Goal: Transaction & Acquisition: Purchase product/service

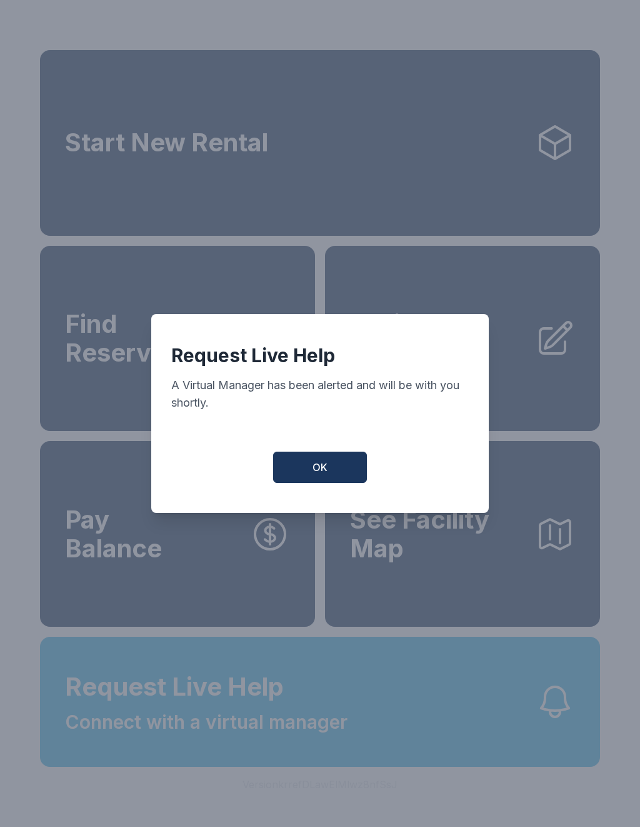
click at [318, 472] on span "OK" at bounding box center [320, 467] width 15 height 15
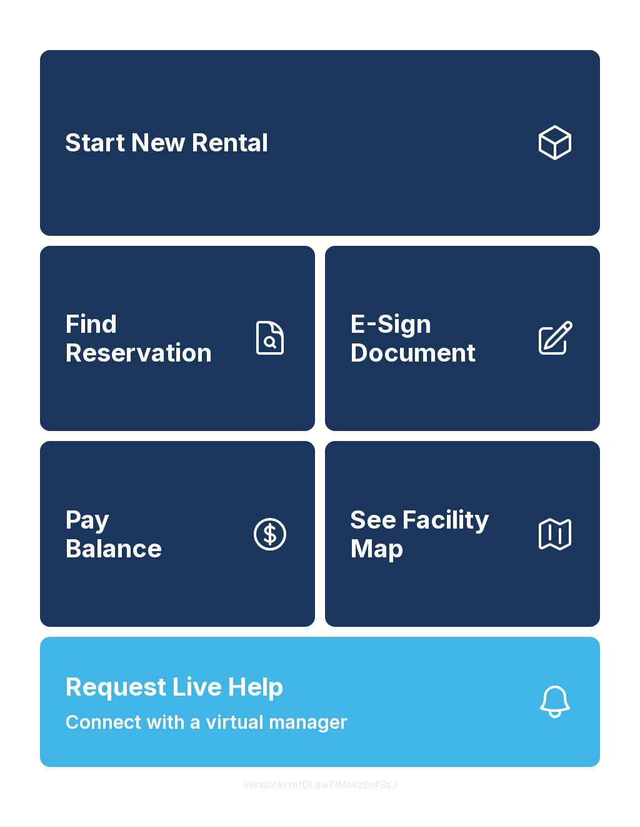
click at [373, 727] on button "Request Live Help Connect with a virtual manager" at bounding box center [320, 702] width 560 height 130
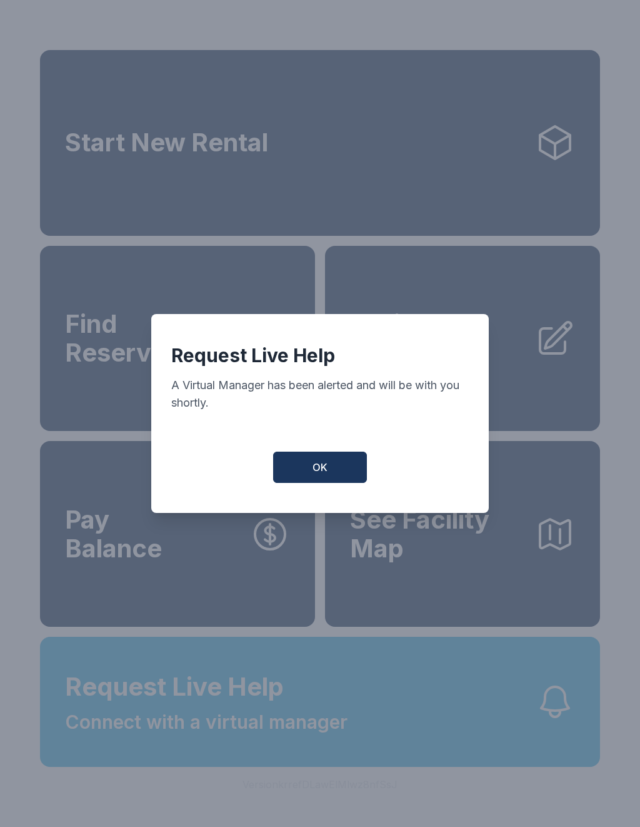
click at [345, 477] on button "OK" at bounding box center [320, 467] width 94 height 31
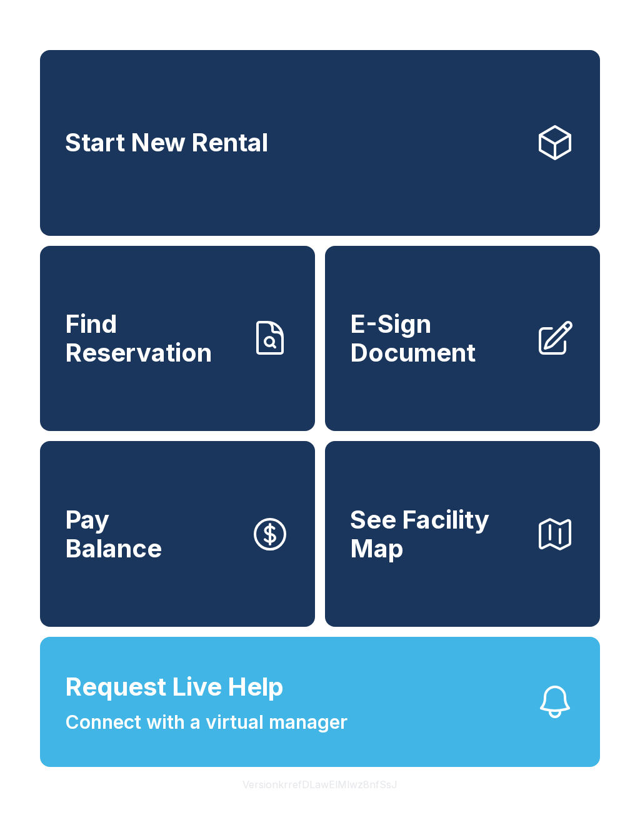
click at [188, 385] on link "Find Reservation" at bounding box center [177, 339] width 275 height 186
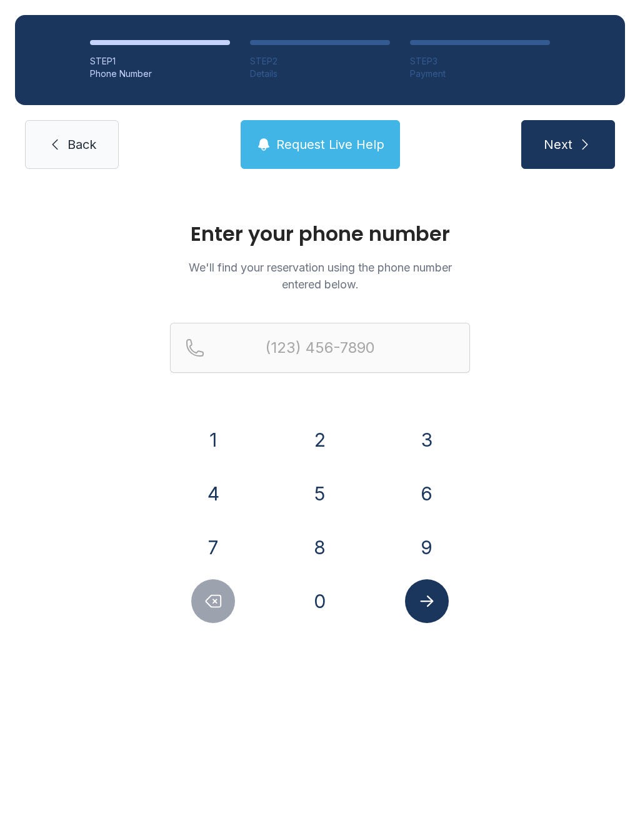
click at [225, 551] on button "7" at bounding box center [213, 547] width 44 height 44
click at [314, 450] on button "2" at bounding box center [320, 440] width 44 height 44
click at [313, 621] on button "0" at bounding box center [320, 601] width 44 height 44
click at [210, 508] on button "4" at bounding box center [213, 494] width 44 height 44
click at [221, 547] on button "7" at bounding box center [213, 547] width 44 height 44
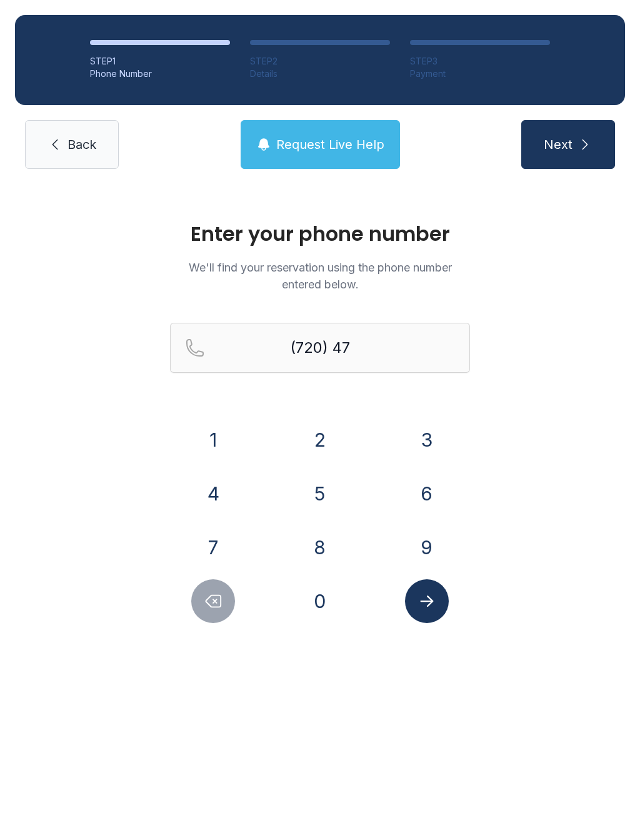
click at [433, 454] on button "3" at bounding box center [427, 440] width 44 height 44
click at [308, 460] on div "2" at bounding box center [320, 440] width 87 height 44
click at [425, 440] on button "3" at bounding box center [427, 440] width 44 height 44
click at [228, 504] on button "4" at bounding box center [213, 494] width 44 height 44
click at [227, 504] on button "4" at bounding box center [213, 494] width 44 height 44
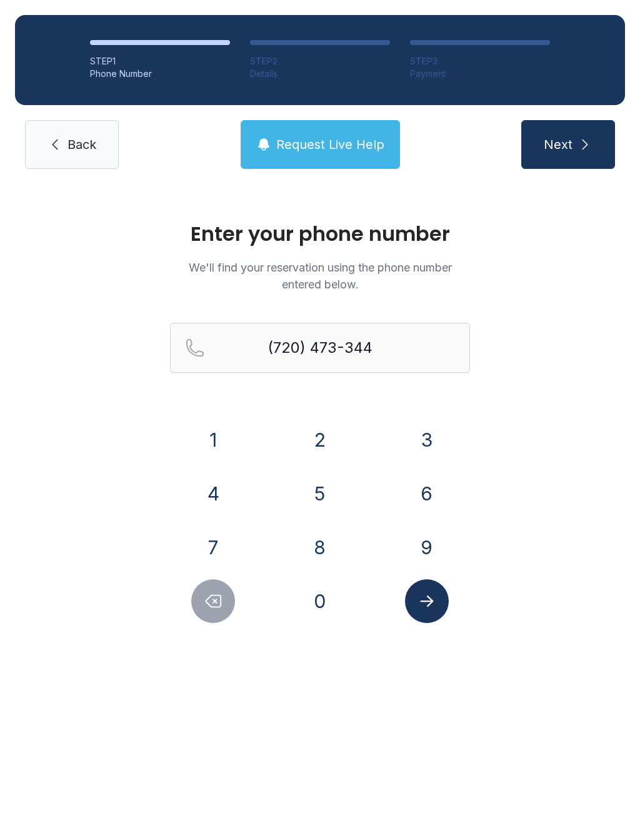
click at [209, 604] on icon "Delete number" at bounding box center [213, 601] width 15 height 12
click at [208, 604] on icon "Delete number" at bounding box center [213, 601] width 15 height 12
click at [214, 588] on button "Delete number" at bounding box center [213, 601] width 44 height 44
click at [324, 447] on button "2" at bounding box center [320, 440] width 44 height 44
click at [421, 441] on button "3" at bounding box center [427, 440] width 44 height 44
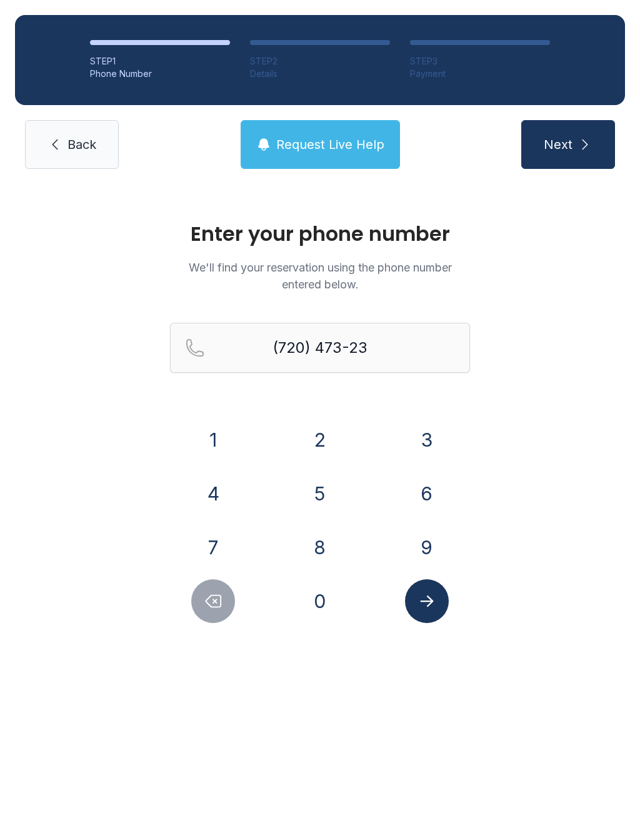
click at [226, 499] on button "4" at bounding box center [213, 494] width 44 height 44
click at [226, 498] on button "4" at bounding box center [213, 494] width 44 height 44
click at [438, 591] on button "Submit lookup form" at bounding box center [427, 601] width 44 height 44
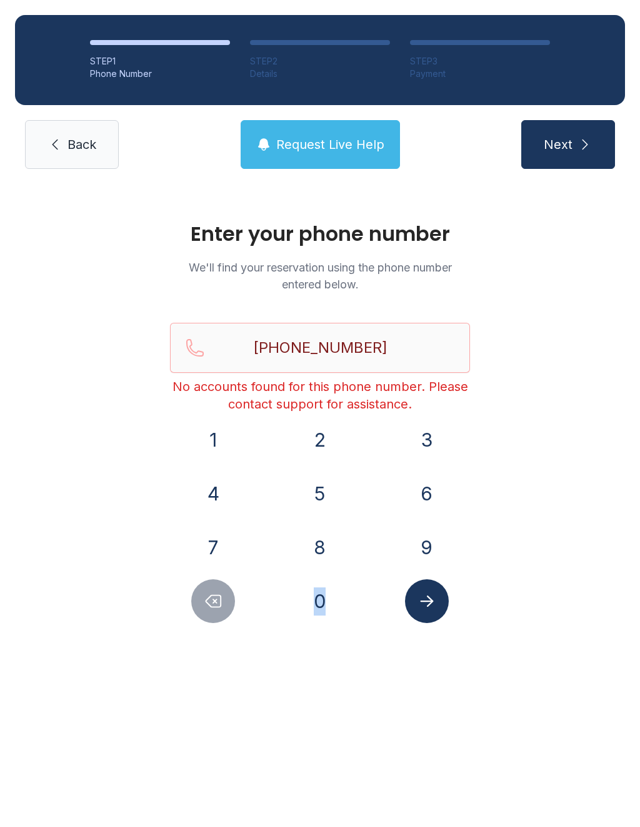
click at [213, 621] on button "Delete number" at bounding box center [213, 601] width 44 height 44
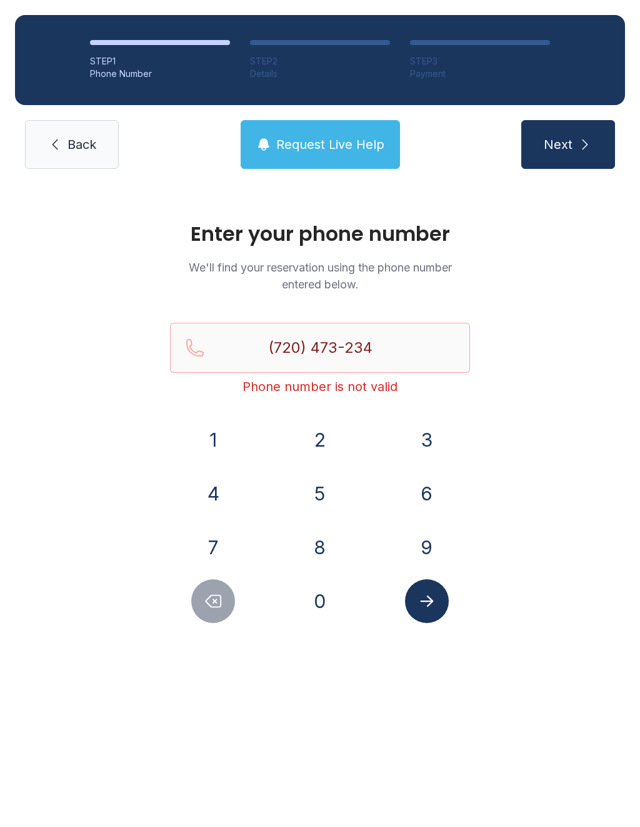
click at [213, 621] on button "Delete number" at bounding box center [213, 601] width 44 height 44
click at [215, 595] on icon "Delete number" at bounding box center [213, 601] width 15 height 12
click at [214, 588] on button "Delete number" at bounding box center [213, 601] width 44 height 44
click at [213, 588] on button "Delete number" at bounding box center [213, 601] width 44 height 44
click at [204, 583] on button "Delete number" at bounding box center [213, 601] width 44 height 44
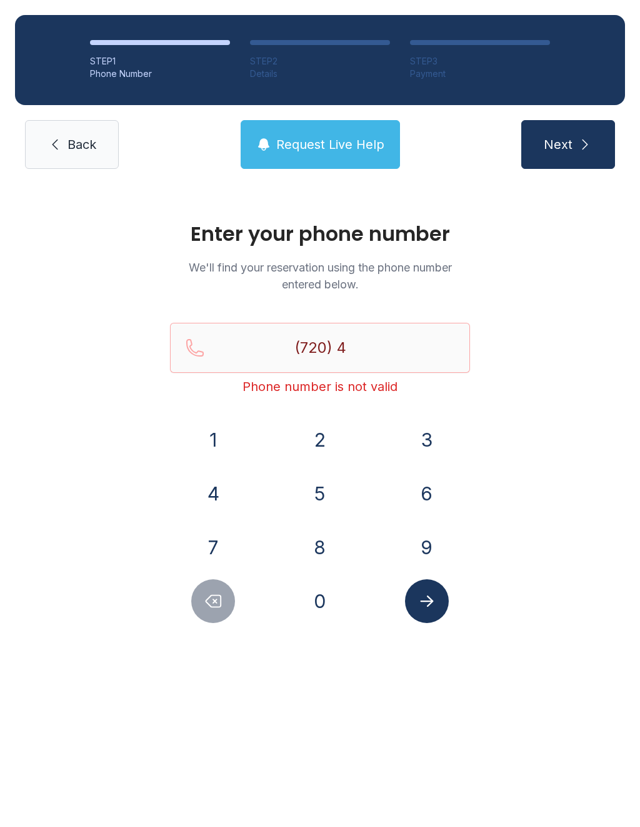
click at [204, 583] on button "Delete number" at bounding box center [213, 601] width 44 height 44
click at [215, 602] on icon "Delete number" at bounding box center [213, 601] width 19 height 19
click at [214, 602] on icon "Delete number" at bounding box center [213, 601] width 15 height 12
type input "(7"
click at [219, 590] on button "Delete number" at bounding box center [213, 601] width 44 height 44
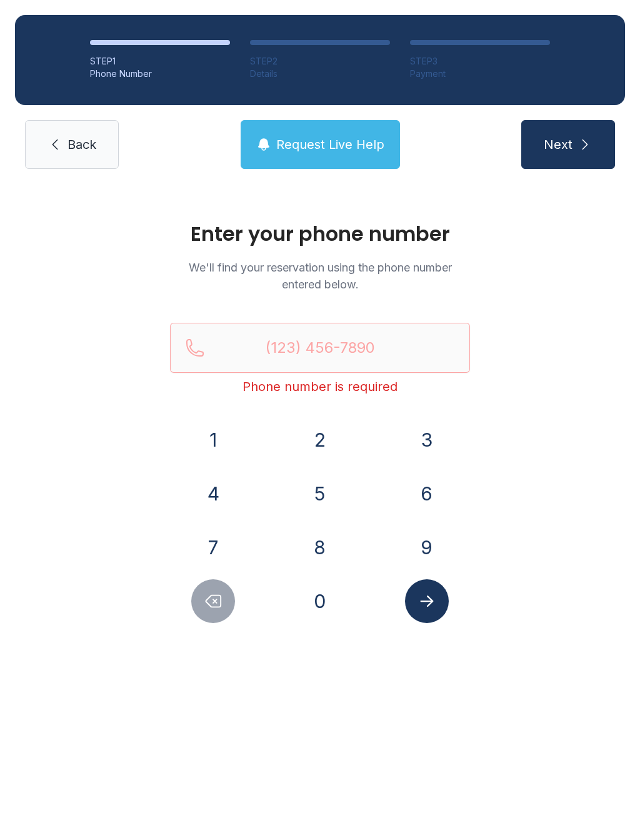
click at [57, 143] on icon at bounding box center [55, 144] width 15 height 15
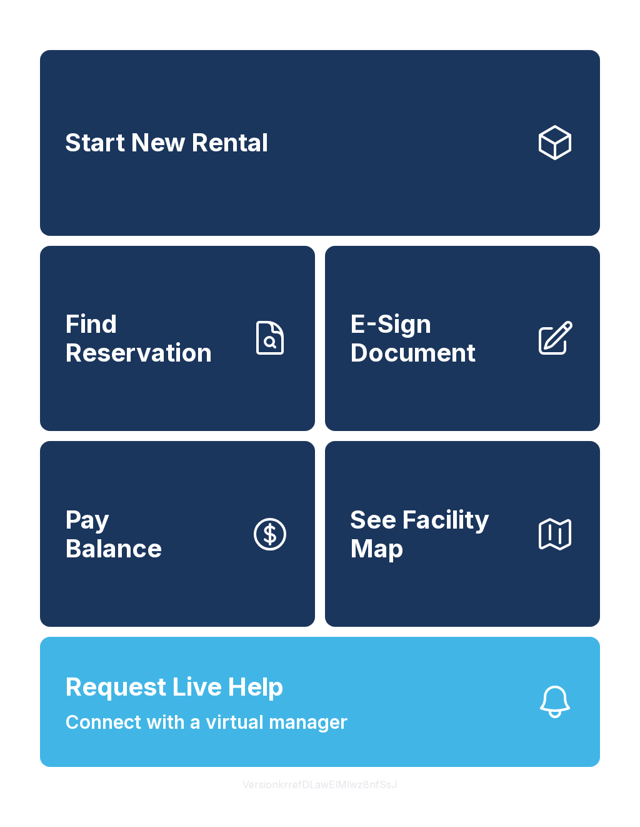
click at [424, 545] on span "See Facility Map" at bounding box center [437, 533] width 175 height 57
click at [415, 749] on button "Request Live Help Connect with a virtual manager" at bounding box center [320, 702] width 560 height 130
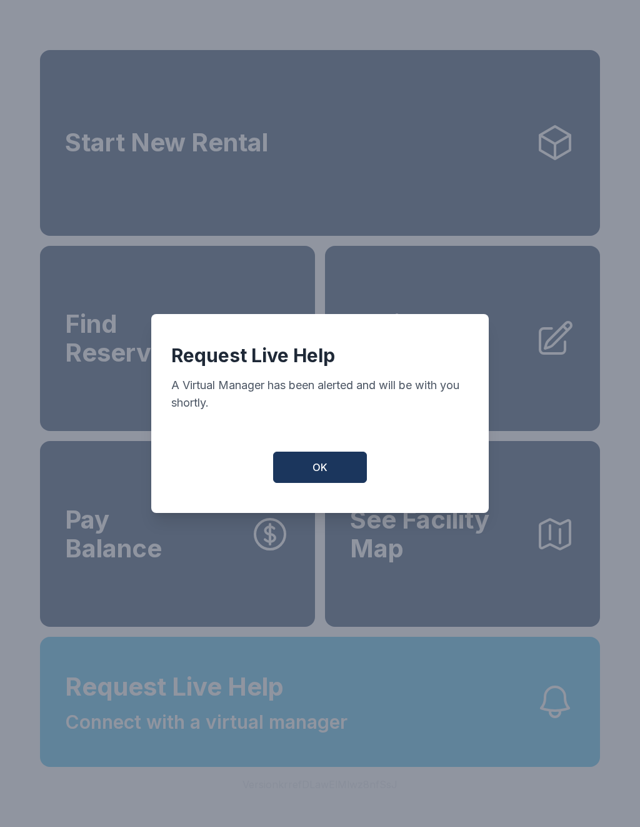
click at [328, 475] on button "OK" at bounding box center [320, 467] width 94 height 31
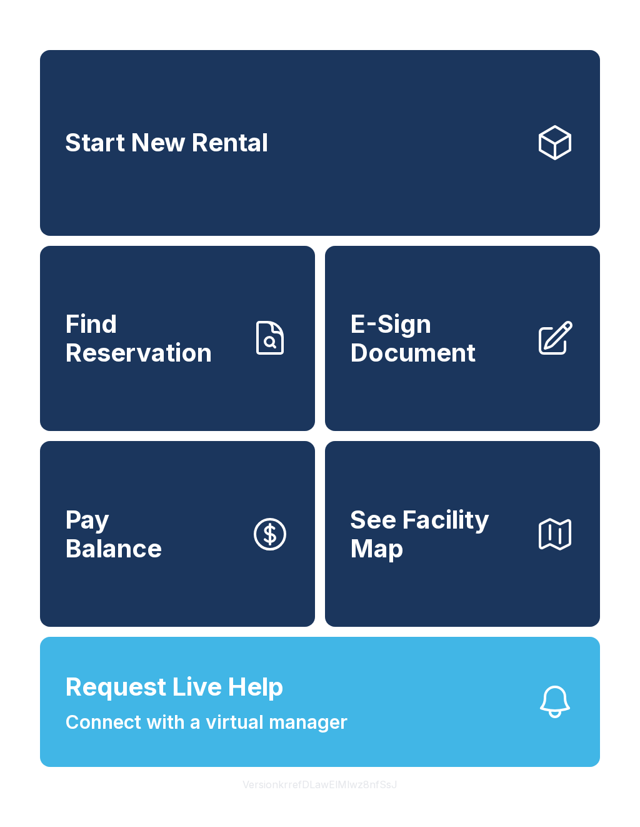
click at [168, 705] on span "Request Live Help" at bounding box center [174, 687] width 219 height 38
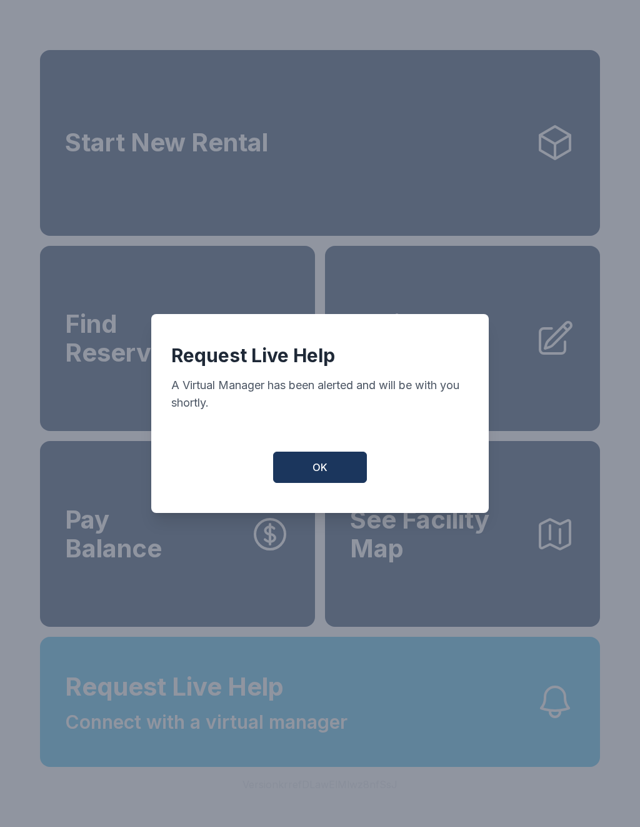
click at [305, 473] on button "OK" at bounding box center [320, 467] width 94 height 31
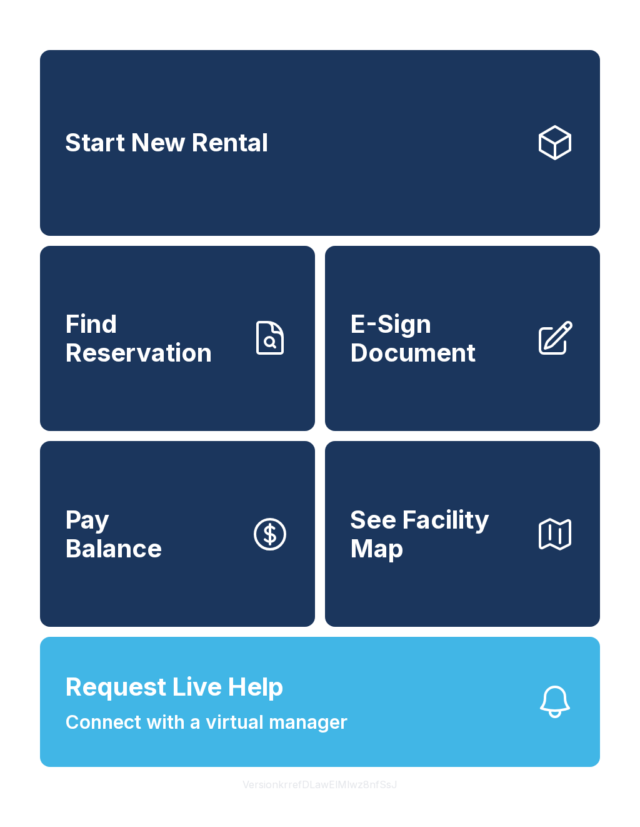
click at [275, 736] on span "Connect with a virtual manager" at bounding box center [206, 722] width 283 height 28
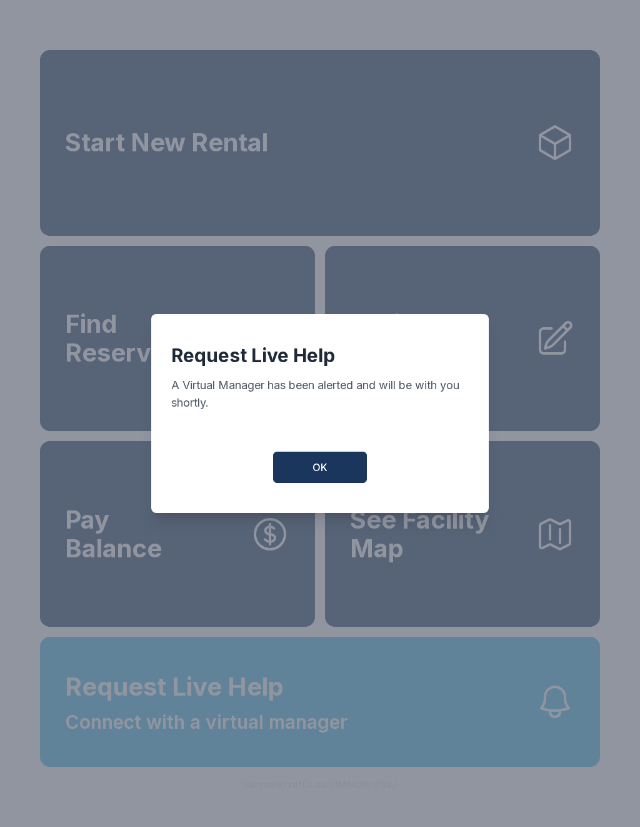
click at [310, 473] on button "OK" at bounding box center [320, 467] width 94 height 31
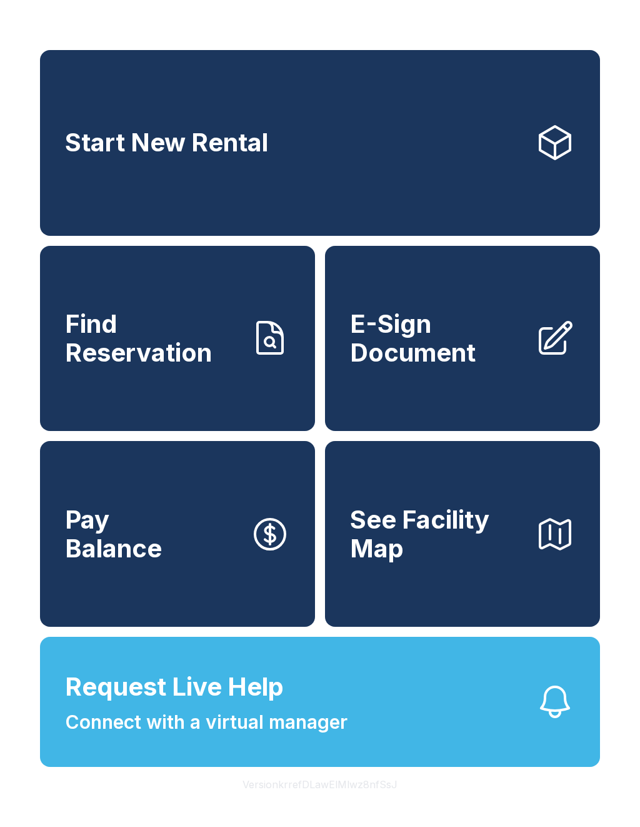
click at [469, 757] on button "Request Live Help Connect with a virtual manager" at bounding box center [320, 702] width 560 height 130
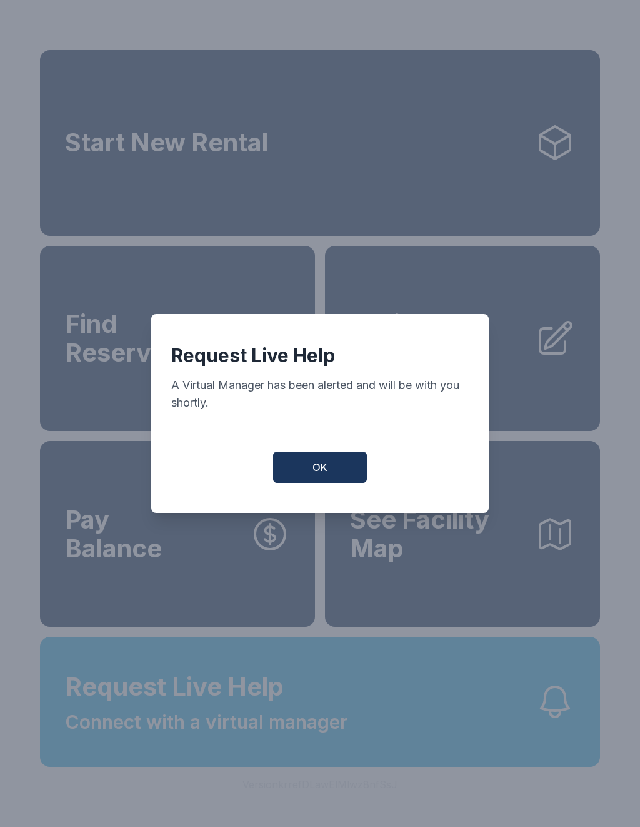
click at [327, 481] on button "OK" at bounding box center [320, 467] width 94 height 31
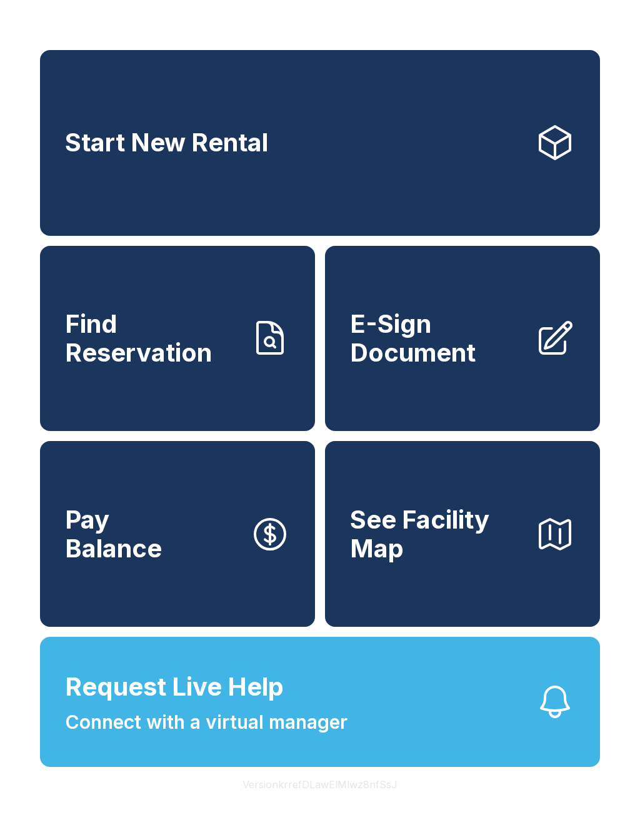
click at [441, 764] on button "Request Live Help Connect with a virtual manager" at bounding box center [320, 702] width 560 height 130
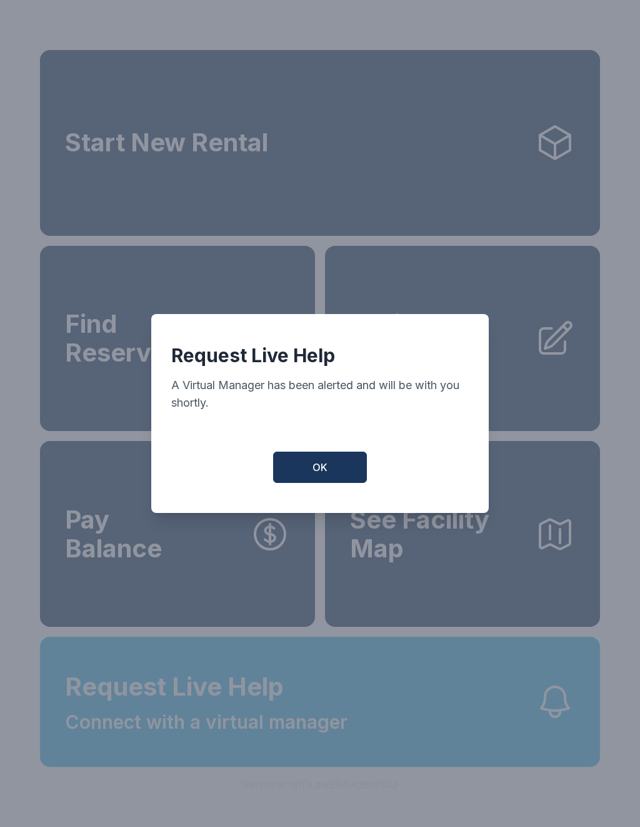
click at [343, 483] on button "OK" at bounding box center [320, 467] width 94 height 31
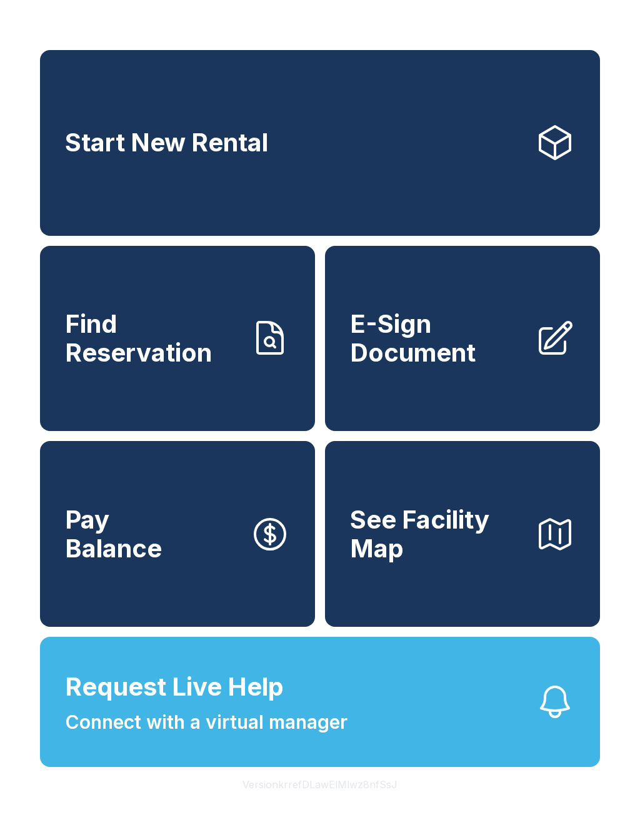
click at [219, 355] on span "Find Reservation" at bounding box center [152, 338] width 175 height 57
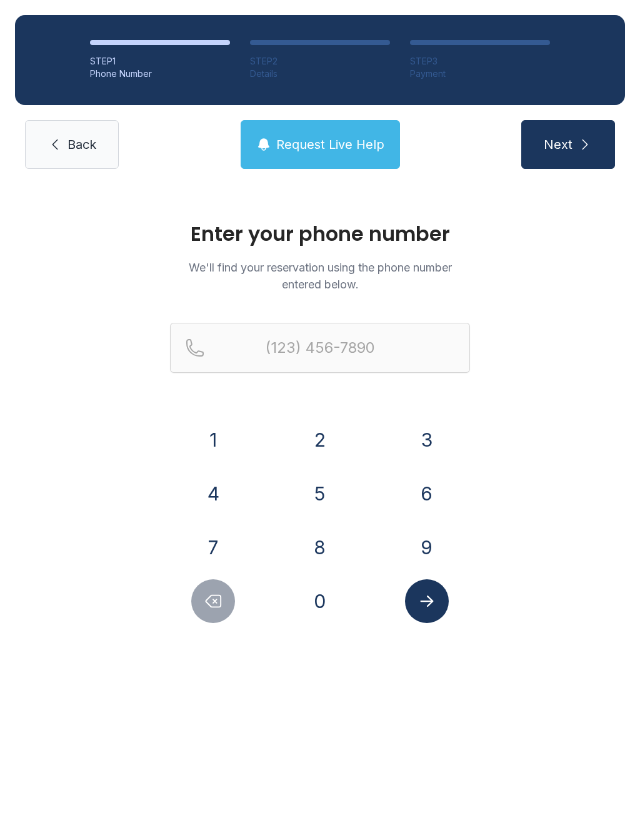
click at [66, 150] on link "Back" at bounding box center [72, 144] width 94 height 49
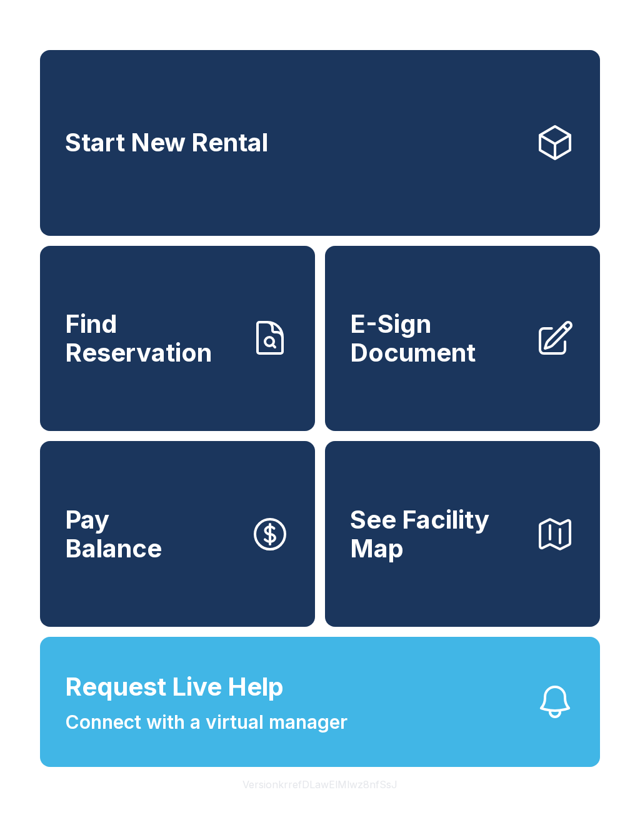
click at [207, 366] on span "Find Reservation" at bounding box center [152, 338] width 175 height 57
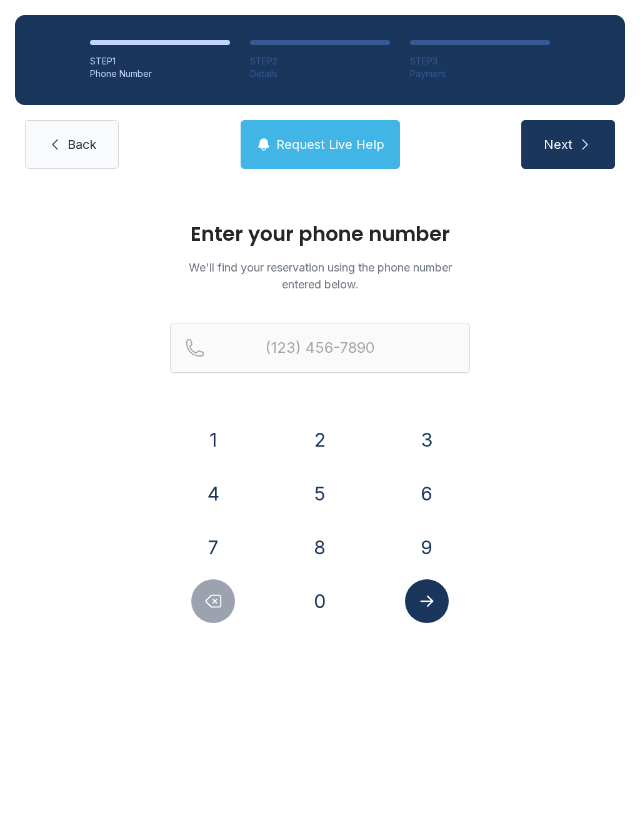
click at [204, 543] on button "7" at bounding box center [213, 547] width 44 height 44
click at [315, 435] on button "2" at bounding box center [320, 440] width 44 height 44
click at [330, 616] on button "0" at bounding box center [320, 601] width 44 height 44
click at [423, 551] on button "9" at bounding box center [427, 547] width 44 height 44
click at [203, 596] on button "Delete number" at bounding box center [213, 601] width 44 height 44
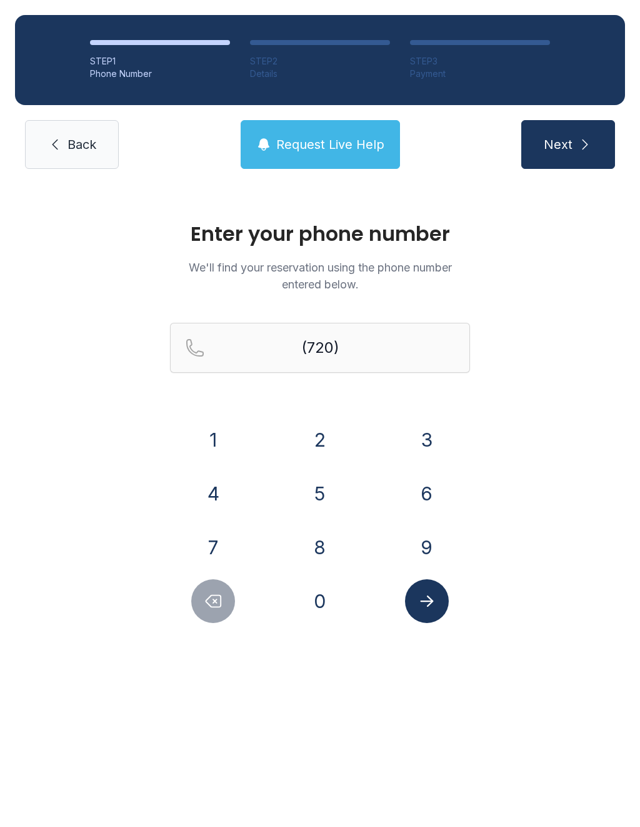
click at [317, 550] on button "8" at bounding box center [320, 547] width 44 height 44
click at [436, 526] on div "9" at bounding box center [426, 547] width 87 height 44
click at [412, 543] on button "9" at bounding box center [427, 547] width 44 height 44
click at [318, 547] on button "8" at bounding box center [320, 547] width 44 height 44
click at [437, 430] on button "3" at bounding box center [427, 440] width 44 height 44
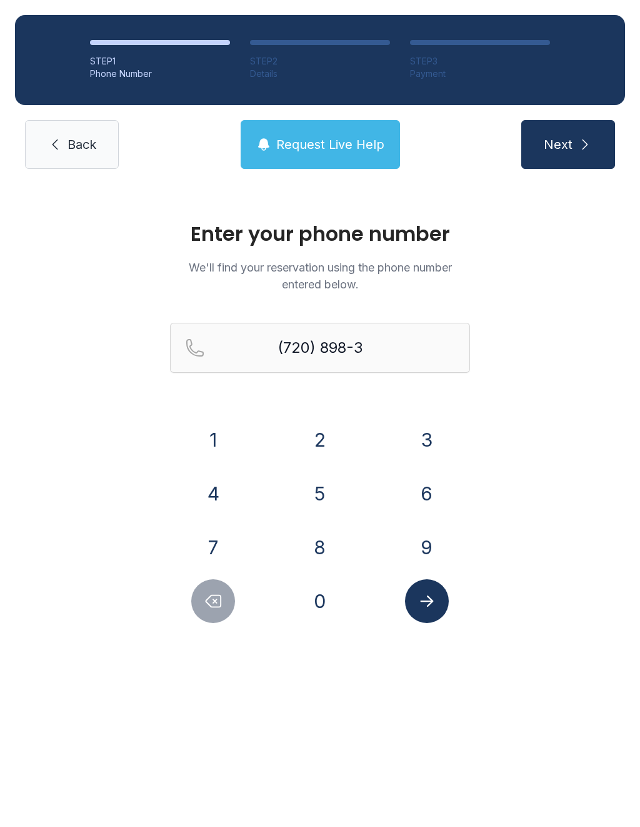
click at [424, 538] on button "9" at bounding box center [427, 547] width 44 height 44
click at [334, 436] on button "2" at bounding box center [320, 440] width 44 height 44
click at [333, 435] on button "2" at bounding box center [320, 440] width 44 height 44
type input "[PHONE_NUMBER]"
click at [424, 592] on icon "Submit lookup form" at bounding box center [427, 601] width 19 height 19
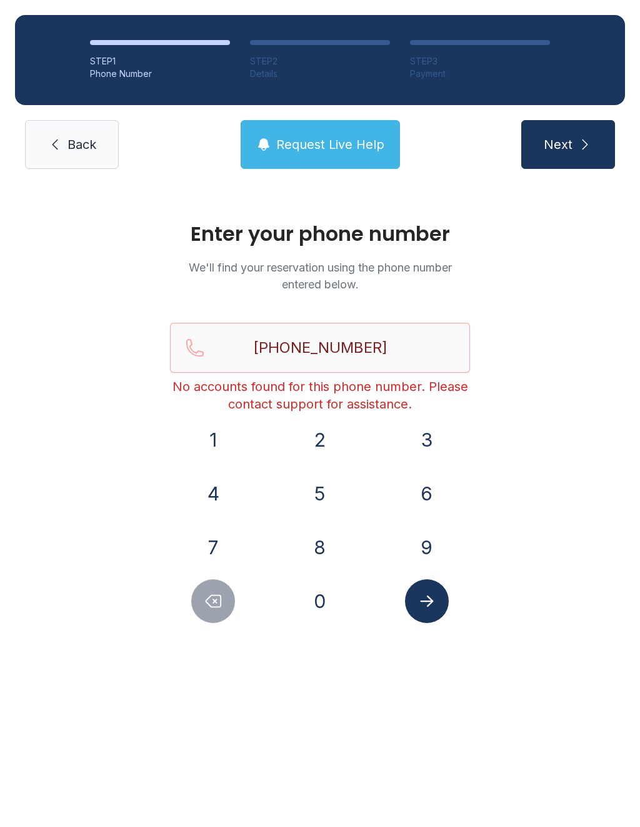
click at [58, 138] on icon at bounding box center [55, 144] width 15 height 15
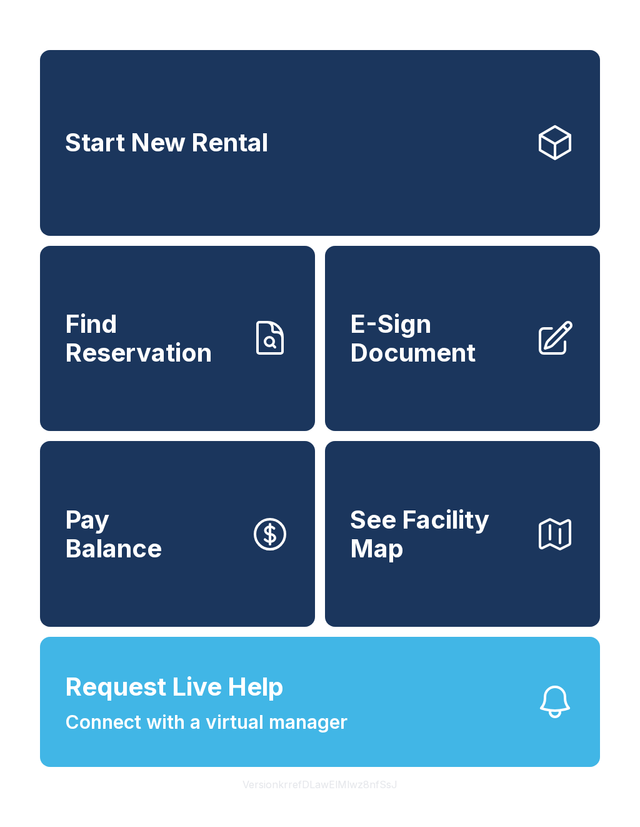
click at [479, 134] on link "Start New Rental" at bounding box center [320, 143] width 560 height 186
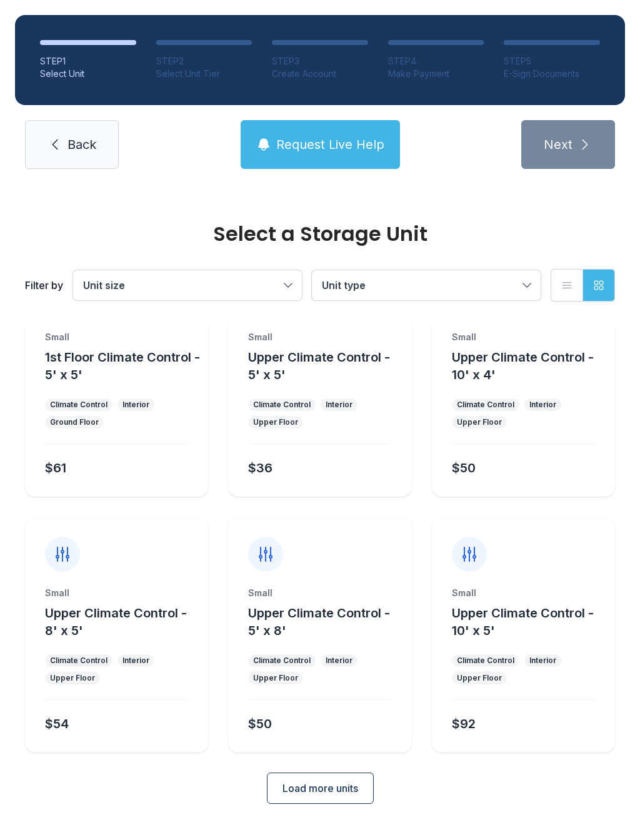
scroll to position [68, 0]
click at [353, 779] on button "Load more units" at bounding box center [320, 788] width 107 height 31
click at [351, 775] on button "Load more units" at bounding box center [320, 788] width 107 height 31
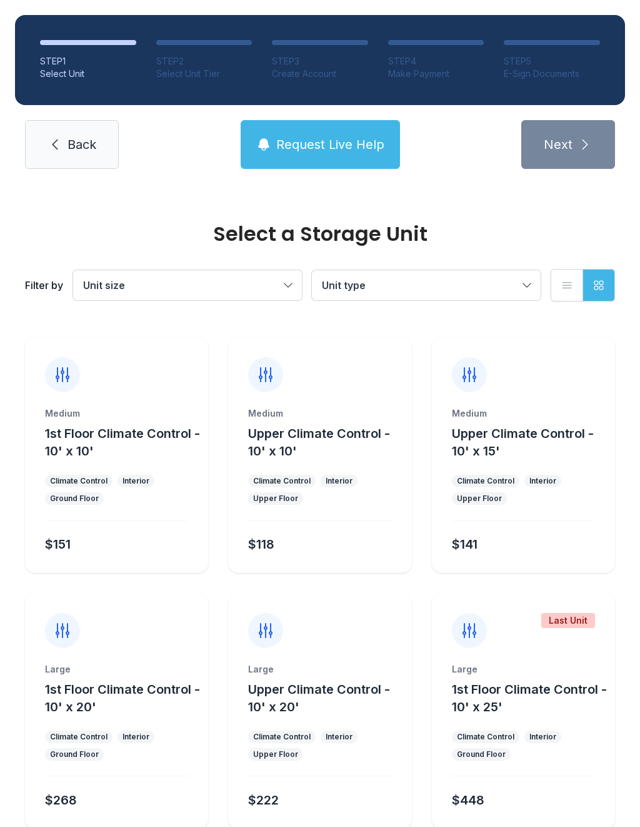
scroll to position [759, 0]
click at [146, 541] on div "$151" at bounding box center [114, 542] width 148 height 23
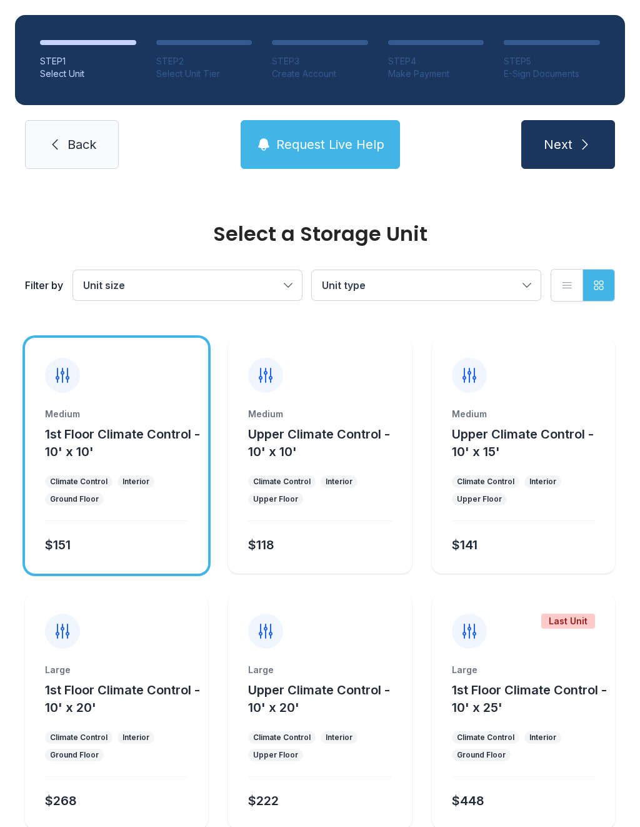
click at [585, 143] on icon "submit" at bounding box center [586, 144] width 6 height 10
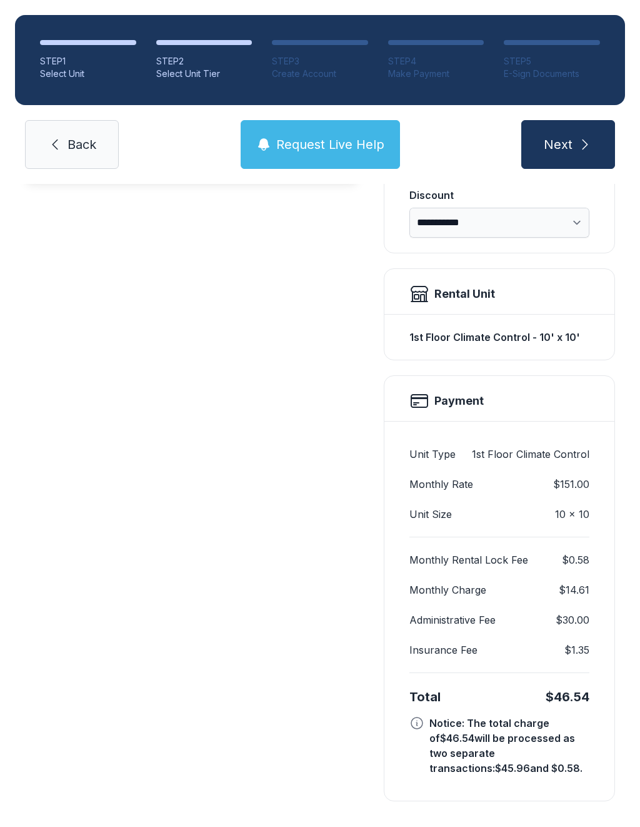
scroll to position [270, 0]
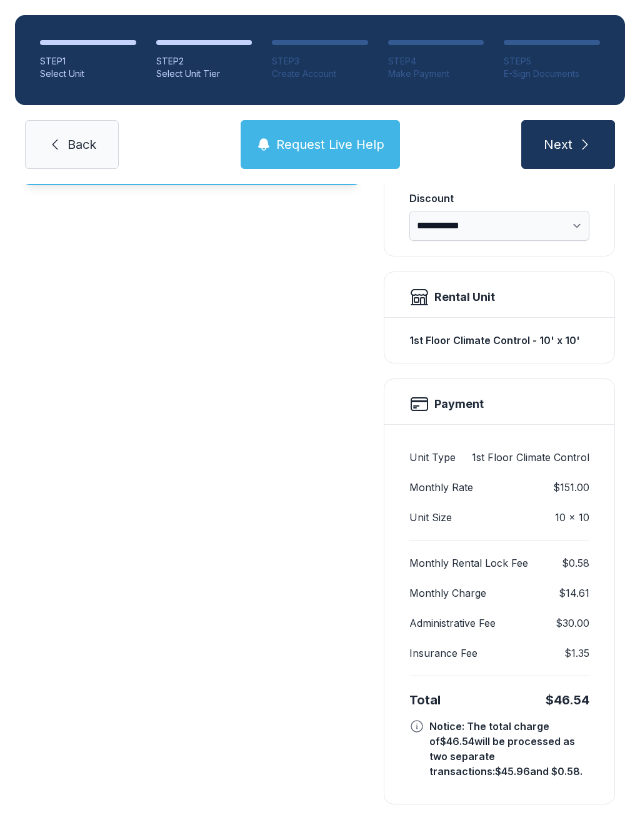
click at [588, 145] on icon "submit" at bounding box center [585, 144] width 15 height 15
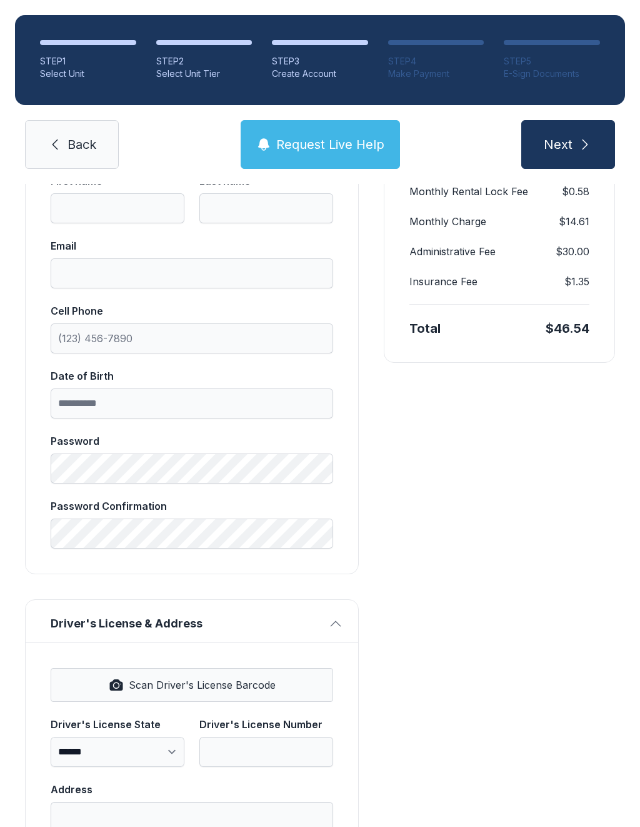
scroll to position [271, 0]
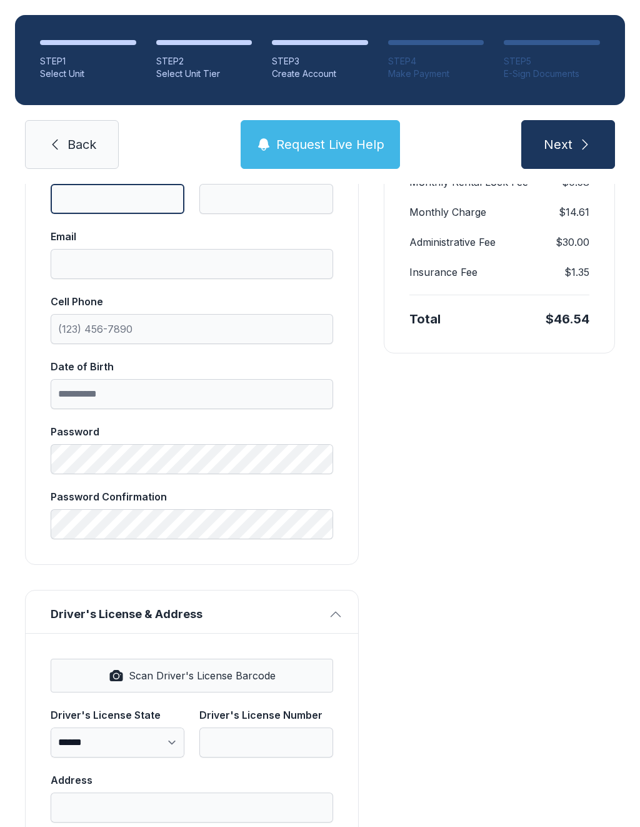
click at [127, 202] on input "First name" at bounding box center [118, 199] width 134 height 30
type input "*****"
click at [263, 203] on input "Last name" at bounding box center [266, 199] width 134 height 30
type input "******"
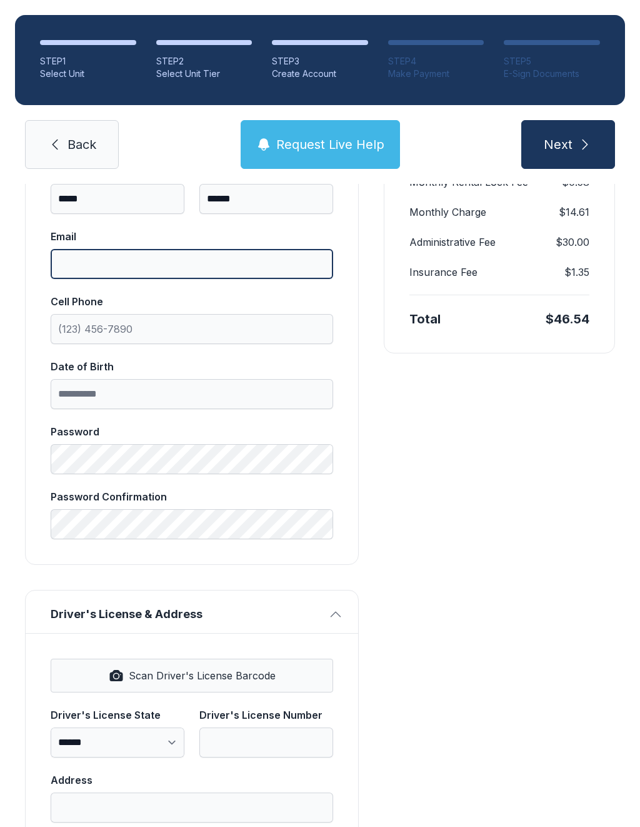
click at [223, 275] on input "Email" at bounding box center [192, 264] width 283 height 30
type input "**********"
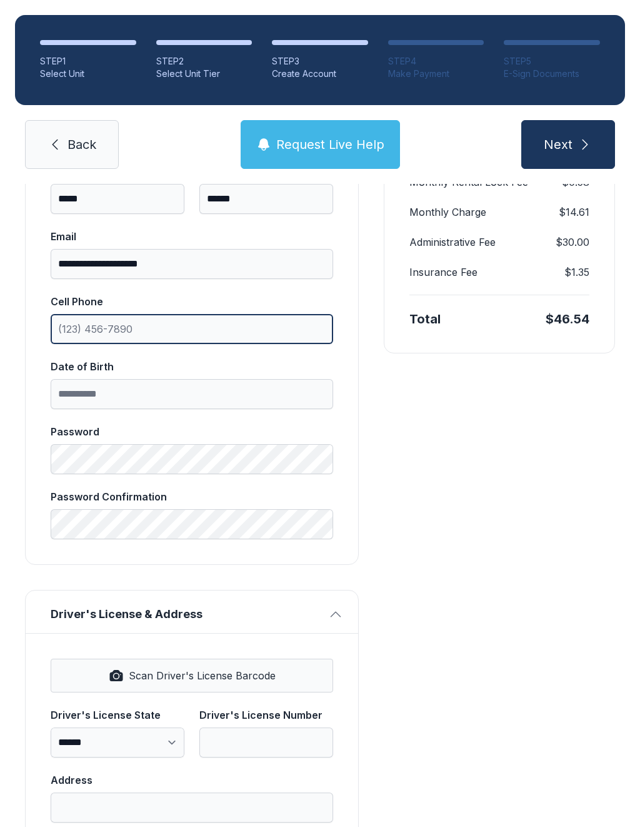
click at [245, 323] on input "Cell Phone" at bounding box center [192, 329] width 283 height 30
type input "[PHONE_NUMBER]"
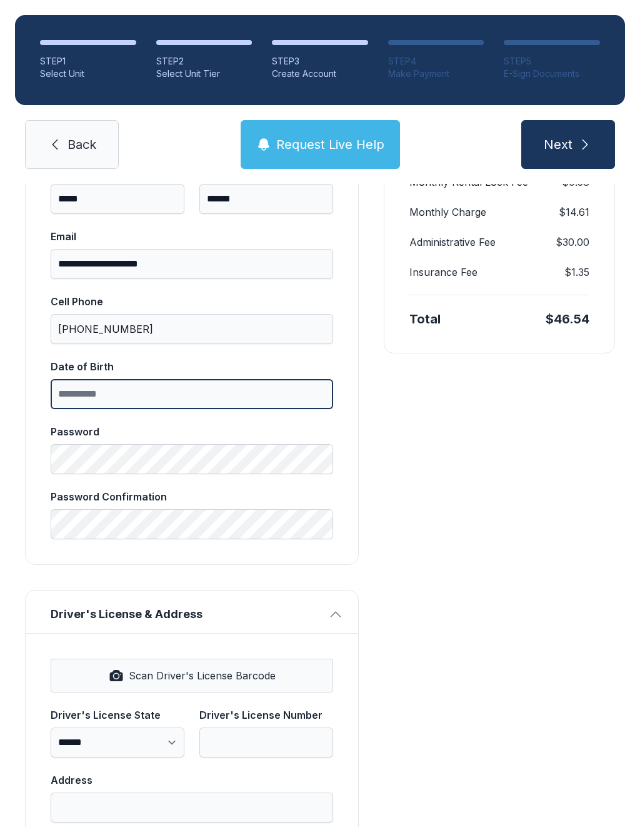
click at [282, 397] on input "Date of Birth" at bounding box center [192, 394] width 283 height 30
type input "**********"
click at [438, 512] on div "Payment Unit Type 1st Floor Climate Control Monthly Rate $151.00 Unit Size 10 x…" at bounding box center [499, 637] width 231 height 1280
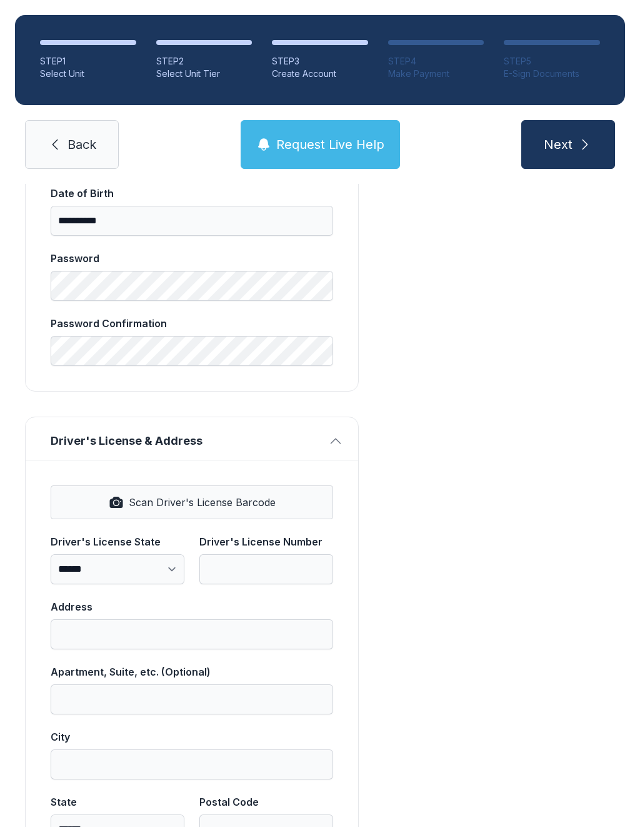
scroll to position [466, 0]
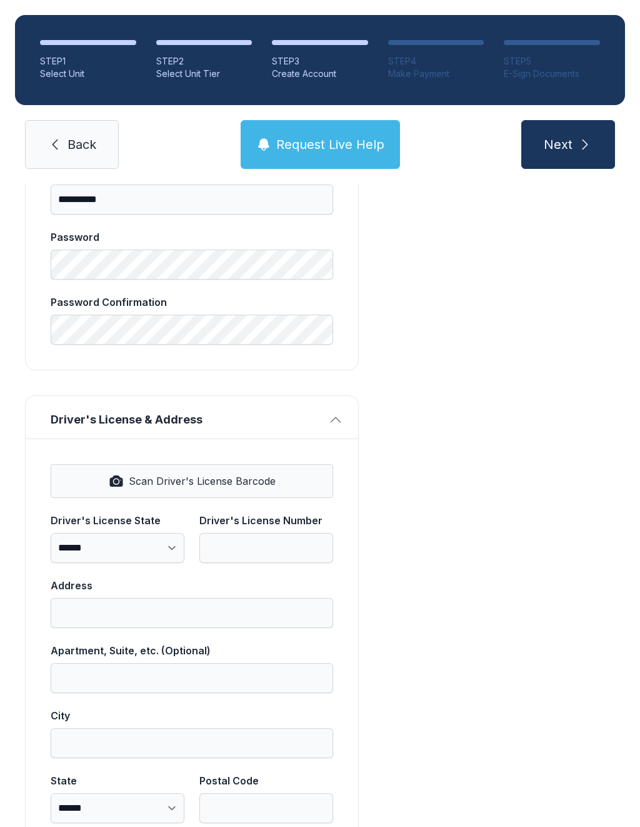
click at [233, 487] on span "Scan Driver's License Barcode" at bounding box center [202, 480] width 147 height 15
select select "**"
type input "********"
type input "**********"
type input "******"
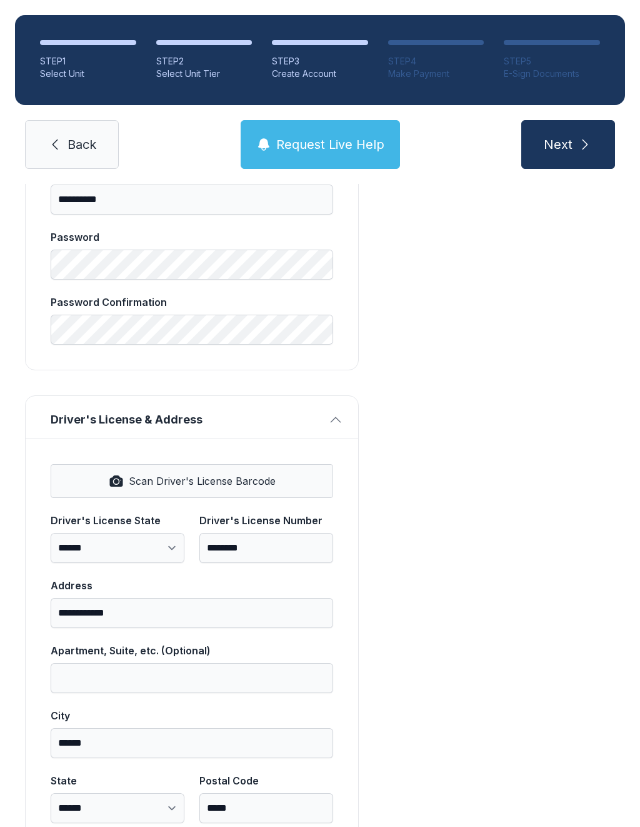
select select "**"
type input "*****"
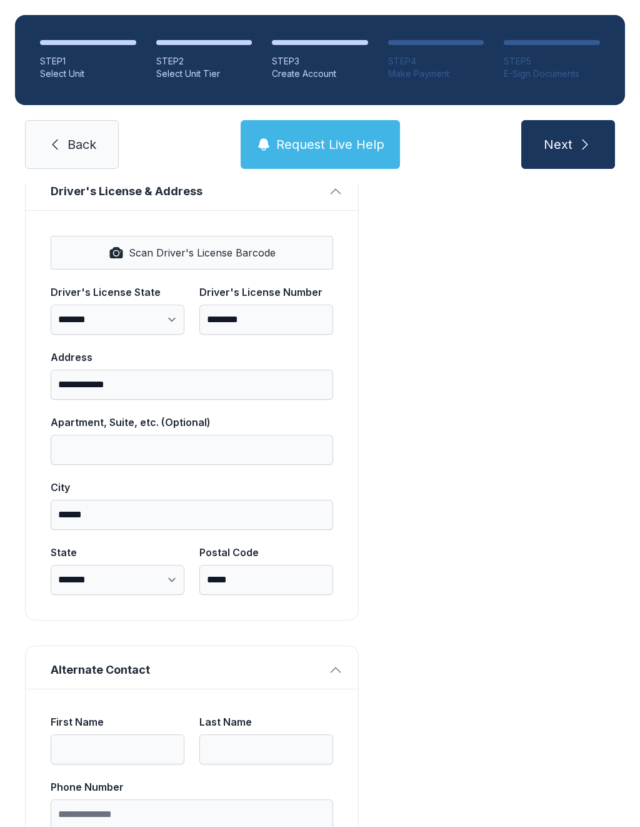
scroll to position [694, 0]
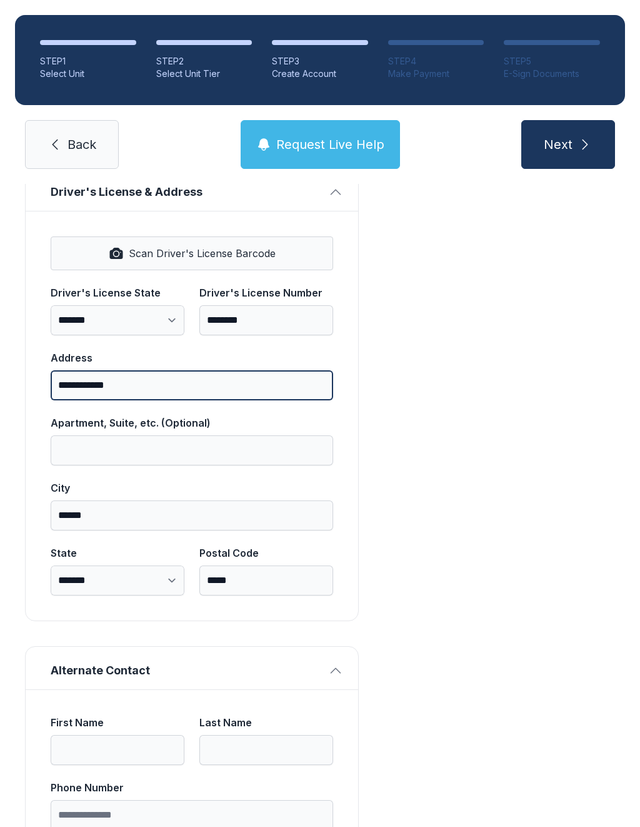
click at [270, 384] on input "**********" at bounding box center [192, 385] width 283 height 30
type input "*"
click at [89, 389] on input "**********" at bounding box center [192, 385] width 283 height 30
click at [79, 385] on input "**********" at bounding box center [192, 385] width 283 height 30
click at [115, 380] on input "**********" at bounding box center [192, 385] width 283 height 30
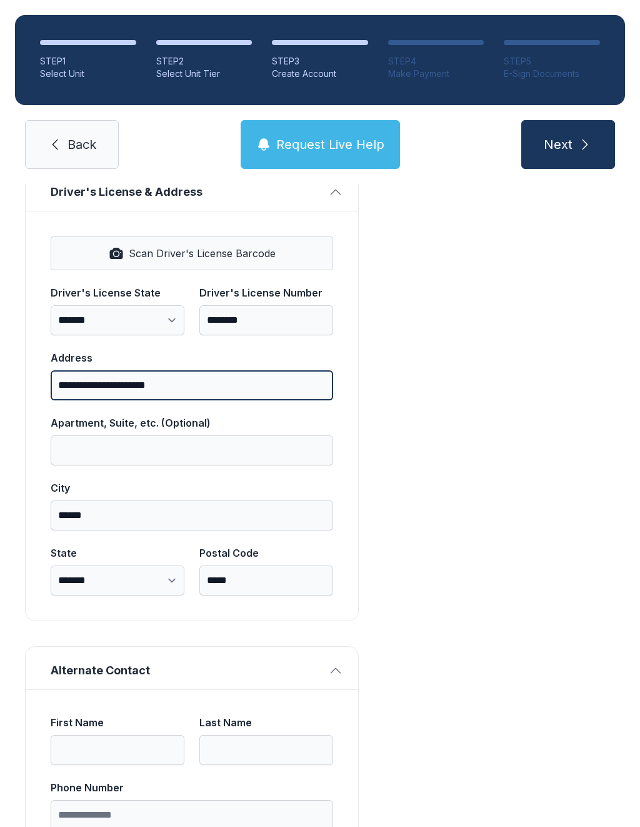
click at [115, 380] on input "**********" at bounding box center [192, 385] width 283 height 30
type input "**********"
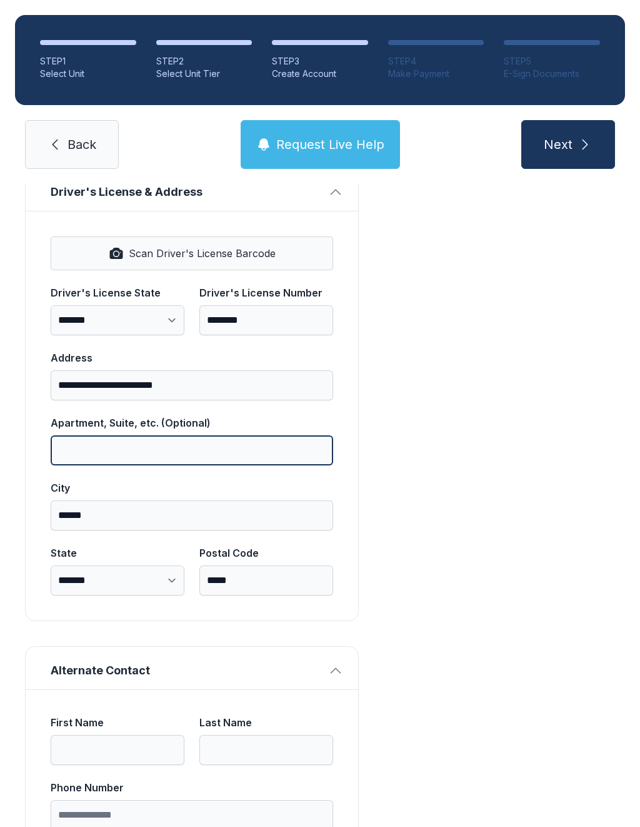
click at [250, 450] on input "Apartment, Suite, etc. (Optional)" at bounding box center [192, 450] width 283 height 30
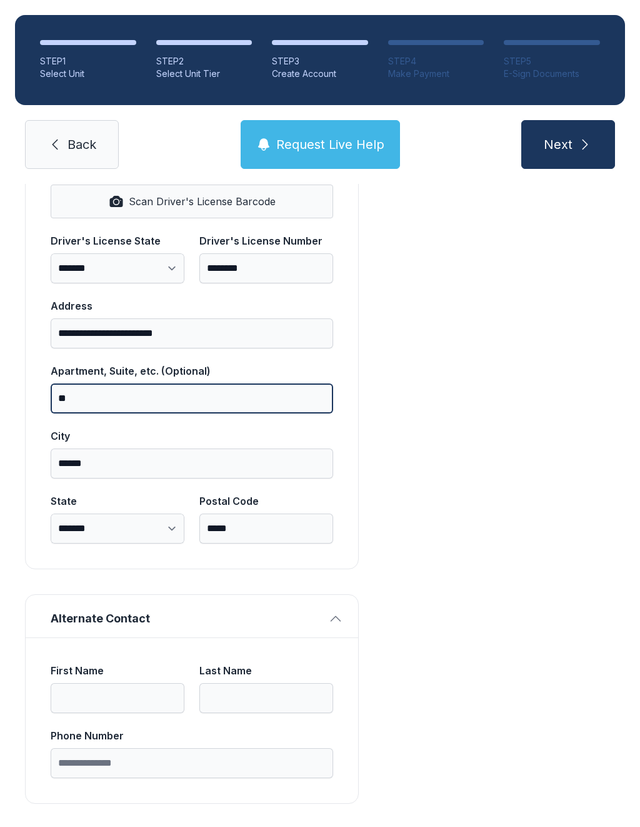
scroll to position [745, 0]
type input "**"
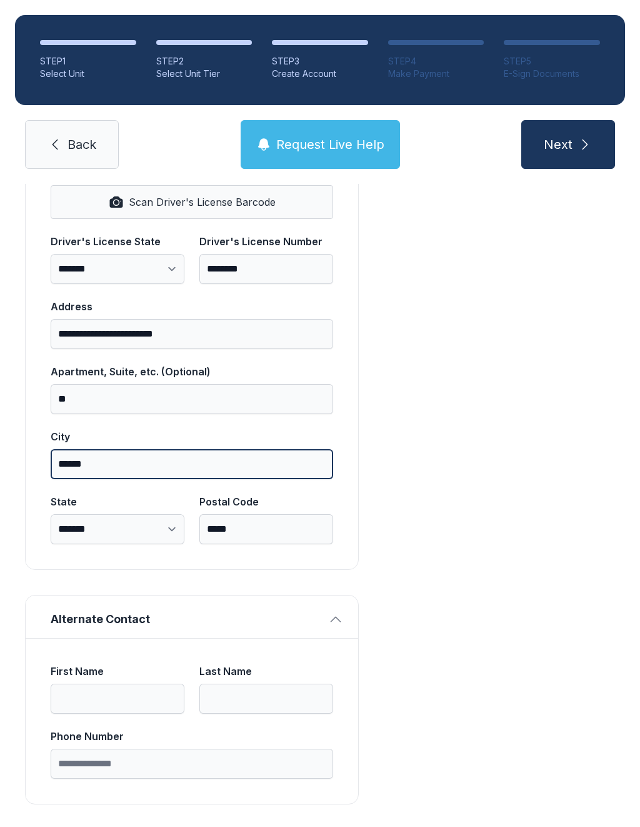
click at [278, 473] on input "******" at bounding box center [192, 464] width 283 height 30
type input "*"
type input "******"
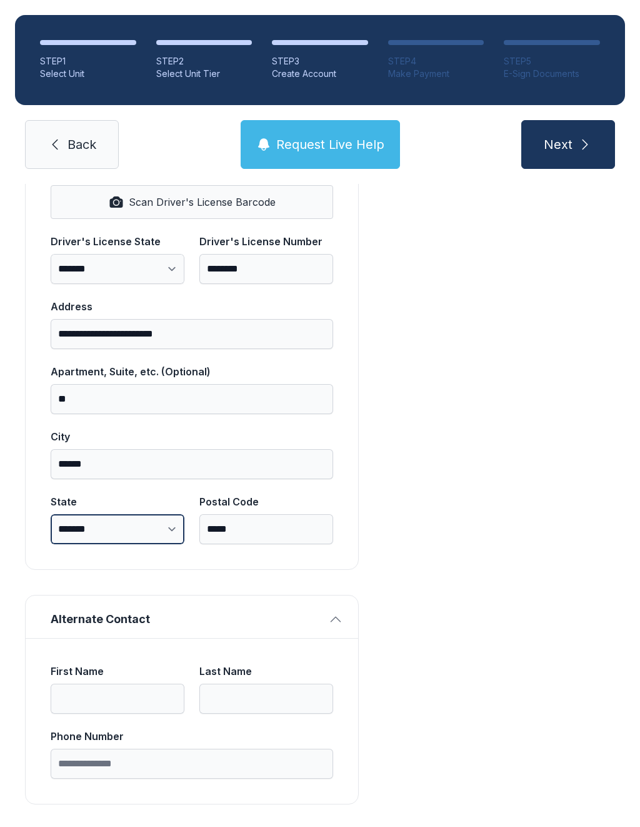
click at [144, 532] on select "**********" at bounding box center [118, 529] width 134 height 30
select select "**"
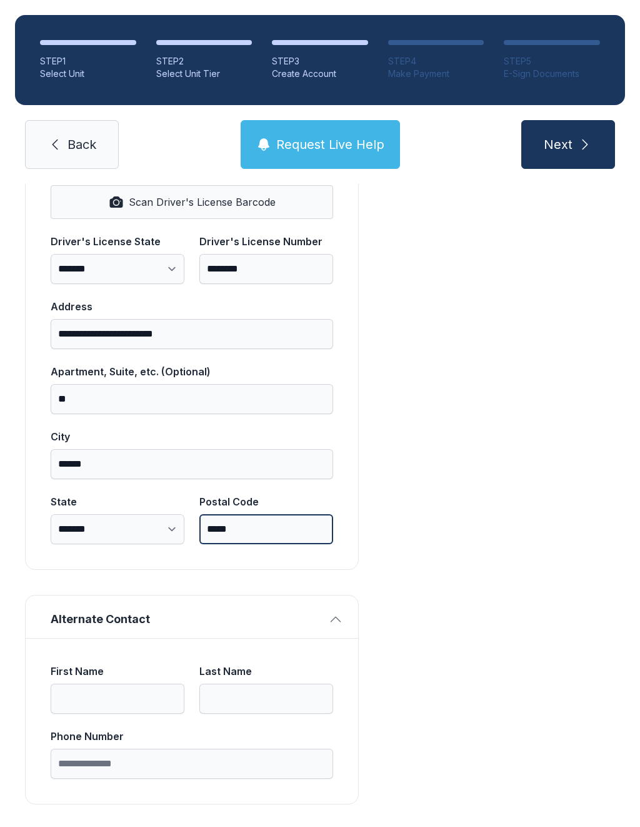
click at [315, 538] on input "*****" at bounding box center [266, 529] width 134 height 30
type input "*"
type input "*****"
click at [598, 450] on div "Payment Unit Type 1st Floor Climate Control Monthly Rate $151.00 Unit Size 10 x…" at bounding box center [499, 164] width 231 height 1280
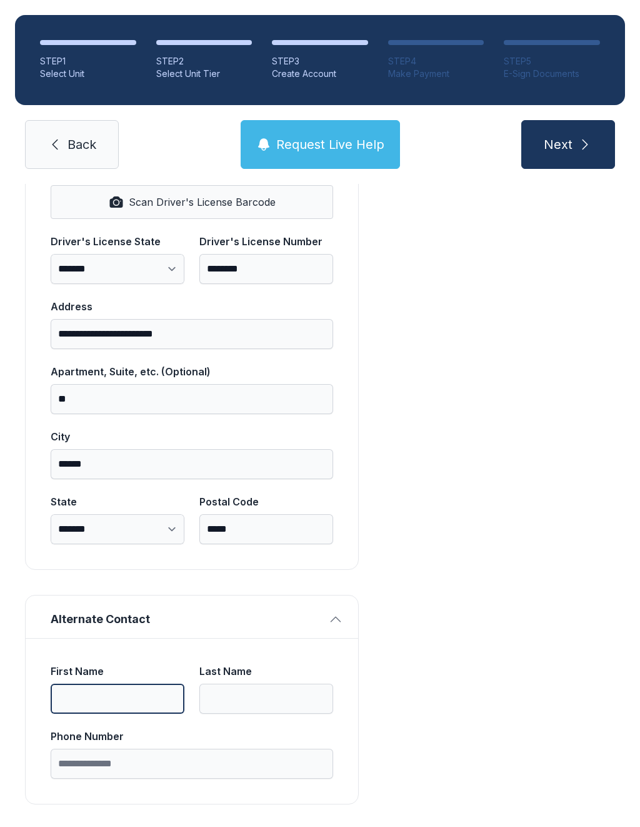
click at [141, 685] on input "First Name" at bounding box center [118, 699] width 134 height 30
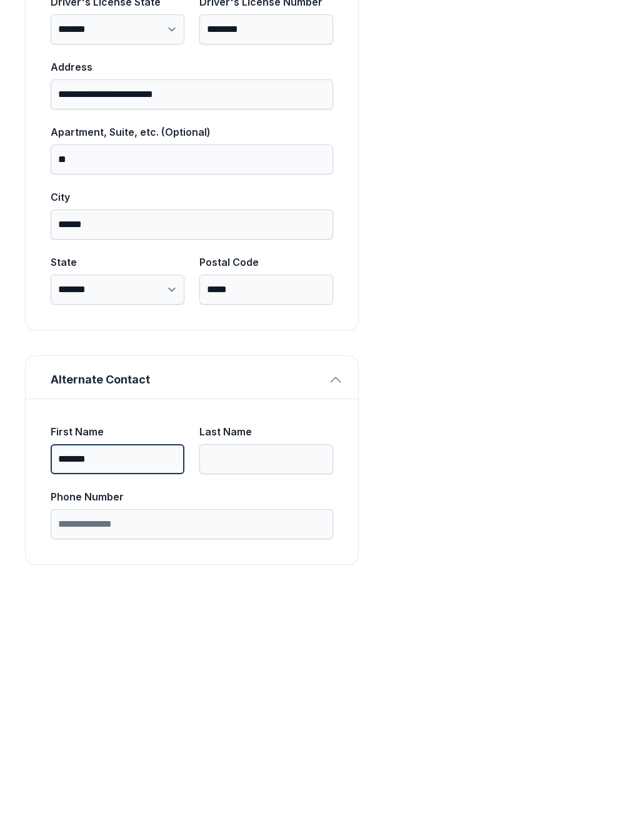
type input "*******"
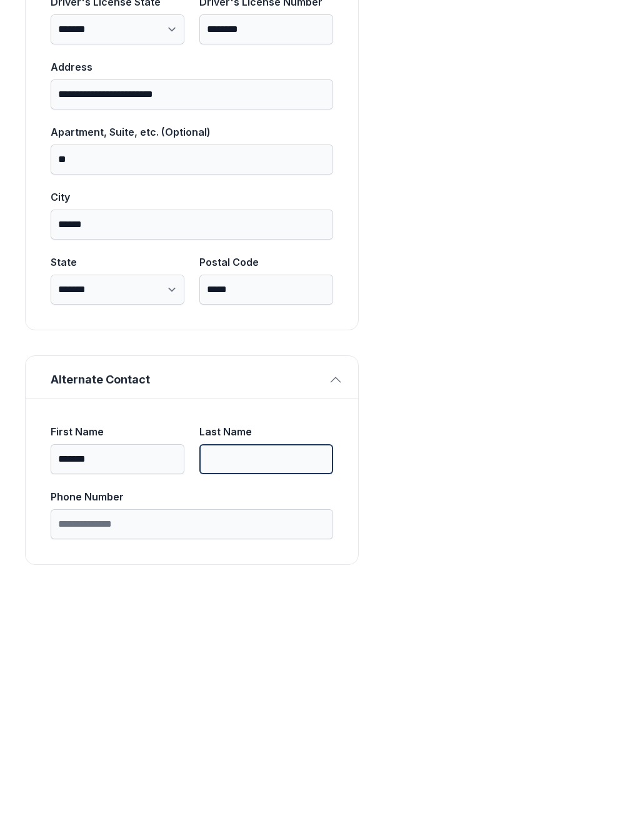
click at [267, 684] on input "Last Name" at bounding box center [266, 699] width 134 height 30
type input "****"
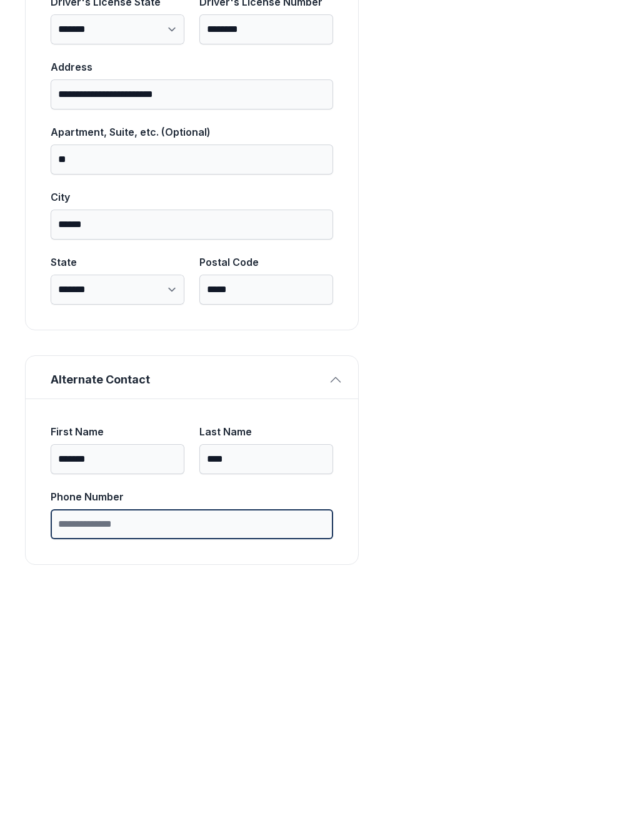
click at [248, 749] on input "Phone Number" at bounding box center [192, 764] width 283 height 30
type input "**********"
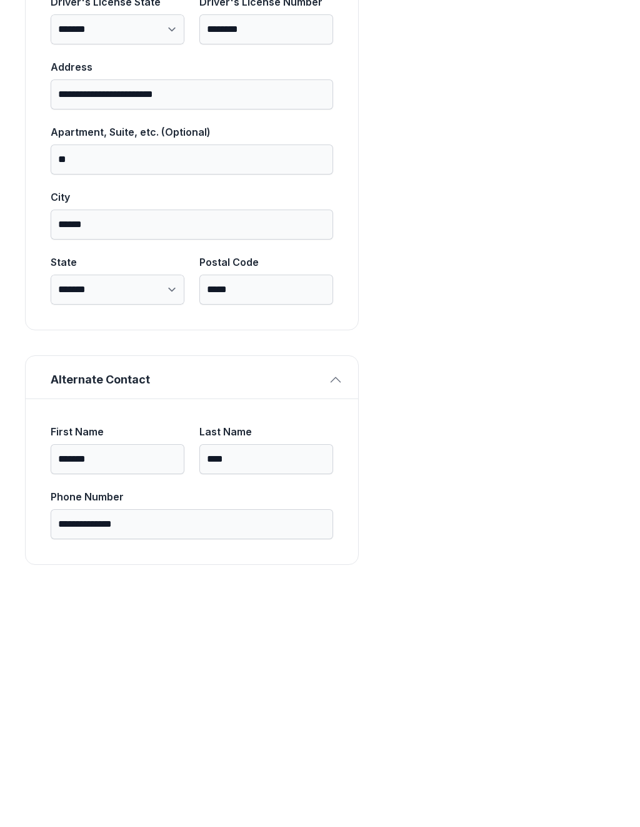
click at [579, 519] on div "Payment Unit Type 1st Floor Climate Control Monthly Rate $151.00 Unit Size 10 x…" at bounding box center [499, 164] width 231 height 1280
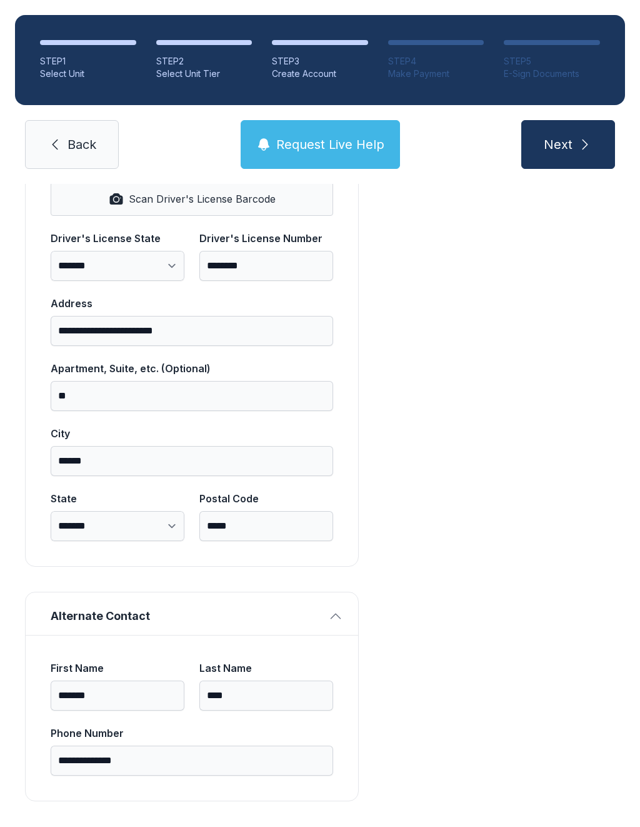
click at [582, 137] on icon "submit" at bounding box center [585, 144] width 15 height 15
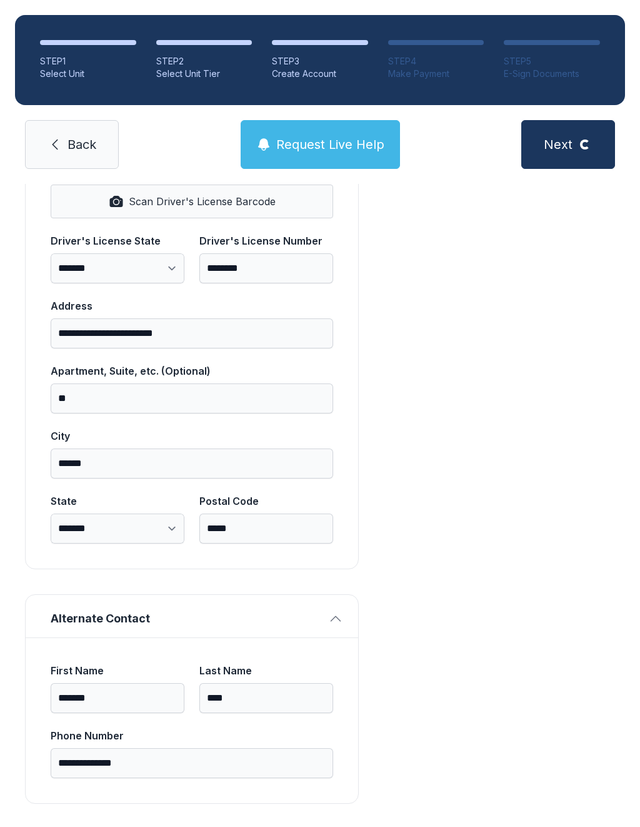
scroll to position [745, 0]
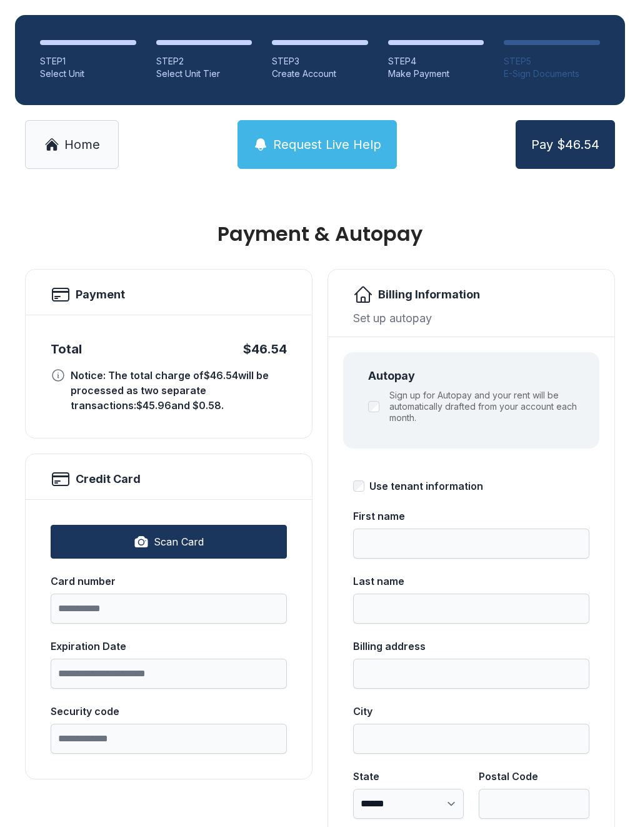
click at [249, 549] on button "Scan Card" at bounding box center [169, 542] width 236 height 34
type input "**********"
type input "*****"
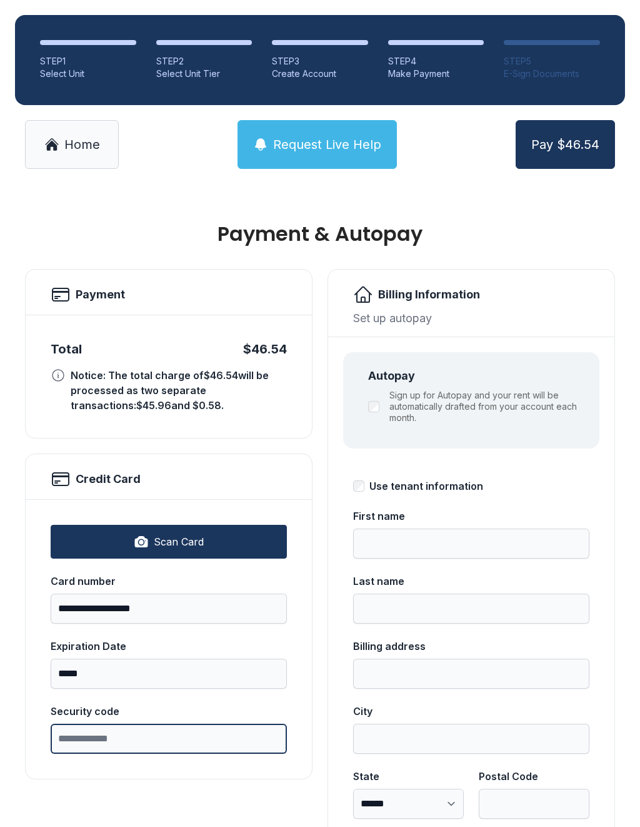
click at [158, 737] on input "Security code" at bounding box center [169, 739] width 236 height 30
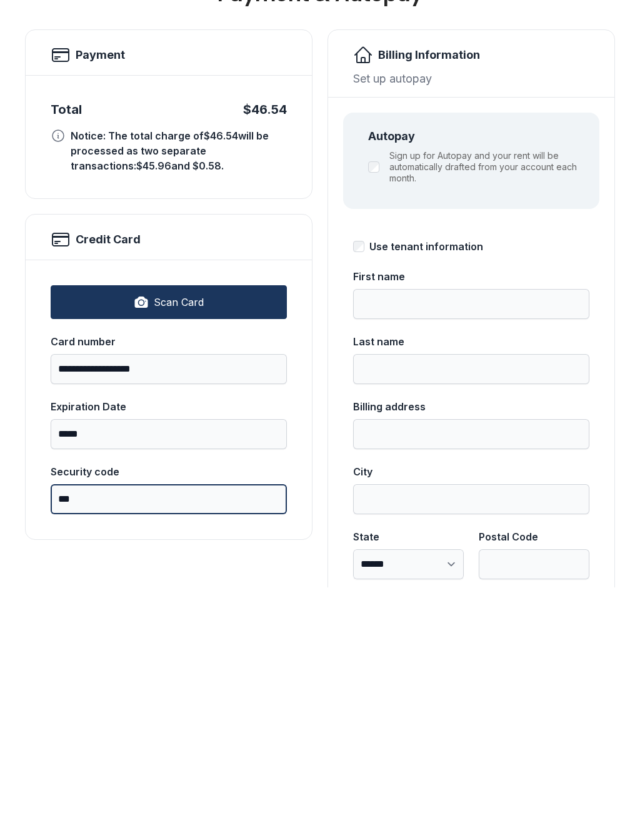
type input "***"
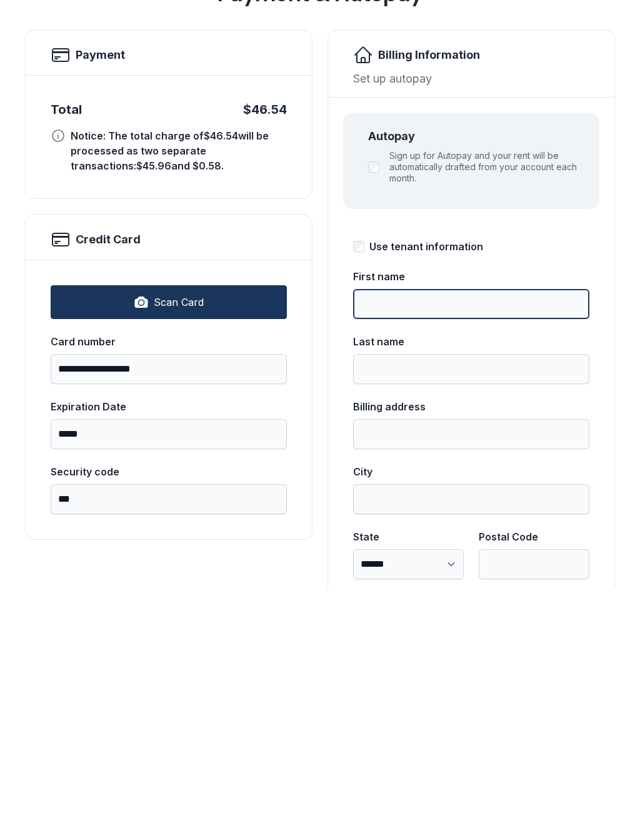
click at [528, 528] on input "First name" at bounding box center [471, 543] width 236 height 30
type input "*****"
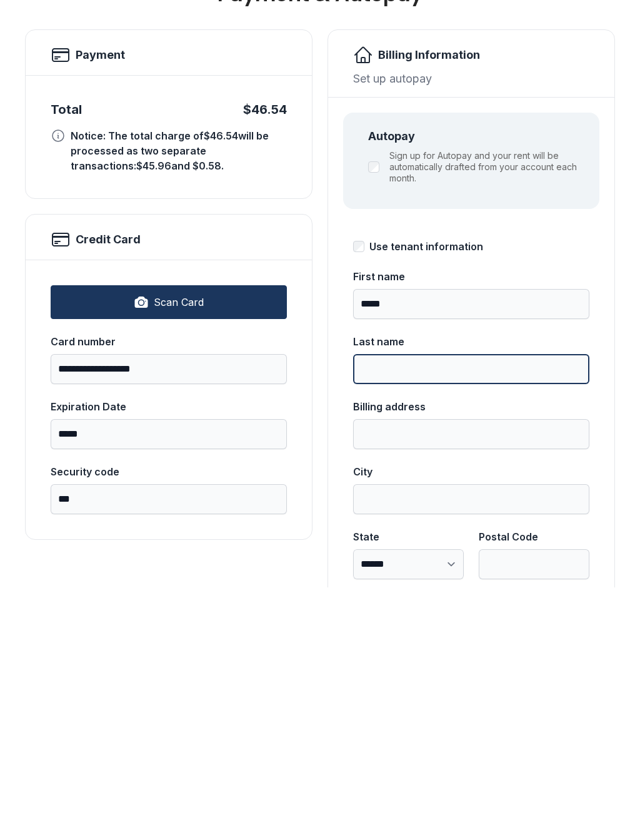
click at [436, 593] on input "Last name" at bounding box center [471, 608] width 236 height 30
type input "******"
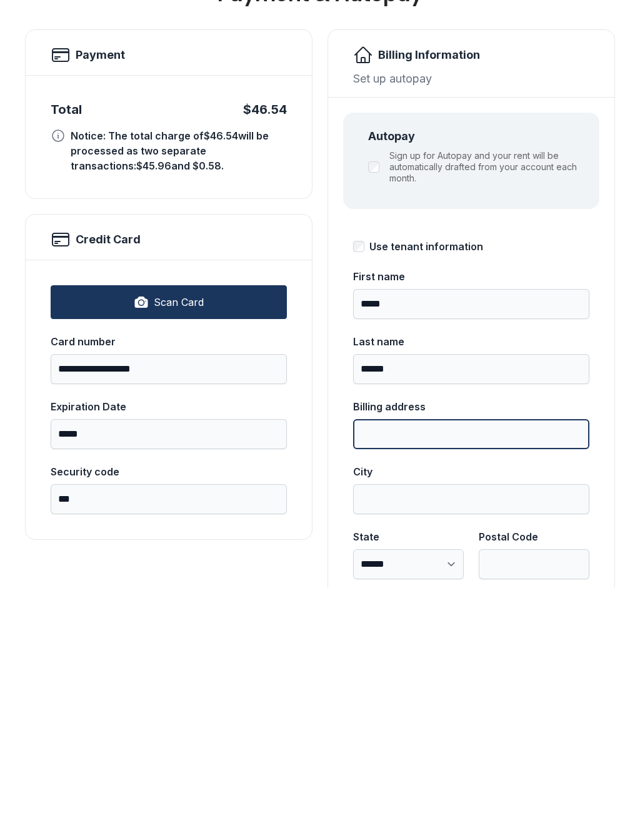
click at [429, 658] on input "Billing address" at bounding box center [471, 673] width 236 height 30
type input "**********"
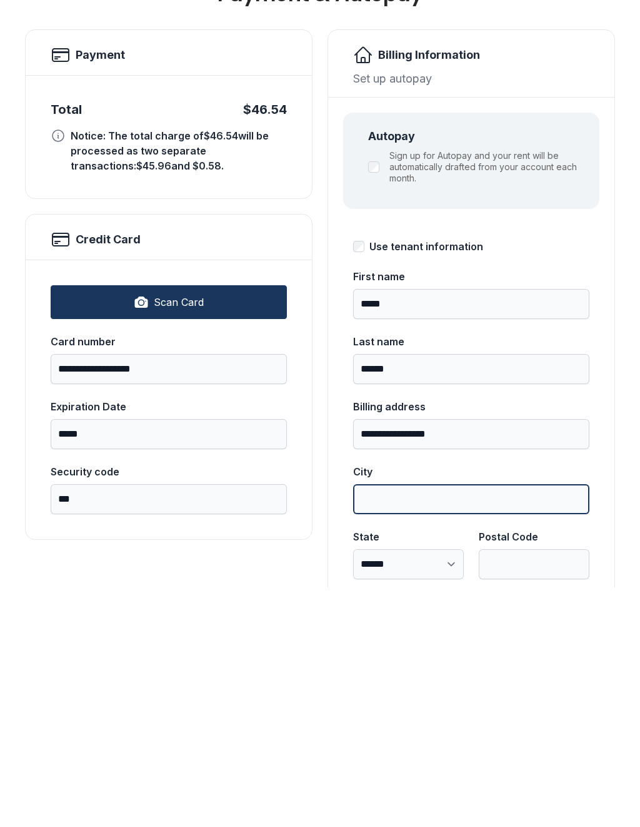
click at [415, 724] on input "City" at bounding box center [471, 739] width 236 height 30
type input "*"
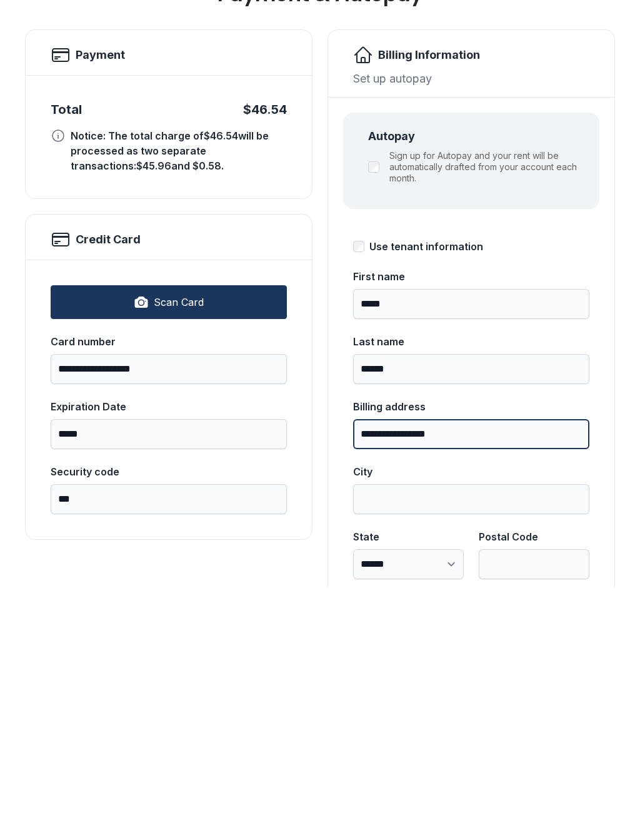
click at [529, 658] on input "**********" at bounding box center [471, 673] width 236 height 30
click at [516, 658] on input "**********" at bounding box center [471, 673] width 236 height 30
type input "**********"
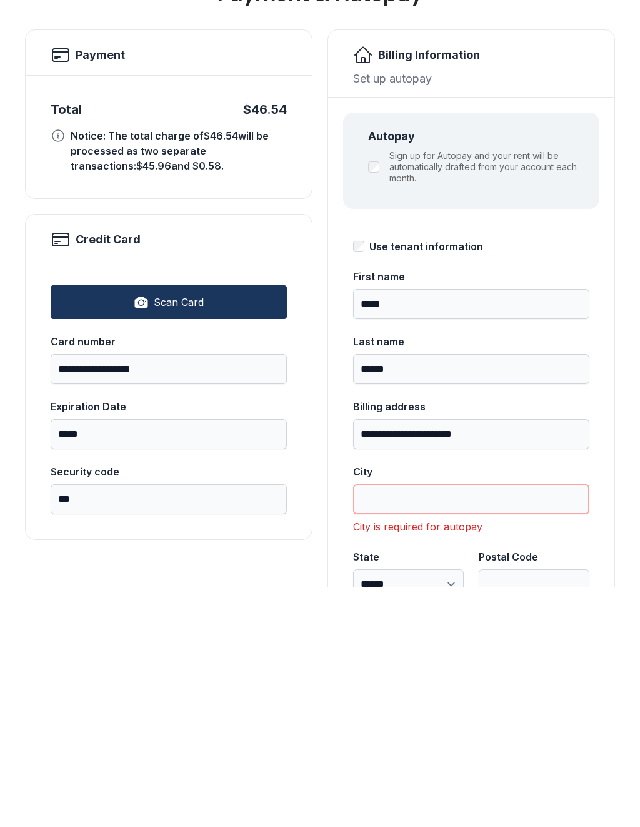
click at [428, 724] on input "City" at bounding box center [471, 739] width 236 height 30
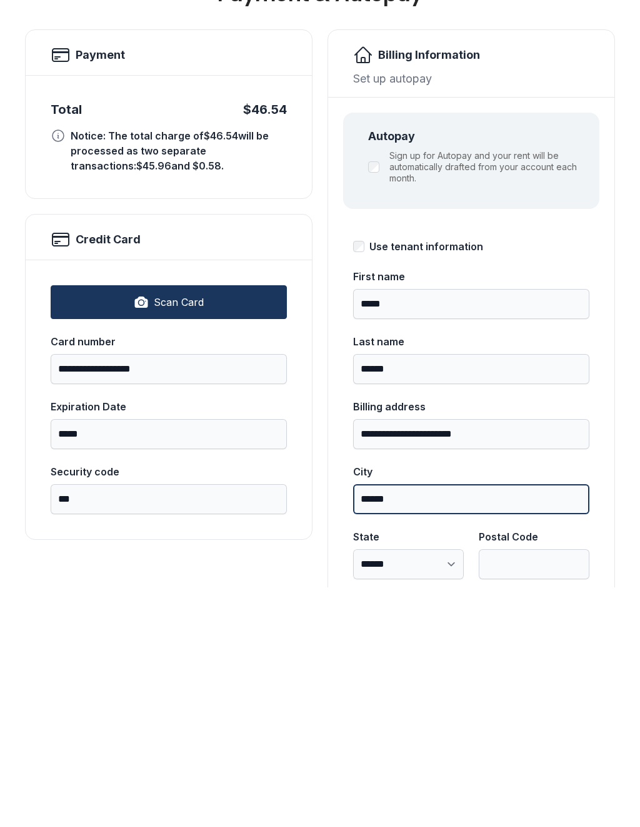
type input "******"
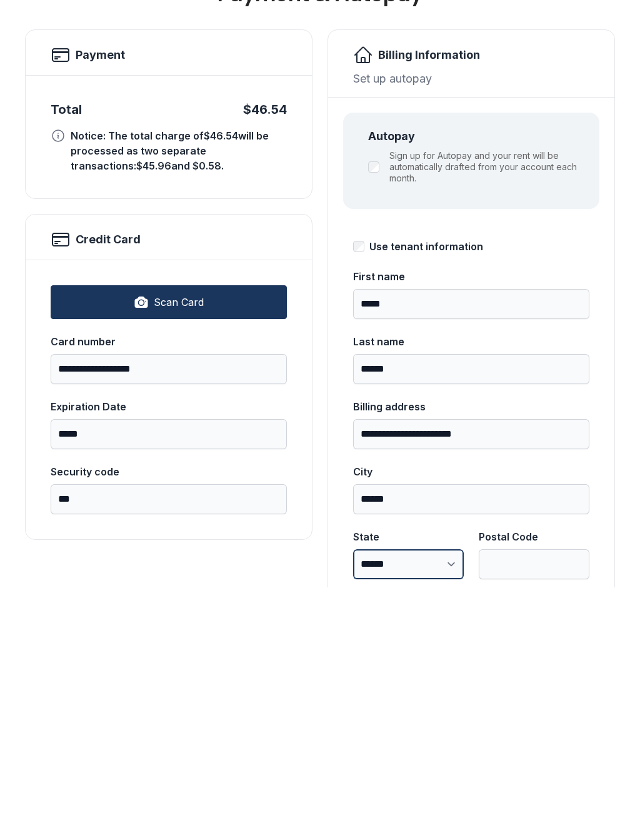
click at [443, 789] on select "**********" at bounding box center [408, 804] width 111 height 30
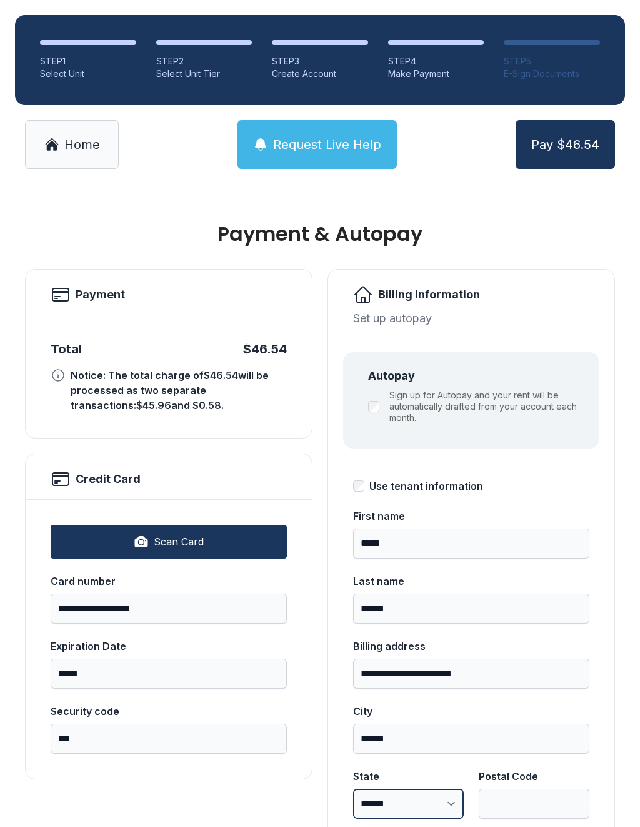
select select "**"
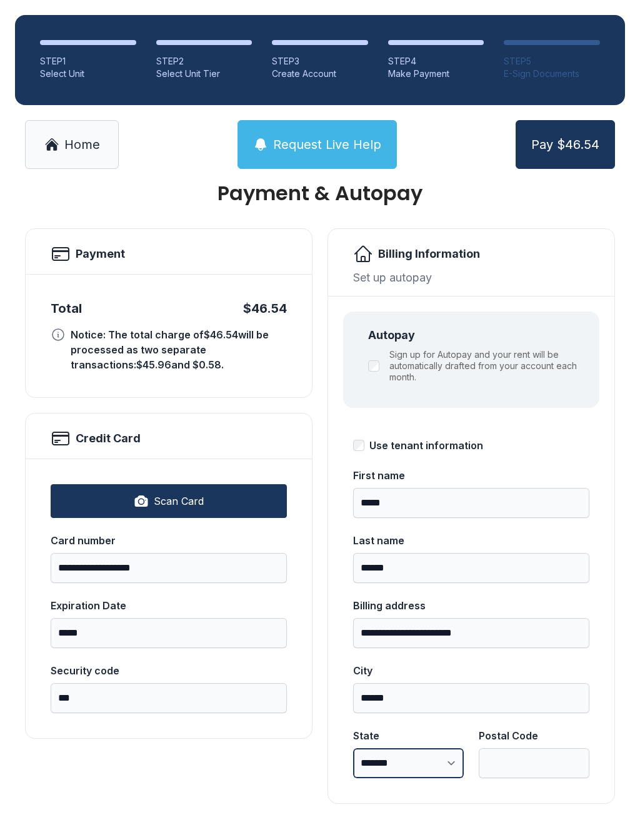
scroll to position [40, 0]
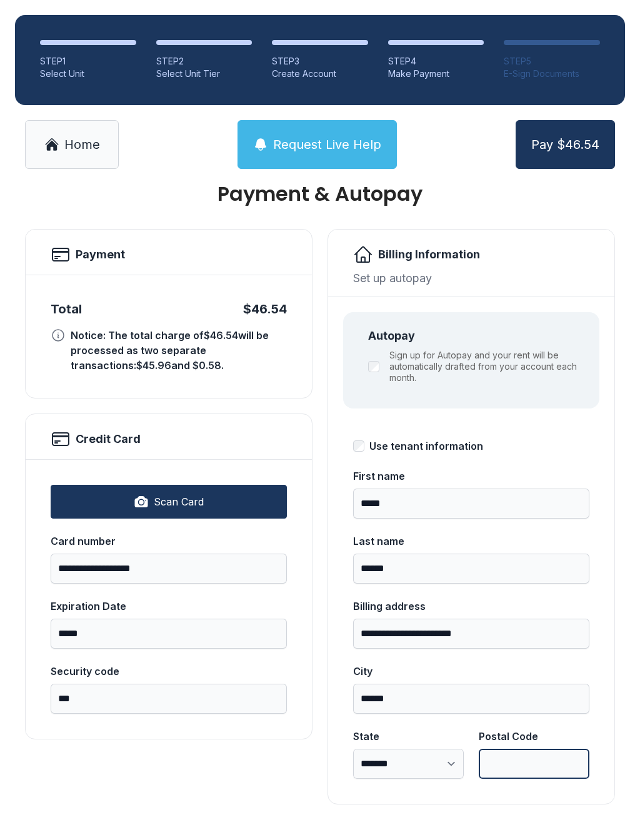
click at [552, 749] on input "Postal Code" at bounding box center [534, 764] width 111 height 30
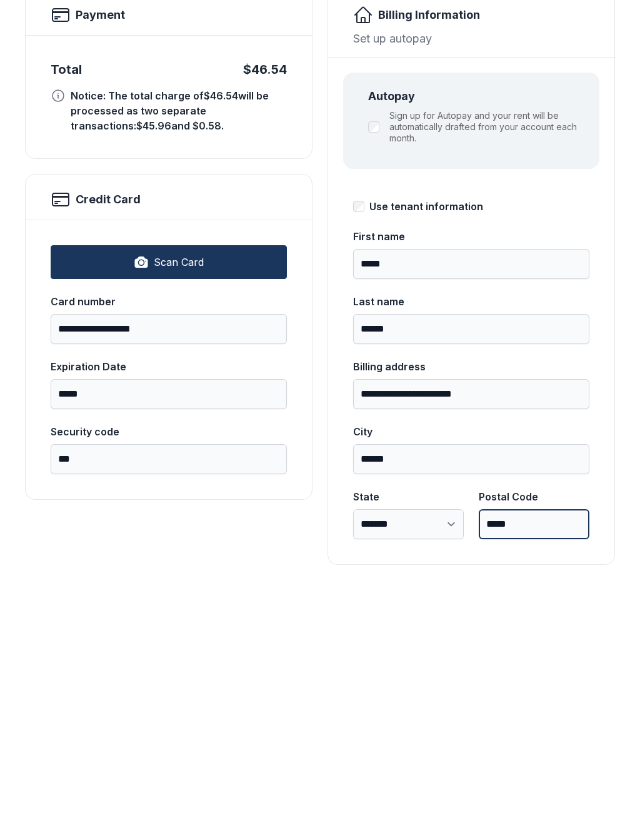
type input "*****"
click at [242, 540] on div "**********" at bounding box center [320, 499] width 640 height 710
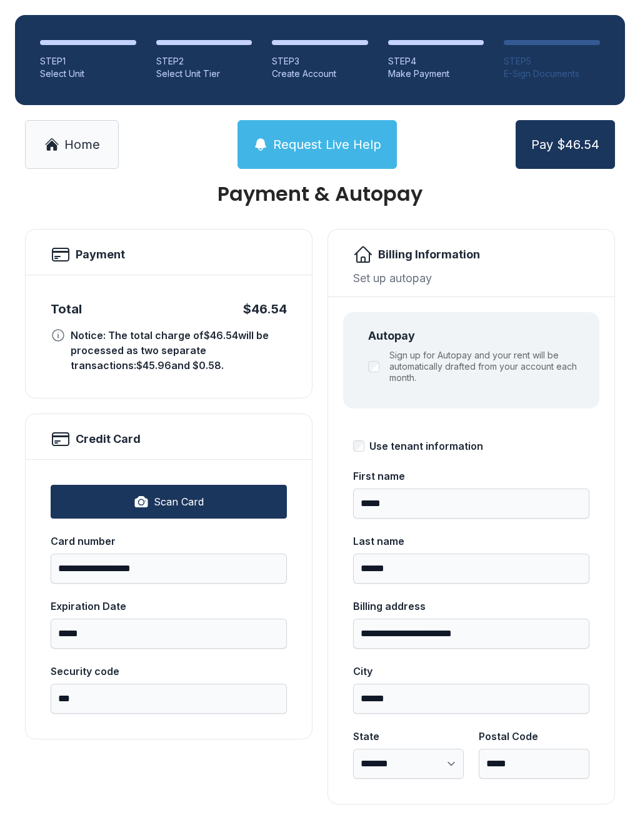
click at [568, 136] on span "Pay $46.54" at bounding box center [566, 145] width 68 height 18
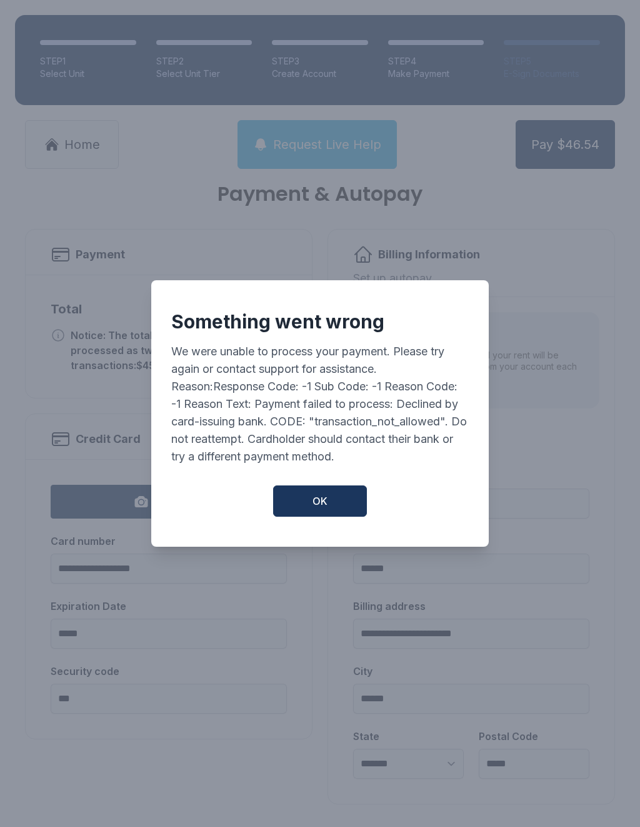
click at [324, 474] on div "Something went wrong We were unable to process your payment. Please try again o…" at bounding box center [320, 413] width 338 height 266
click at [326, 513] on button "OK" at bounding box center [320, 500] width 94 height 31
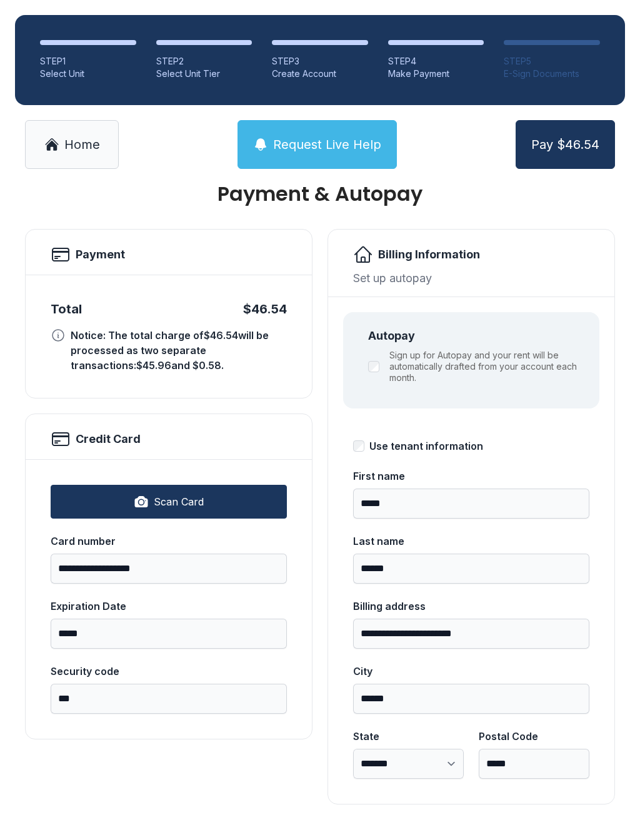
click at [216, 485] on button "Scan Card" at bounding box center [169, 502] width 236 height 34
type input "**********"
type input "*****"
click at [181, 684] on input "***" at bounding box center [169, 699] width 236 height 30
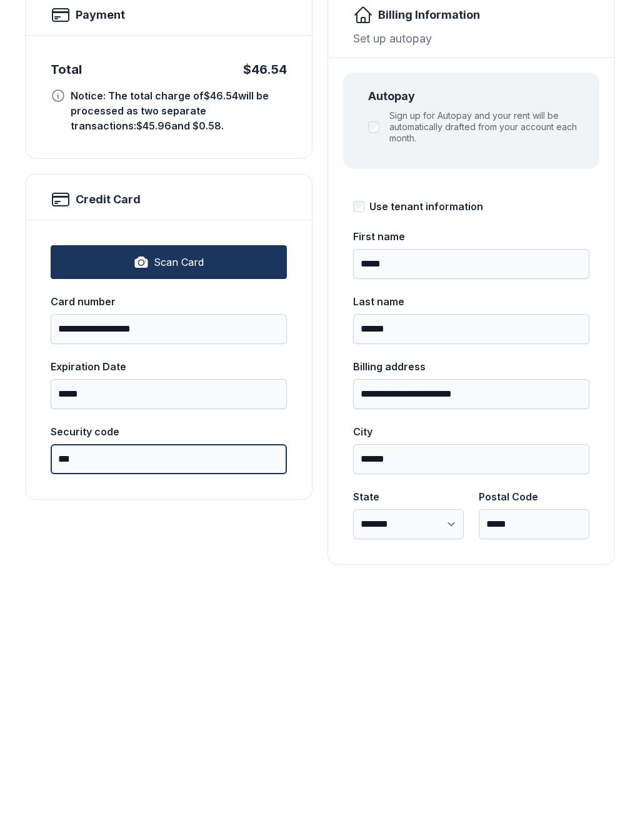
click at [188, 684] on input "***" at bounding box center [169, 699] width 236 height 30
type input "*"
type input "***"
click at [493, 548] on div "**********" at bounding box center [320, 499] width 640 height 710
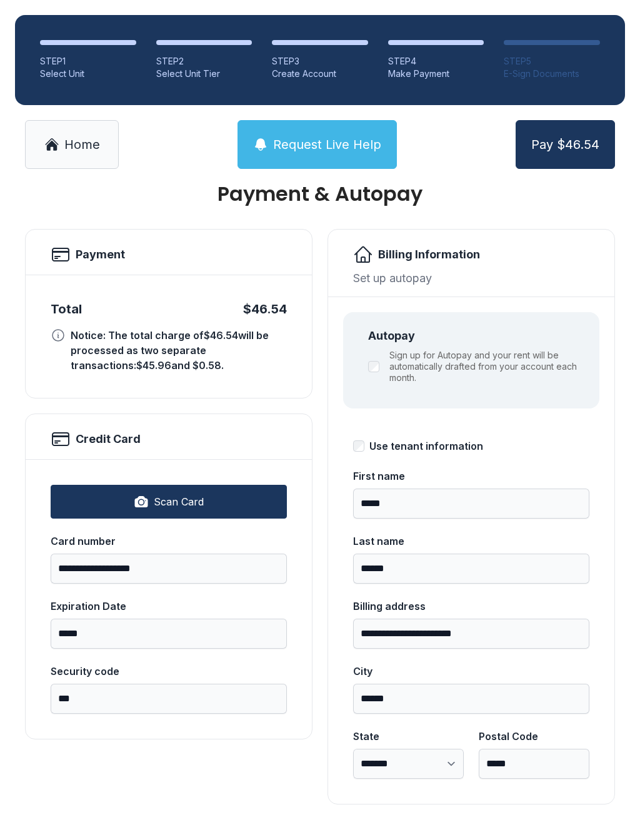
click at [590, 128] on button "Pay $46.54" at bounding box center [565, 144] width 99 height 49
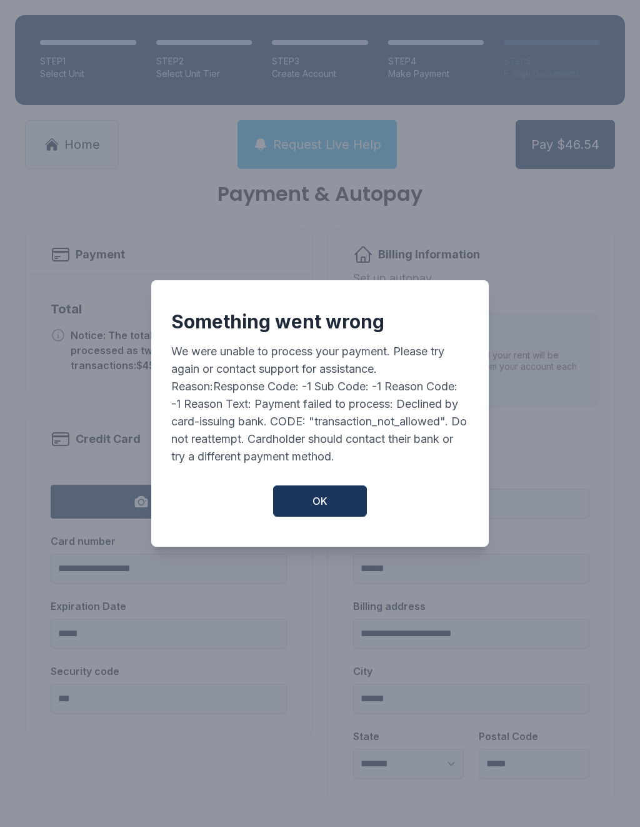
click at [323, 500] on span "OK" at bounding box center [320, 500] width 15 height 15
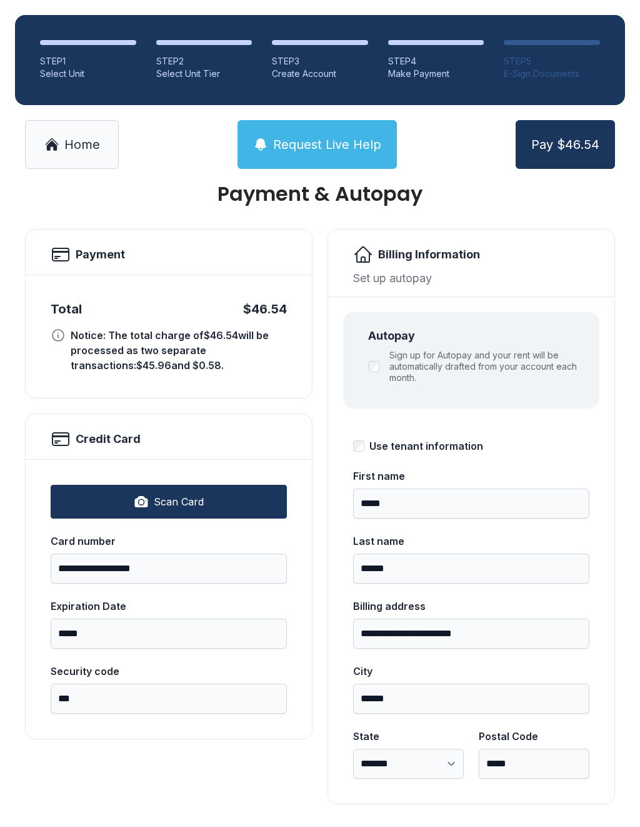
click at [571, 129] on button "Pay $46.54" at bounding box center [565, 144] width 99 height 49
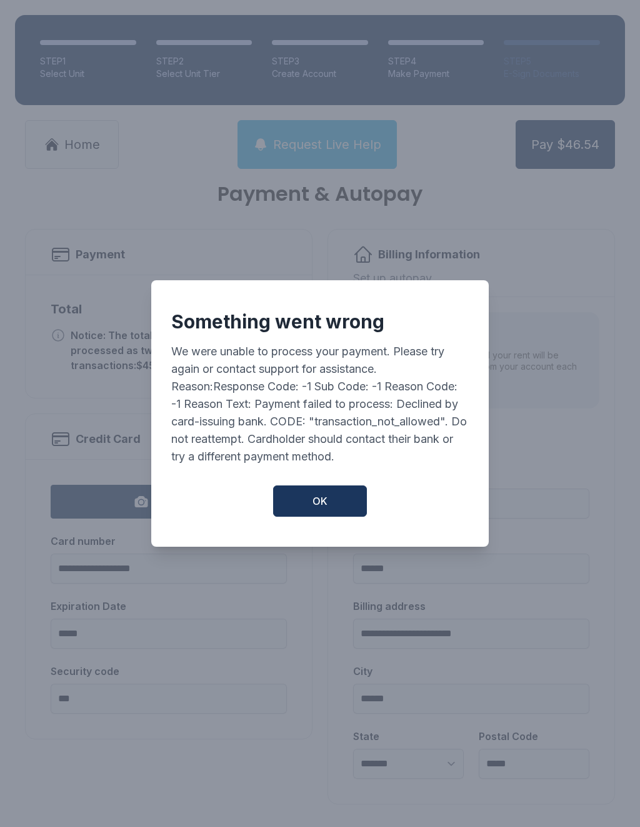
click at [301, 502] on button "OK" at bounding box center [320, 500] width 94 height 31
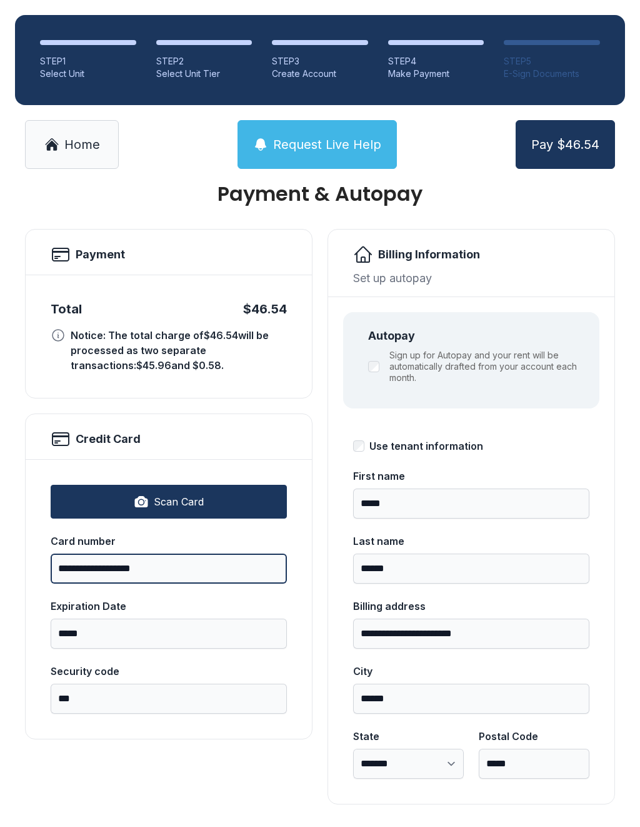
click at [214, 553] on input "**********" at bounding box center [169, 568] width 236 height 30
type input "*"
type input "**********"
click at [168, 598] on div "Expiration Date" at bounding box center [169, 605] width 236 height 15
click at [168, 618] on input "*****" at bounding box center [169, 633] width 236 height 30
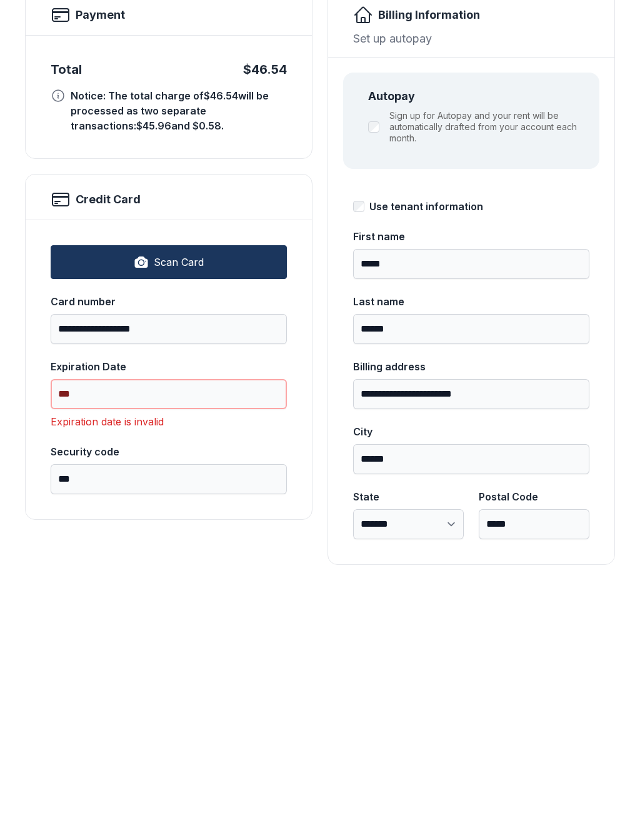
type input "*"
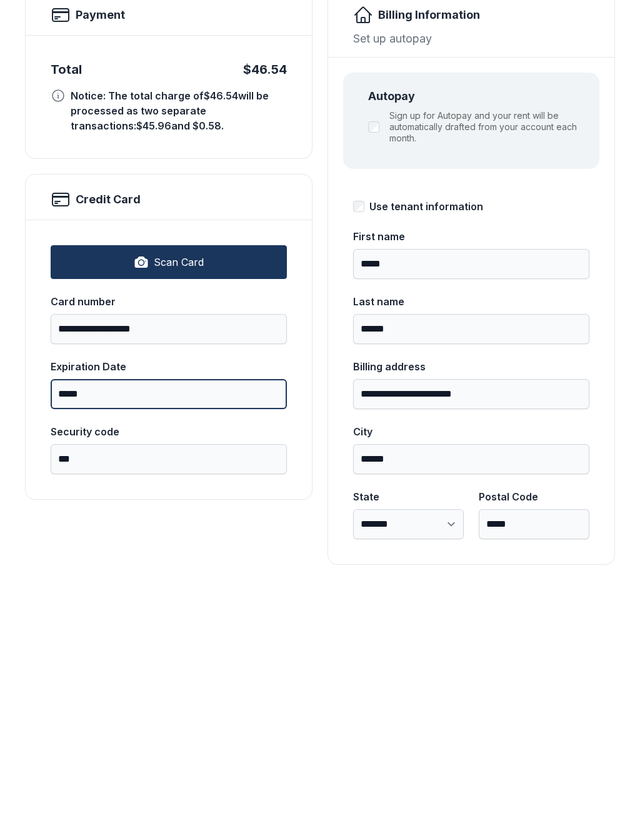
type input "*****"
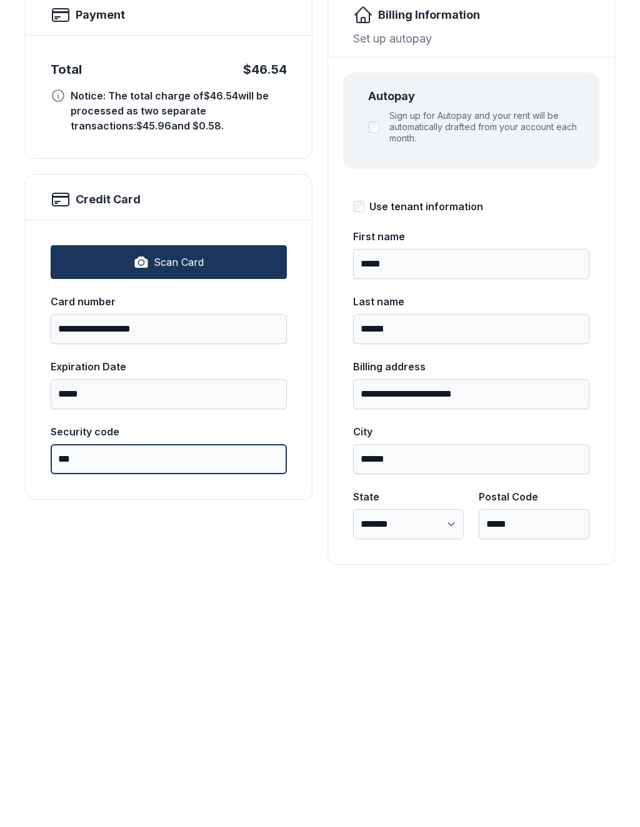
click at [219, 684] on input "***" at bounding box center [169, 699] width 236 height 30
type input "*"
type input "***"
click at [232, 551] on div "**********" at bounding box center [320, 499] width 640 height 710
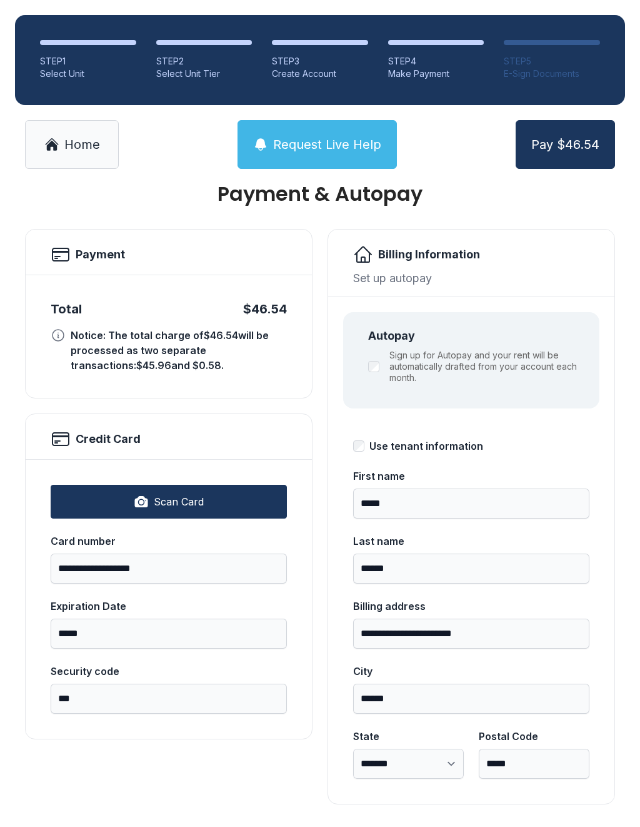
click at [577, 136] on span "Pay $46.54" at bounding box center [566, 145] width 68 height 18
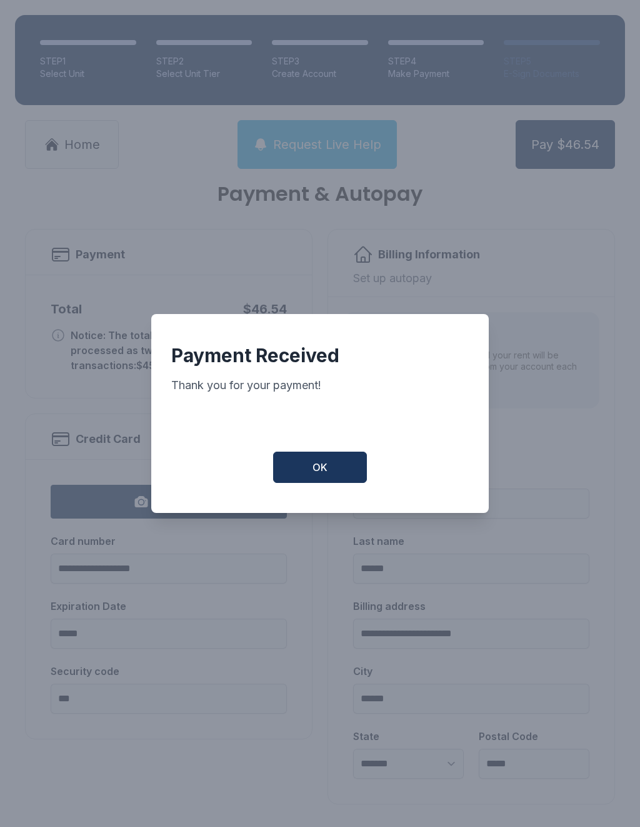
click at [301, 467] on button "OK" at bounding box center [320, 467] width 94 height 31
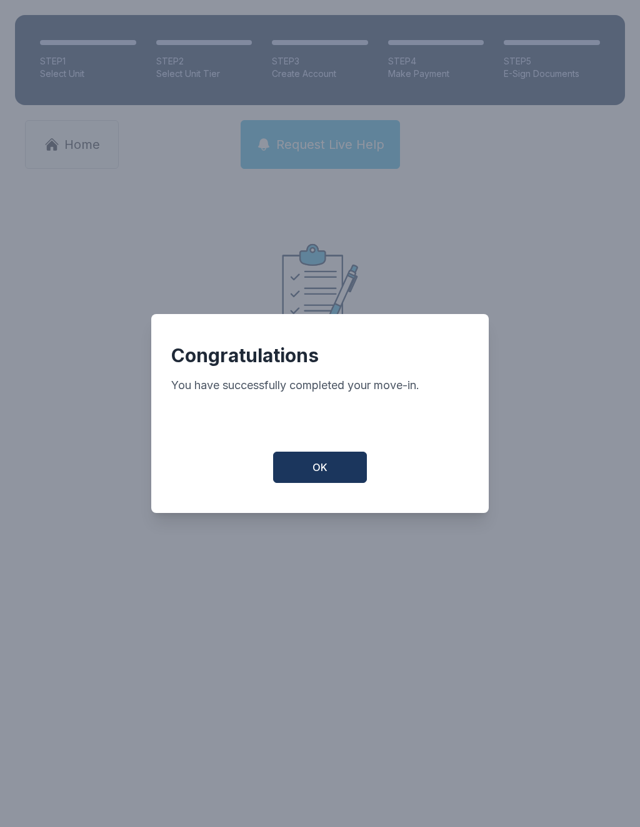
click at [314, 483] on button "OK" at bounding box center [320, 467] width 94 height 31
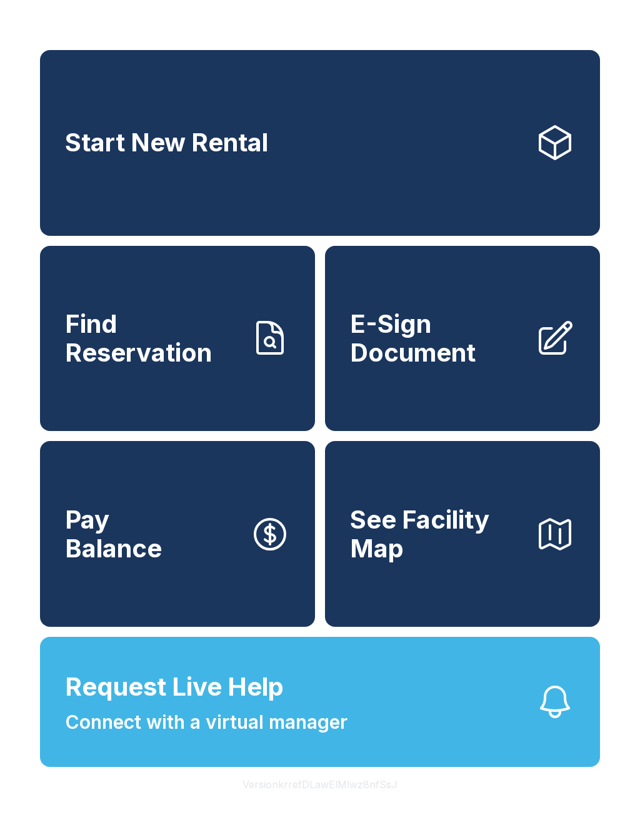
click at [236, 388] on link "Find Reservation" at bounding box center [177, 339] width 275 height 186
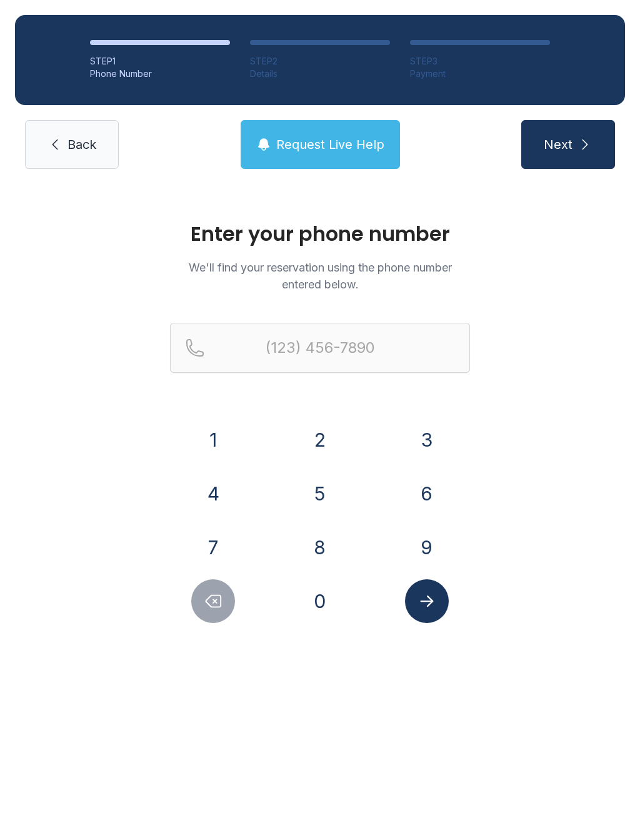
click at [434, 426] on button "3" at bounding box center [427, 440] width 44 height 44
click at [338, 580] on div "0" at bounding box center [320, 601] width 87 height 44
click at [417, 447] on button "3" at bounding box center [427, 440] width 44 height 44
click at [221, 608] on icon "Delete number" at bounding box center [213, 601] width 19 height 19
click at [328, 605] on button "0" at bounding box center [320, 601] width 44 height 44
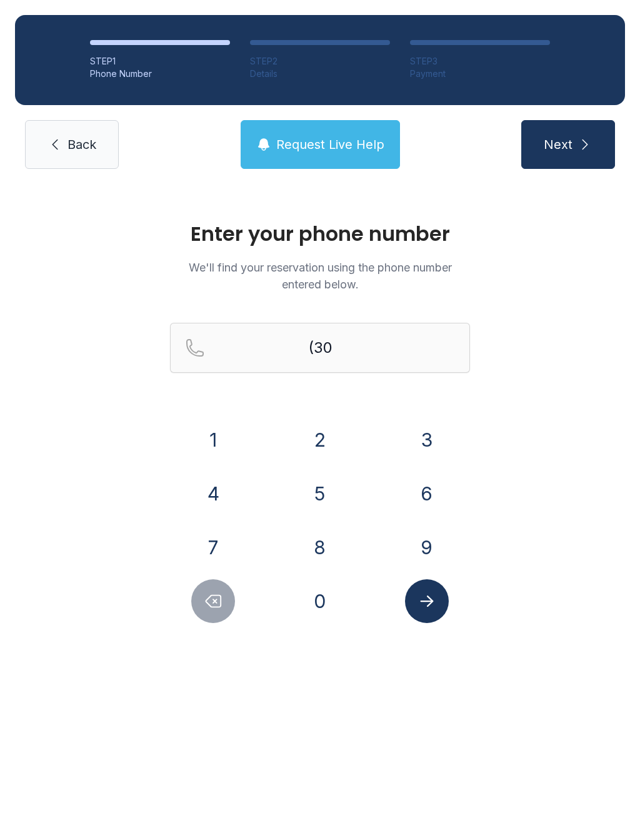
click at [426, 425] on button "3" at bounding box center [427, 440] width 44 height 44
click at [430, 437] on button "3" at bounding box center [427, 440] width 44 height 44
click at [423, 542] on button "9" at bounding box center [427, 547] width 44 height 44
click at [428, 500] on button "6" at bounding box center [427, 494] width 44 height 44
click at [325, 442] on button "2" at bounding box center [320, 440] width 44 height 44
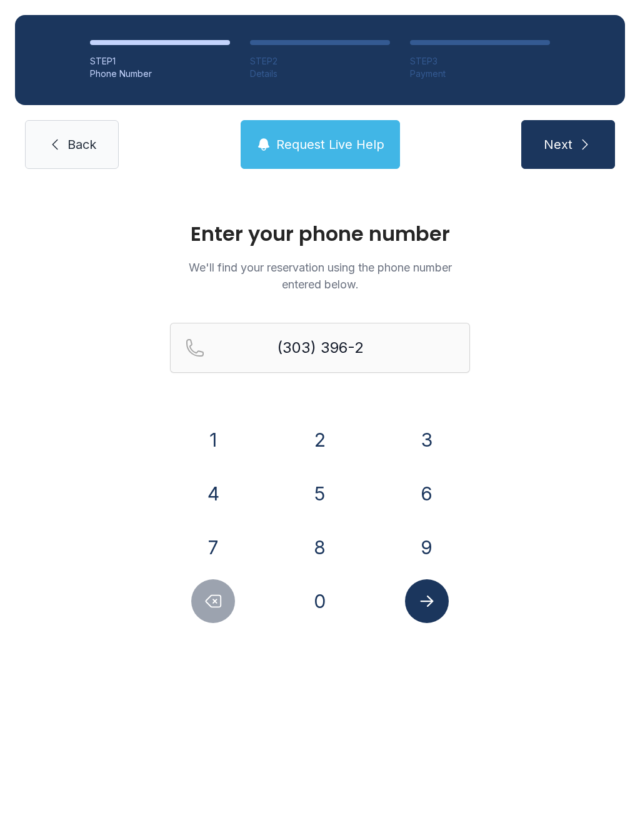
click at [324, 608] on button "0" at bounding box center [320, 601] width 44 height 44
click at [408, 498] on button "6" at bounding box center [427, 494] width 44 height 44
click at [430, 547] on button "9" at bounding box center [427, 547] width 44 height 44
type input "[PHONE_NUMBER]"
click at [433, 595] on icon "Submit lookup form" at bounding box center [427, 601] width 19 height 19
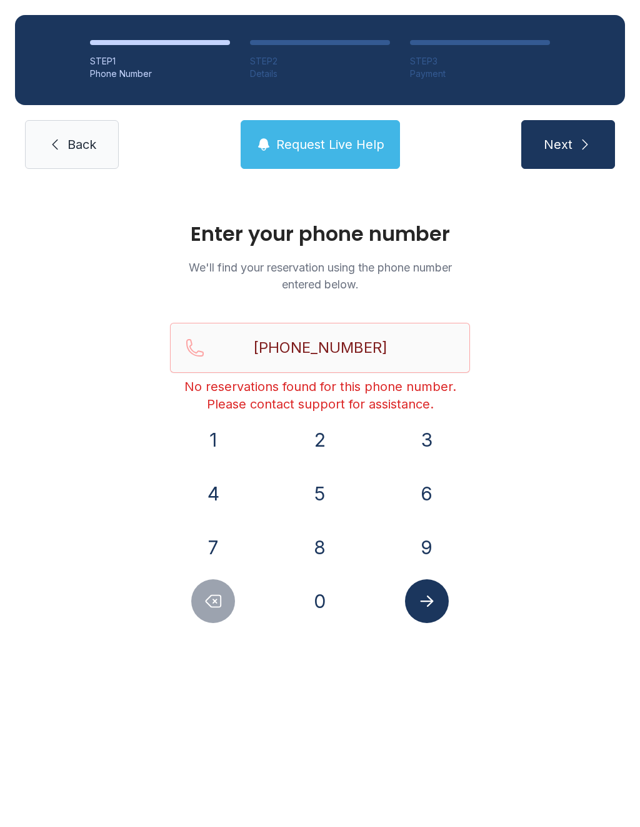
click at [108, 159] on link "Back" at bounding box center [72, 144] width 94 height 49
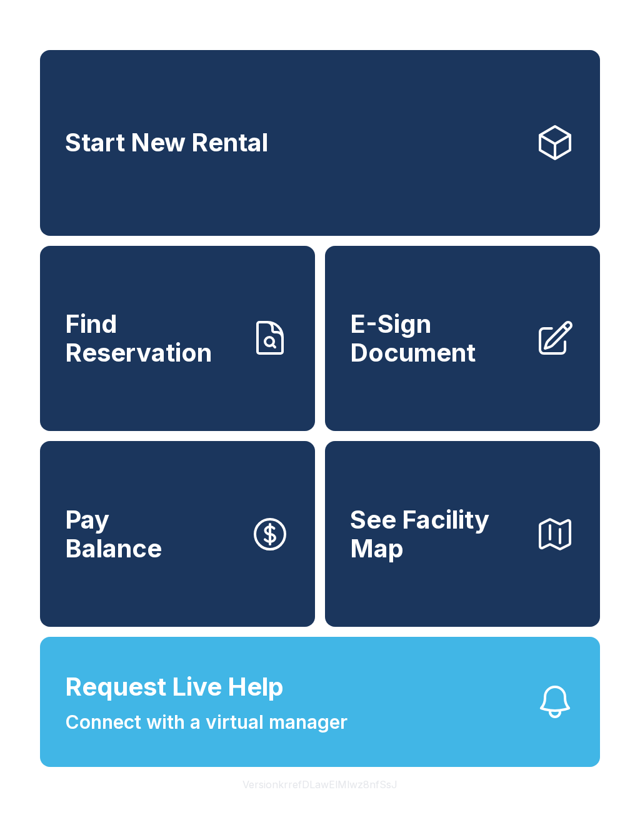
click at [213, 351] on span "Find Reservation" at bounding box center [152, 338] width 175 height 57
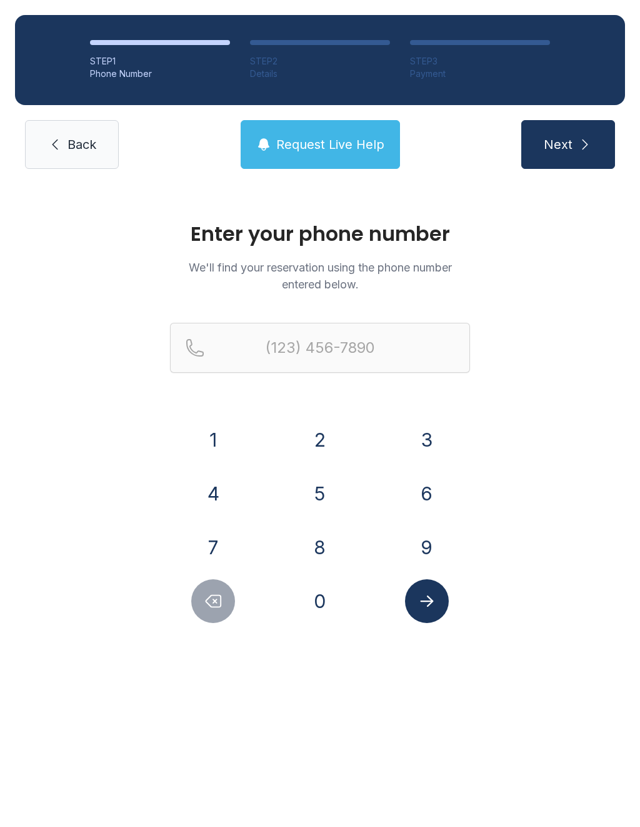
click at [431, 437] on button "3" at bounding box center [427, 440] width 44 height 44
click at [324, 588] on button "0" at bounding box center [320, 601] width 44 height 44
click at [431, 435] on button "3" at bounding box center [427, 440] width 44 height 44
click at [433, 435] on button "3" at bounding box center [427, 440] width 44 height 44
click at [422, 544] on button "9" at bounding box center [427, 547] width 44 height 44
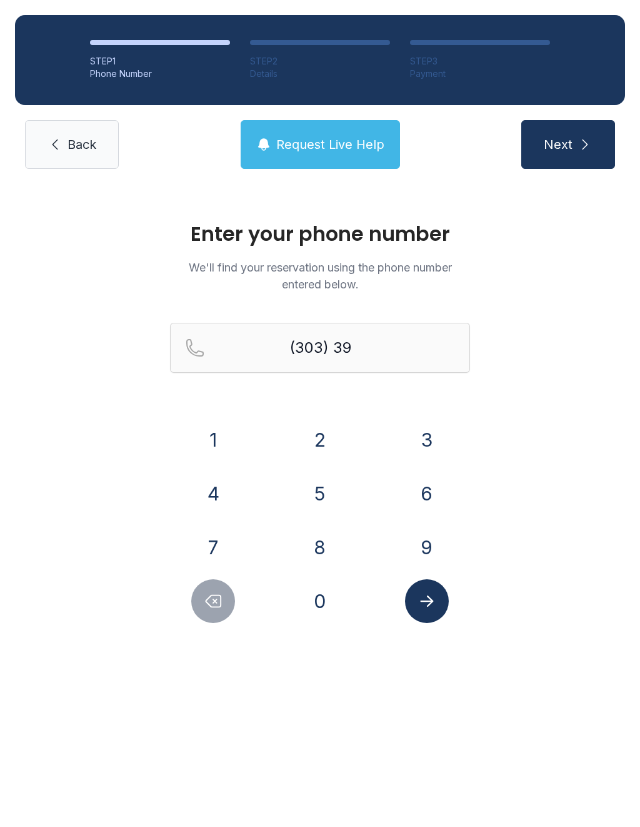
click at [436, 497] on button "6" at bounding box center [427, 494] width 44 height 44
click at [324, 435] on button "2" at bounding box center [320, 440] width 44 height 44
click at [323, 590] on button "0" at bounding box center [320, 601] width 44 height 44
click at [428, 494] on button "6" at bounding box center [427, 494] width 44 height 44
click at [436, 557] on button "9" at bounding box center [427, 547] width 44 height 44
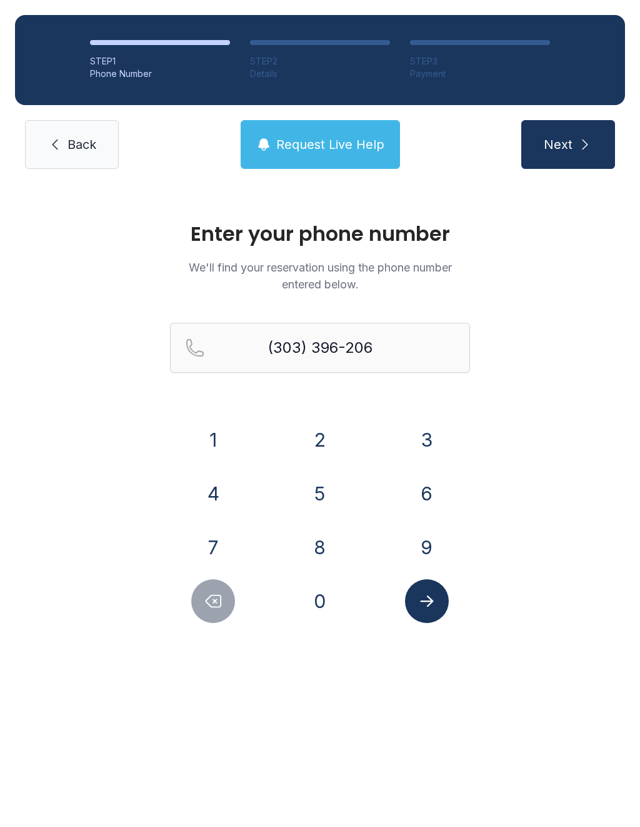
type input "[PHONE_NUMBER]"
click at [435, 607] on icon "Submit lookup form" at bounding box center [427, 601] width 19 height 19
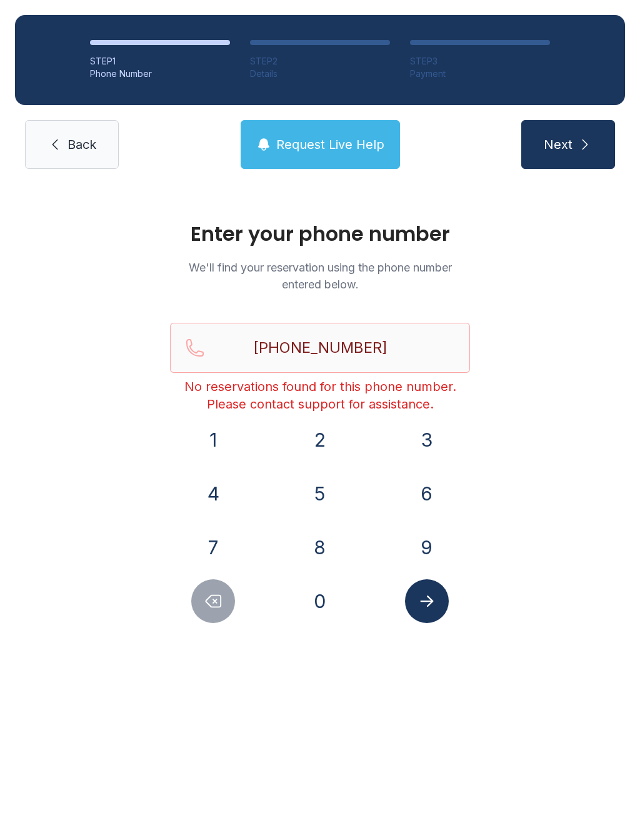
click at [99, 149] on link "Back" at bounding box center [72, 144] width 94 height 49
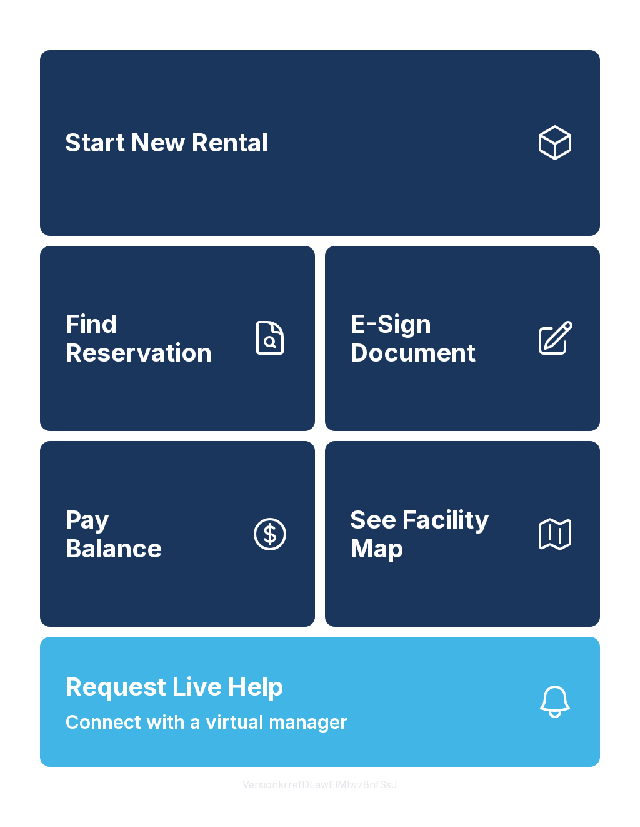
click at [126, 562] on span "Pay Balance" at bounding box center [113, 533] width 97 height 57
click at [478, 730] on button "Request Live Help Connect with a virtual manager" at bounding box center [320, 702] width 560 height 130
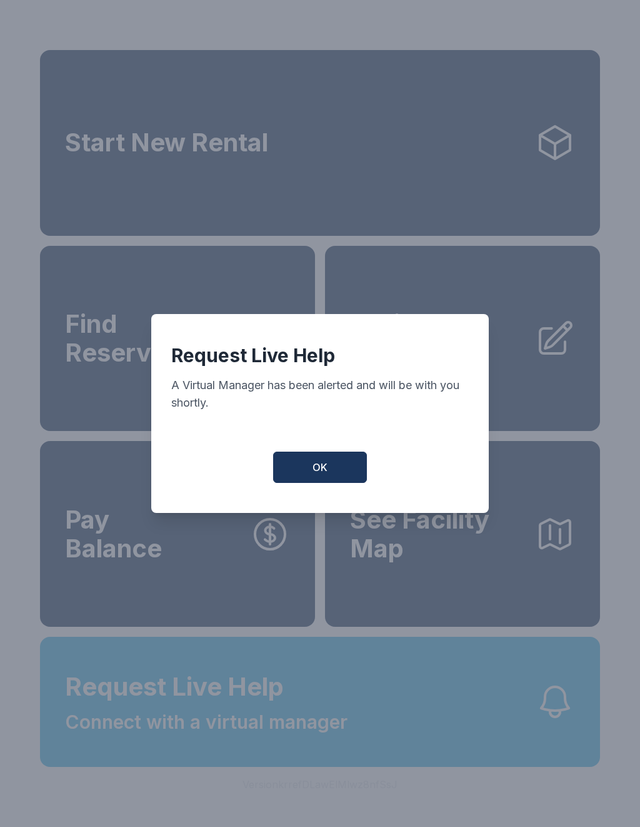
click at [336, 483] on button "OK" at bounding box center [320, 467] width 94 height 31
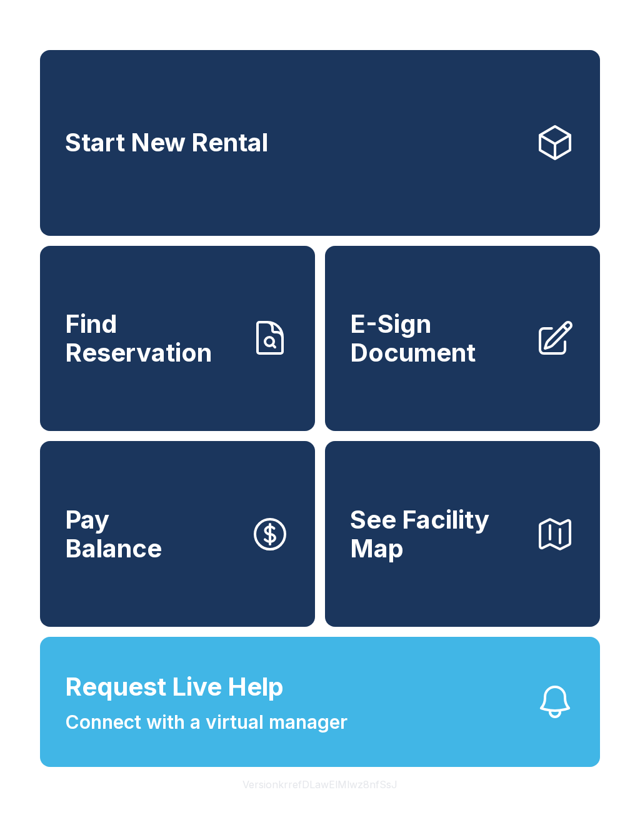
click at [151, 366] on span "Find Reservation" at bounding box center [152, 338] width 175 height 57
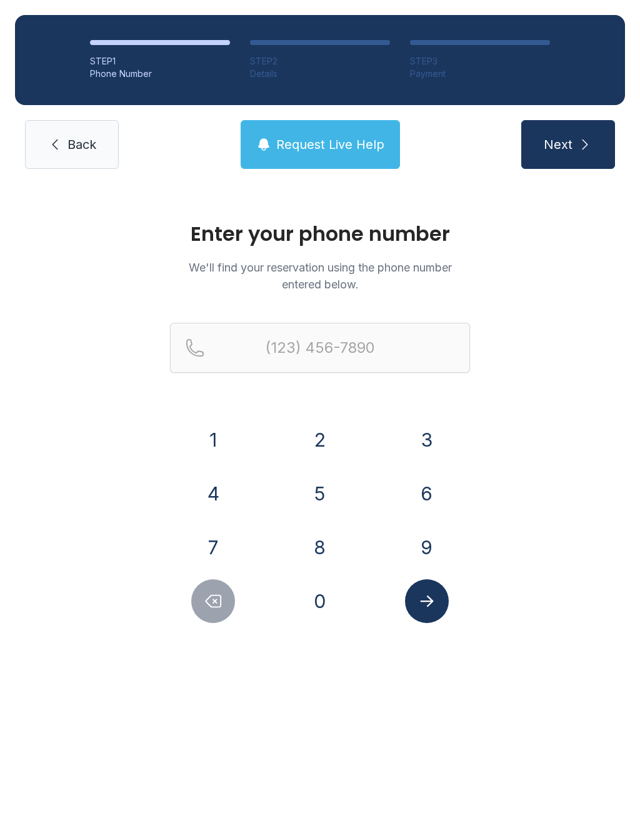
click at [425, 431] on button "3" at bounding box center [427, 440] width 44 height 44
click at [322, 608] on button "0" at bounding box center [320, 601] width 44 height 44
click at [413, 434] on button "3" at bounding box center [427, 440] width 44 height 44
click at [428, 444] on button "3" at bounding box center [427, 440] width 44 height 44
click at [423, 547] on button "9" at bounding box center [427, 547] width 44 height 44
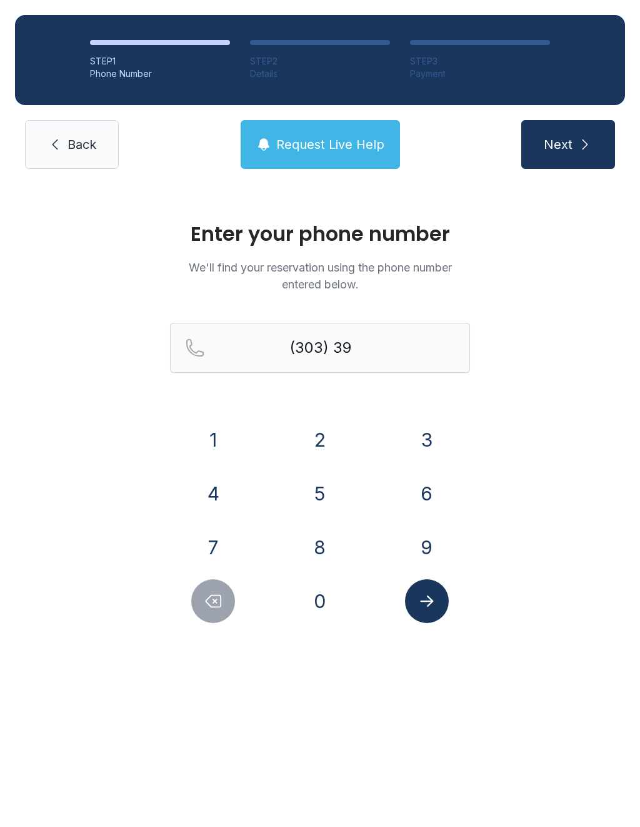
click at [427, 502] on button "6" at bounding box center [427, 494] width 44 height 44
click at [325, 433] on button "2" at bounding box center [320, 440] width 44 height 44
click at [326, 604] on button "0" at bounding box center [320, 601] width 44 height 44
click at [417, 496] on button "6" at bounding box center [427, 494] width 44 height 44
click at [418, 550] on button "9" at bounding box center [427, 547] width 44 height 44
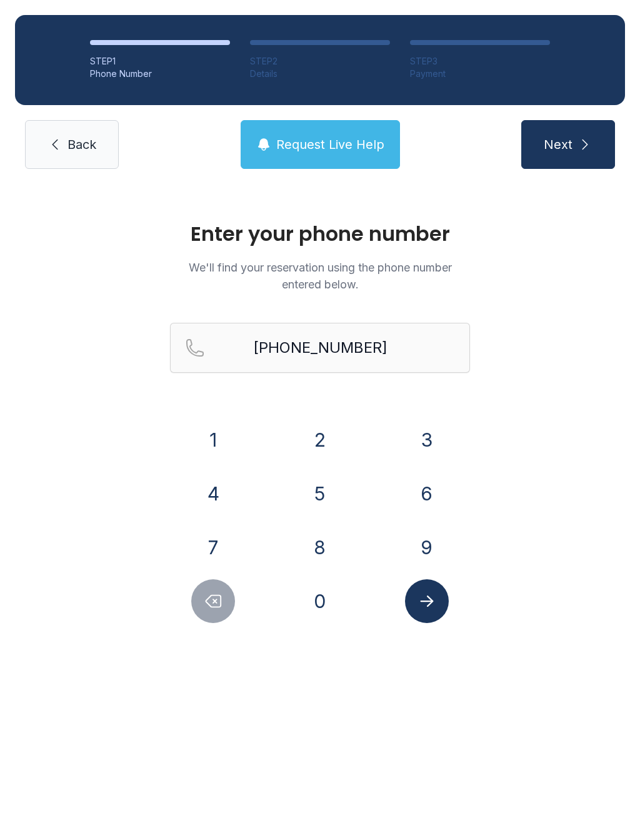
click at [428, 601] on icon "Submit lookup form" at bounding box center [426, 600] width 13 height 11
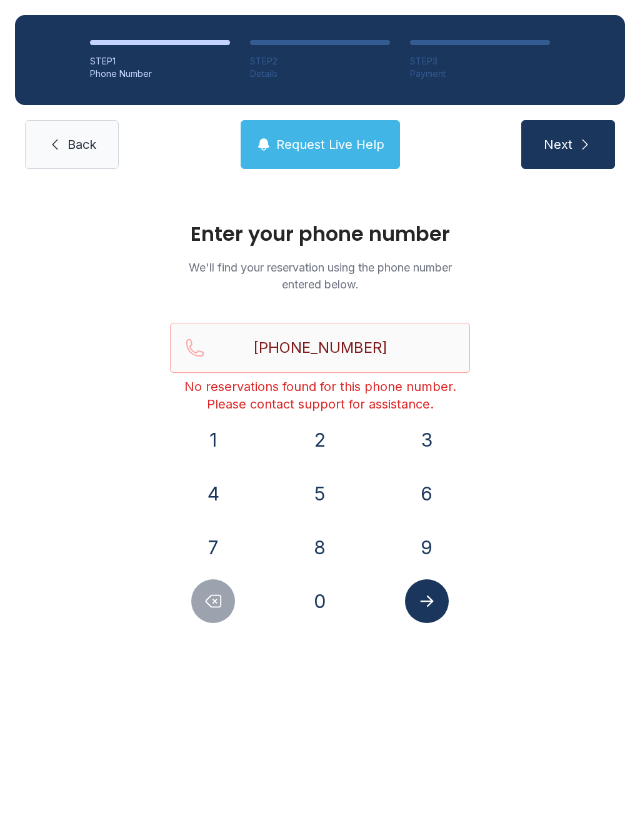
click at [221, 590] on button "Delete number" at bounding box center [213, 601] width 44 height 44
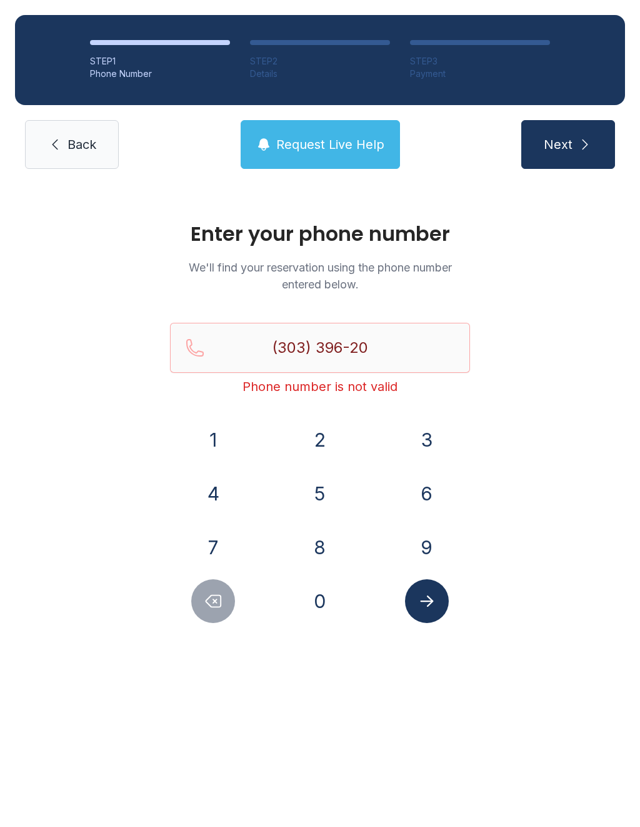
click at [216, 596] on icon "Delete number" at bounding box center [213, 601] width 19 height 19
click at [205, 603] on icon "Delete number" at bounding box center [213, 601] width 19 height 19
click at [204, 603] on icon "Delete number" at bounding box center [213, 601] width 19 height 19
click at [201, 605] on button "Delete number" at bounding box center [213, 601] width 44 height 44
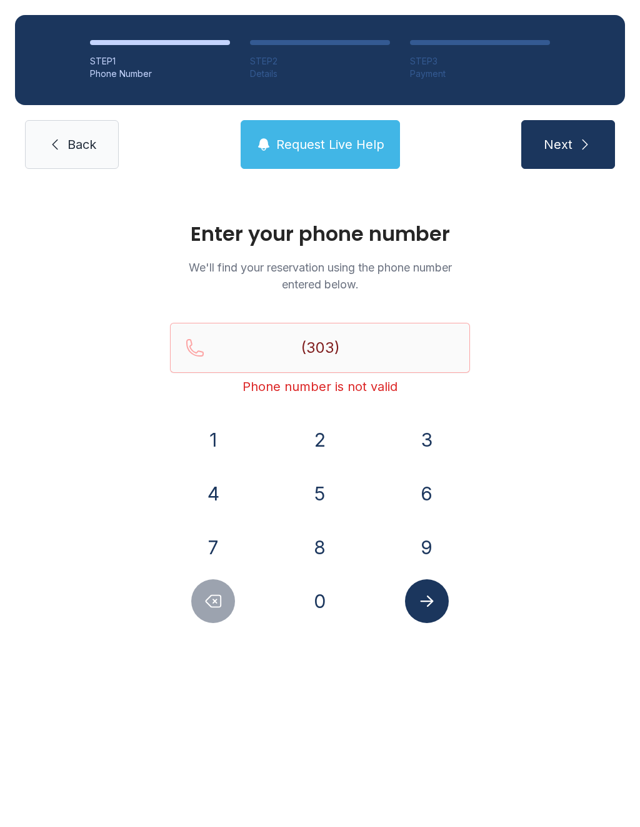
click at [201, 605] on button "Delete number" at bounding box center [213, 601] width 44 height 44
click at [206, 610] on icon "Delete number" at bounding box center [213, 601] width 19 height 19
type input "(3"
click at [206, 609] on icon "Delete number" at bounding box center [213, 601] width 19 height 19
click at [431, 436] on button "3" at bounding box center [427, 440] width 44 height 44
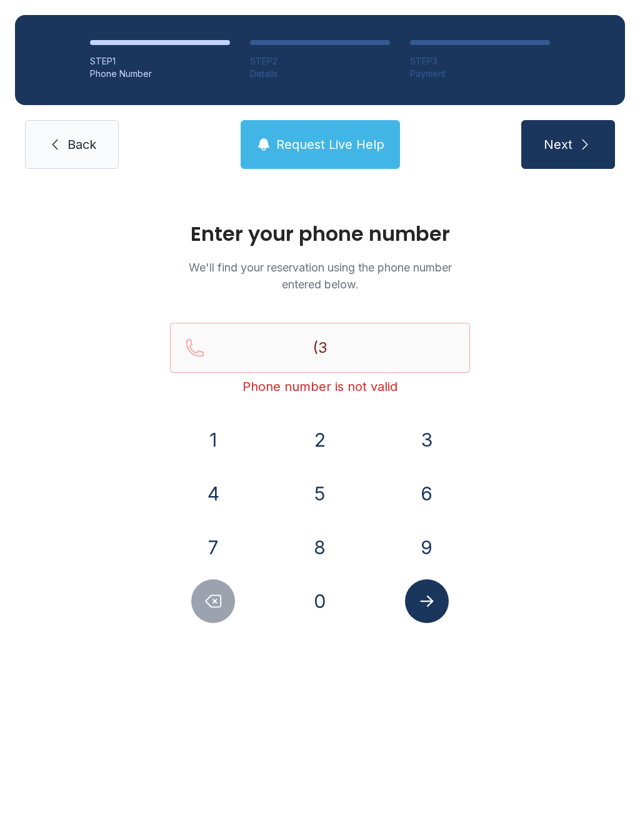
click at [317, 611] on button "0" at bounding box center [320, 601] width 44 height 44
click at [428, 445] on button "3" at bounding box center [427, 440] width 44 height 44
click at [203, 617] on button "Delete number" at bounding box center [213, 601] width 44 height 44
type input "(3"
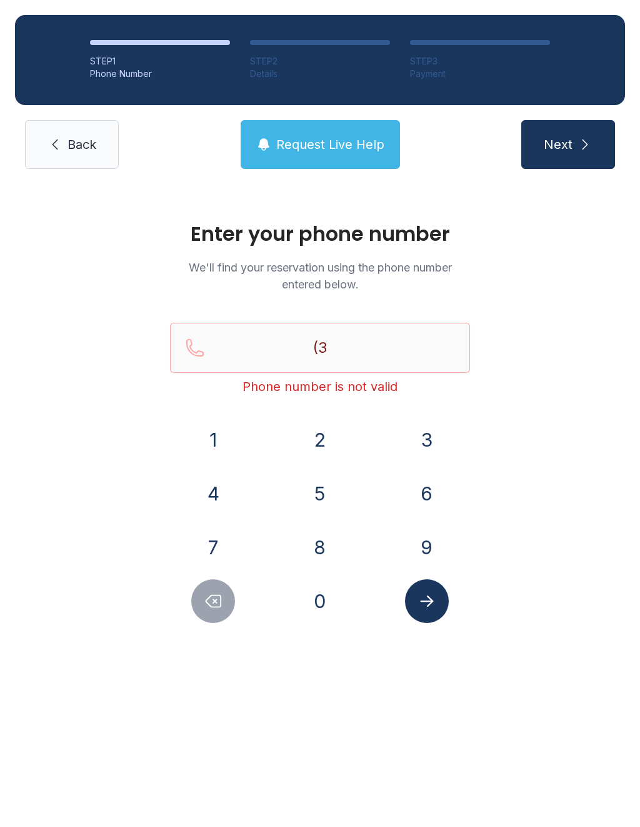
click at [213, 606] on icon "Delete number" at bounding box center [213, 601] width 19 height 19
click at [213, 605] on icon "Delete number" at bounding box center [213, 601] width 19 height 19
click at [198, 614] on button "Delete number" at bounding box center [213, 601] width 44 height 44
click at [208, 551] on button "7" at bounding box center [213, 547] width 44 height 44
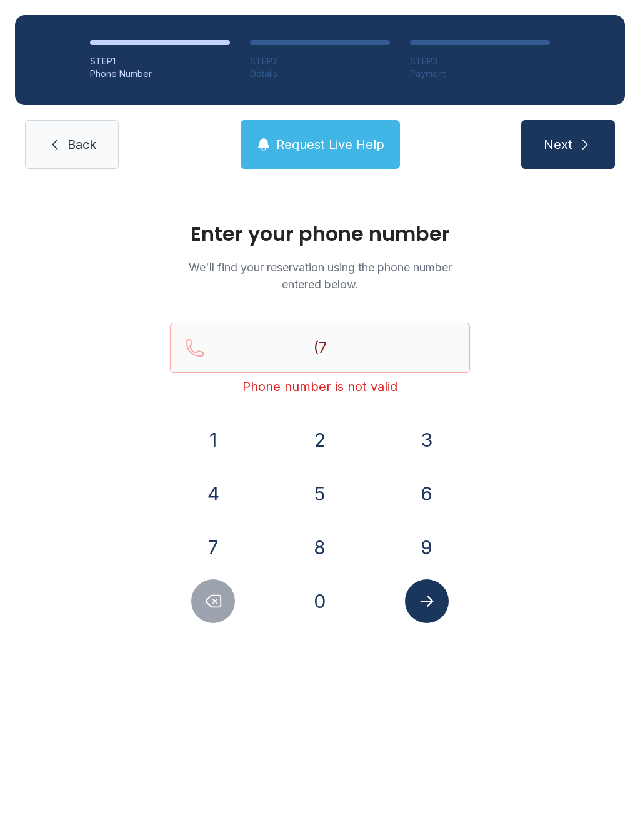
click at [323, 430] on button "2" at bounding box center [320, 440] width 44 height 44
click at [331, 608] on button "0" at bounding box center [320, 601] width 44 height 44
click at [420, 552] on button "9" at bounding box center [427, 547] width 44 height 44
click at [326, 549] on button "8" at bounding box center [320, 547] width 44 height 44
click at [426, 485] on button "6" at bounding box center [427, 494] width 44 height 44
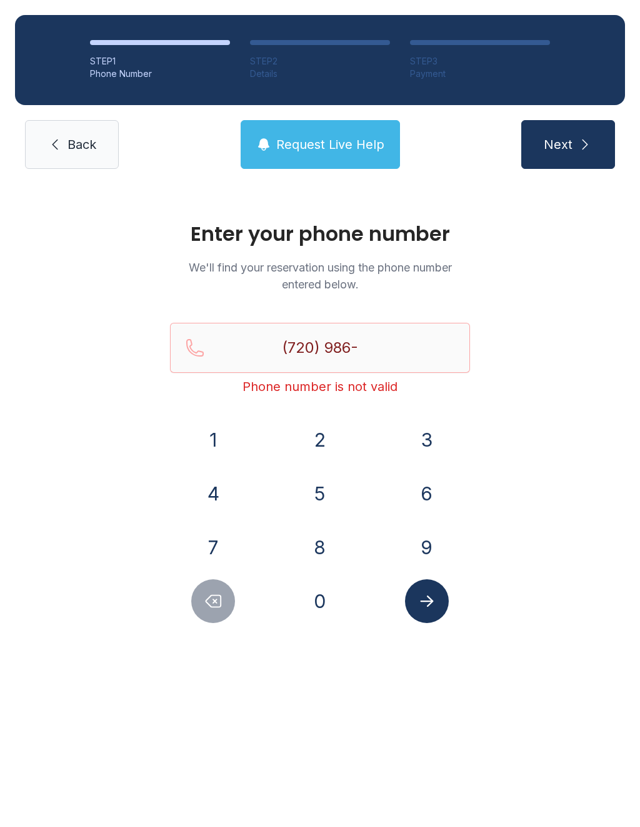
click at [423, 435] on button "3" at bounding box center [427, 440] width 44 height 44
click at [434, 534] on button "9" at bounding box center [427, 547] width 44 height 44
click at [323, 440] on button "2" at bounding box center [320, 440] width 44 height 44
click at [322, 440] on button "2" at bounding box center [320, 440] width 44 height 44
click at [426, 608] on icon "Submit lookup form" at bounding box center [427, 601] width 19 height 19
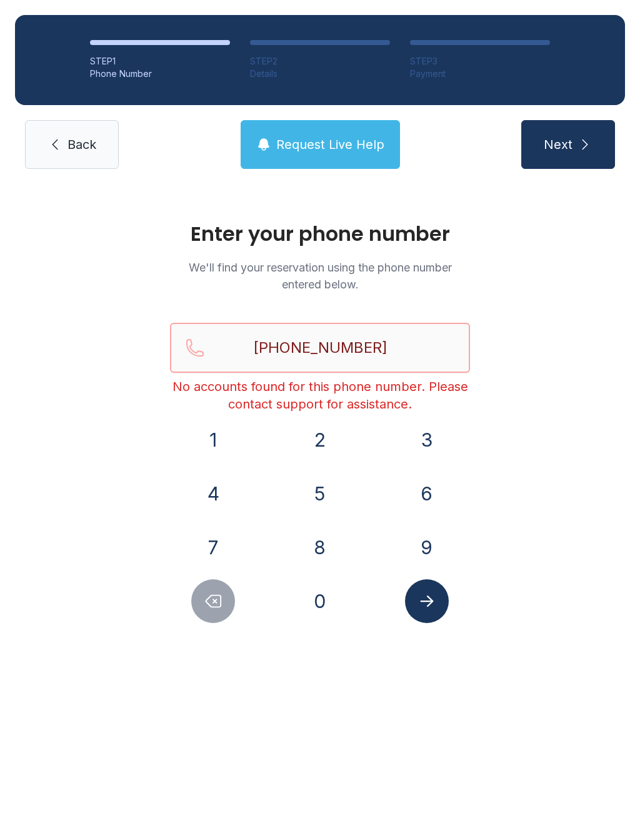
click at [415, 338] on input "[PHONE_NUMBER]" at bounding box center [320, 348] width 300 height 50
click at [206, 586] on button "Delete number" at bounding box center [213, 601] width 44 height 44
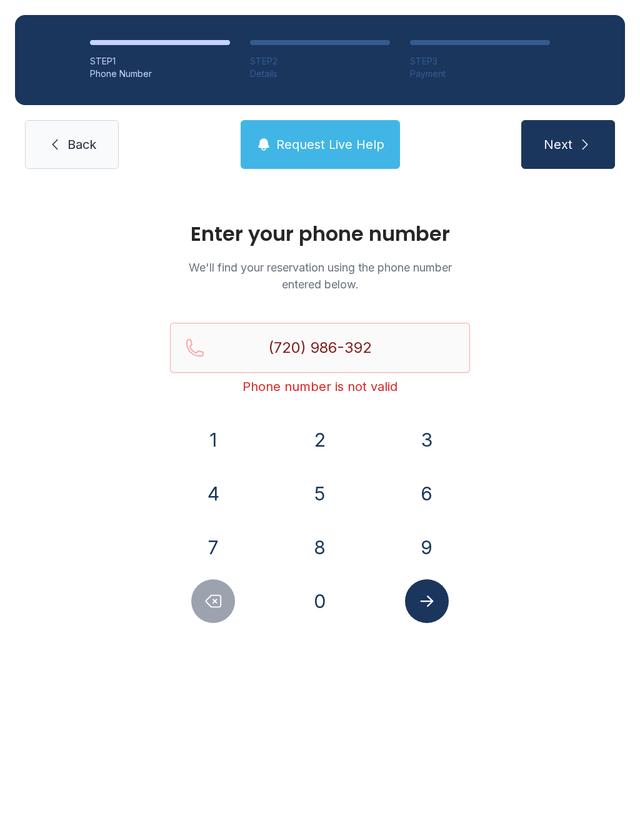
click at [206, 585] on button "Delete number" at bounding box center [213, 601] width 44 height 44
click at [219, 589] on button "Delete number" at bounding box center [213, 601] width 44 height 44
click at [215, 601] on icon "Delete number" at bounding box center [213, 601] width 15 height 12
click at [214, 600] on icon "Delete number" at bounding box center [213, 601] width 15 height 12
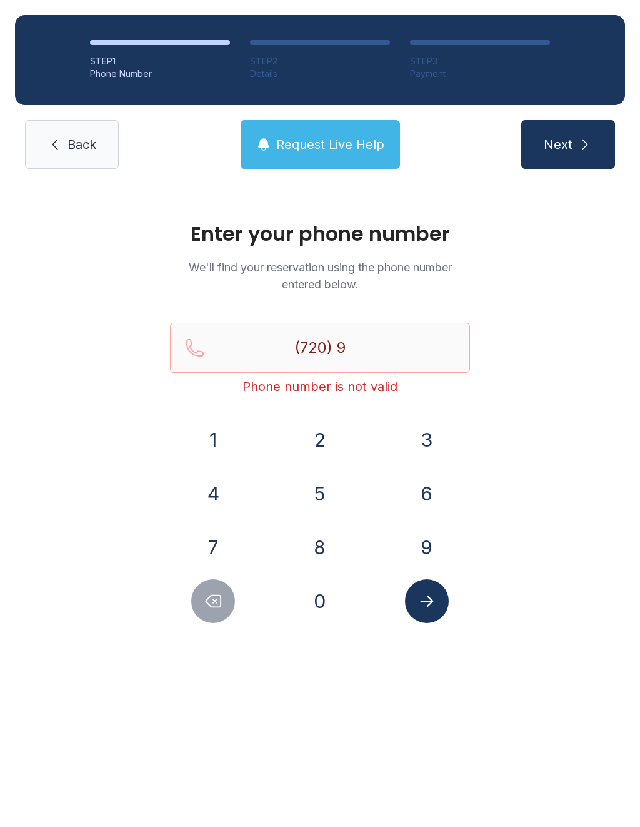
click at [219, 605] on icon "Delete number" at bounding box center [213, 601] width 19 height 19
click at [219, 604] on icon "Delete number" at bounding box center [213, 601] width 19 height 19
click at [323, 601] on button "0" at bounding box center [320, 601] width 44 height 44
click at [317, 545] on button "8" at bounding box center [320, 547] width 44 height 44
click at [424, 546] on button "9" at bounding box center [427, 547] width 44 height 44
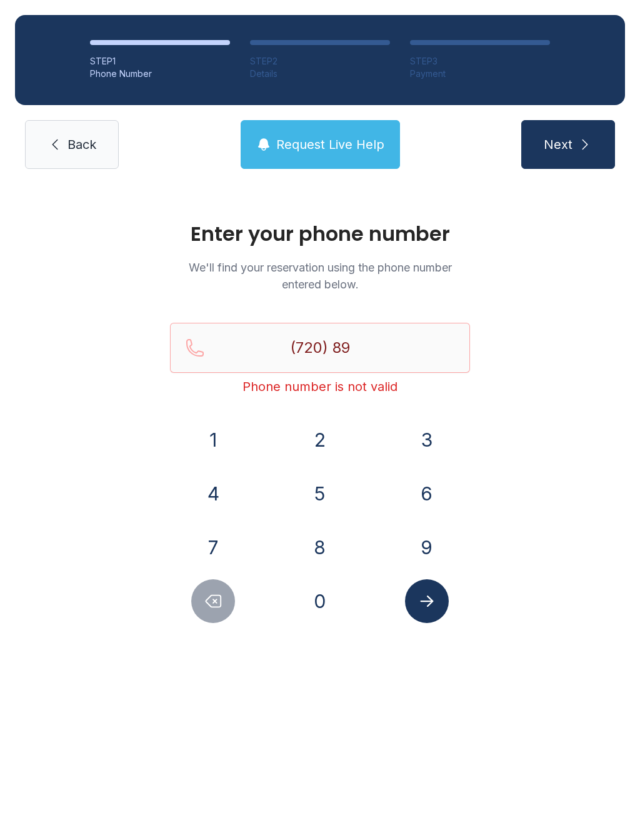
click at [309, 440] on button "2" at bounding box center [320, 440] width 44 height 44
click at [328, 606] on button "0" at bounding box center [320, 601] width 44 height 44
click at [221, 437] on button "1" at bounding box center [213, 440] width 44 height 44
click at [316, 532] on button "8" at bounding box center [320, 547] width 44 height 44
click at [325, 603] on button "0" at bounding box center [320, 601] width 44 height 44
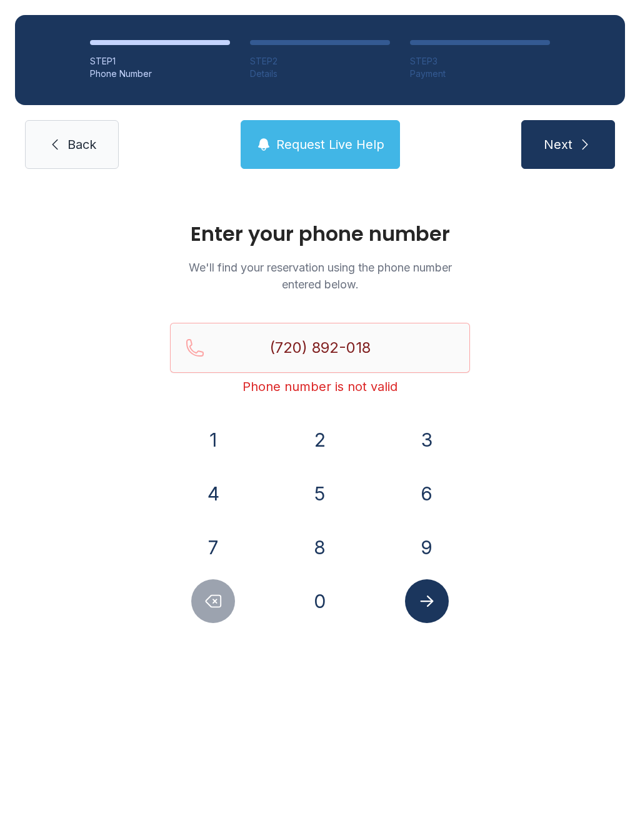
type input "[PHONE_NUMBER]"
click at [436, 613] on button "Submit lookup form" at bounding box center [427, 601] width 44 height 44
click at [89, 159] on link "Back" at bounding box center [72, 144] width 94 height 49
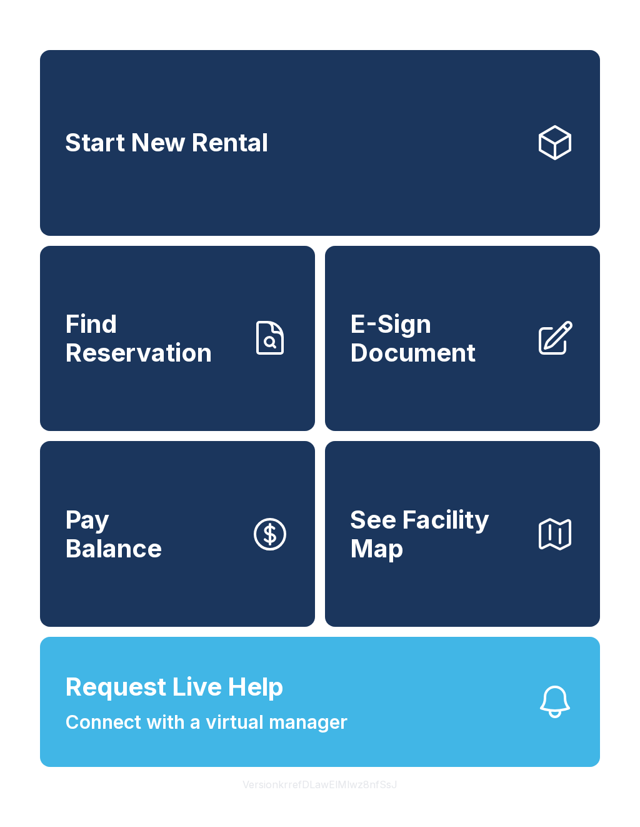
click at [480, 342] on span "E-Sign Document" at bounding box center [437, 338] width 175 height 57
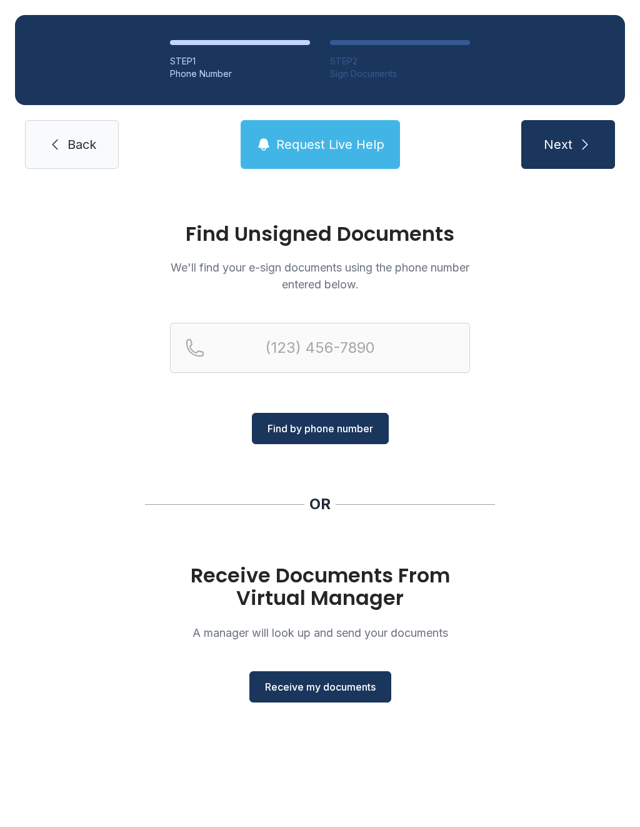
click at [345, 689] on span "Receive my documents" at bounding box center [320, 686] width 111 height 15
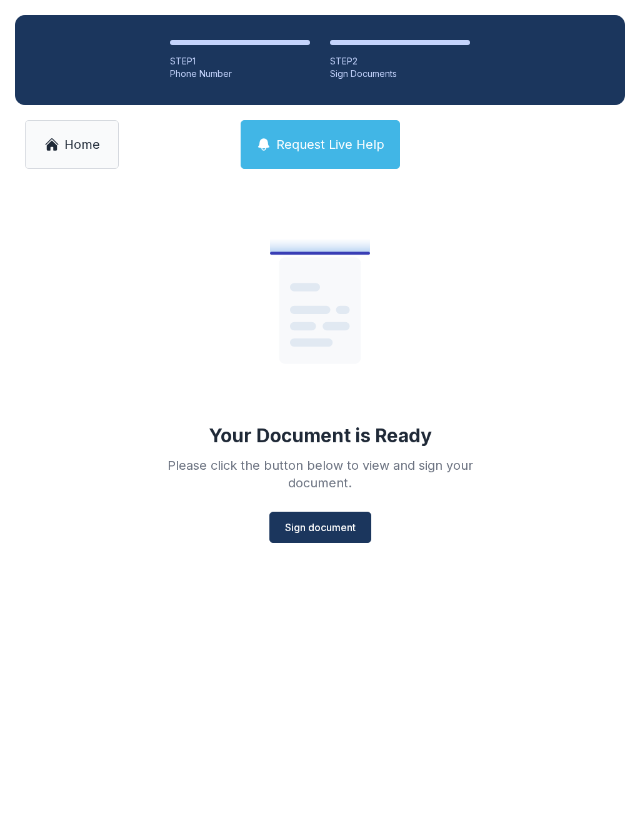
click at [311, 524] on span "Sign document" at bounding box center [320, 527] width 71 height 15
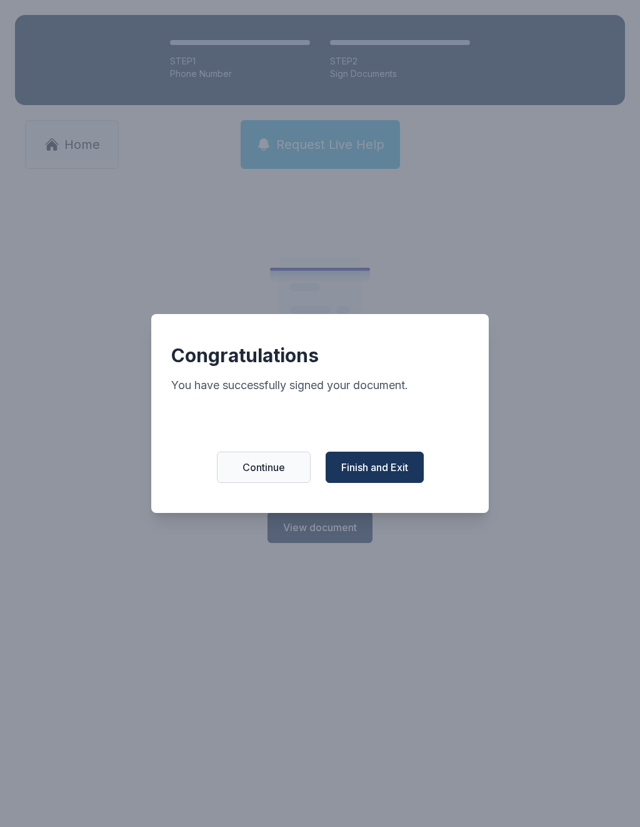
click at [394, 473] on span "Finish and Exit" at bounding box center [374, 467] width 67 height 15
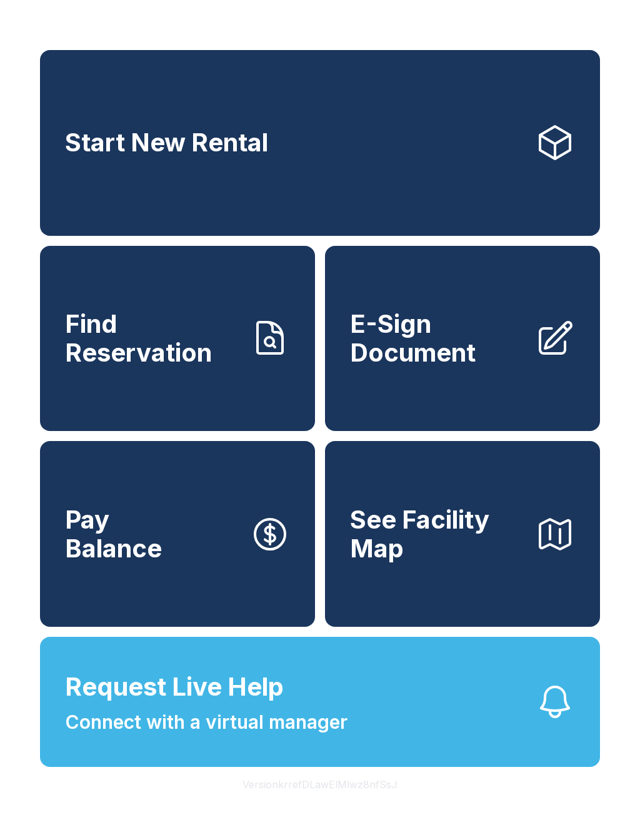
click at [452, 356] on span "E-Sign Document" at bounding box center [437, 338] width 175 height 57
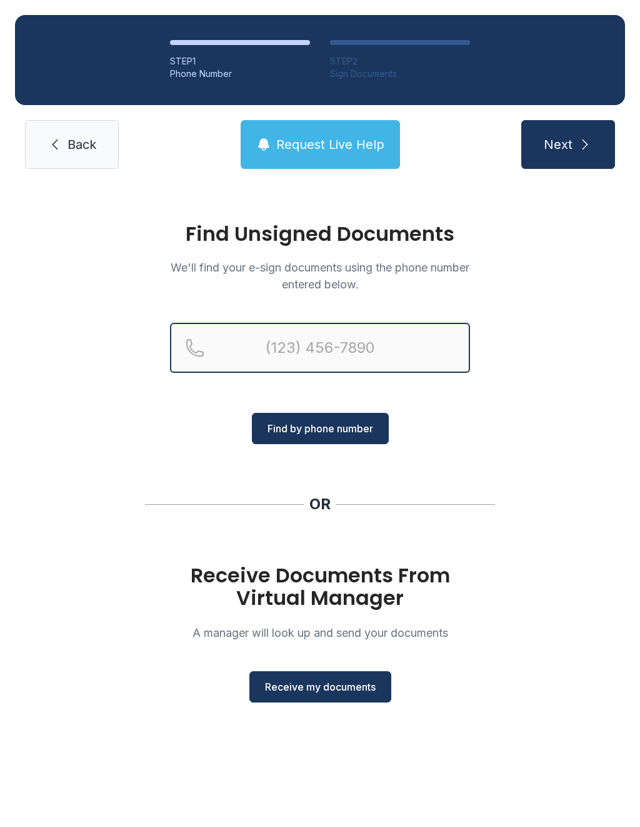
click at [401, 344] on input "Reservation phone number" at bounding box center [320, 348] width 300 height 50
type input "("
click at [523, 441] on div "Find Unsigned Documents We'll find your e-sign documents using the phone number…" at bounding box center [320, 468] width 640 height 568
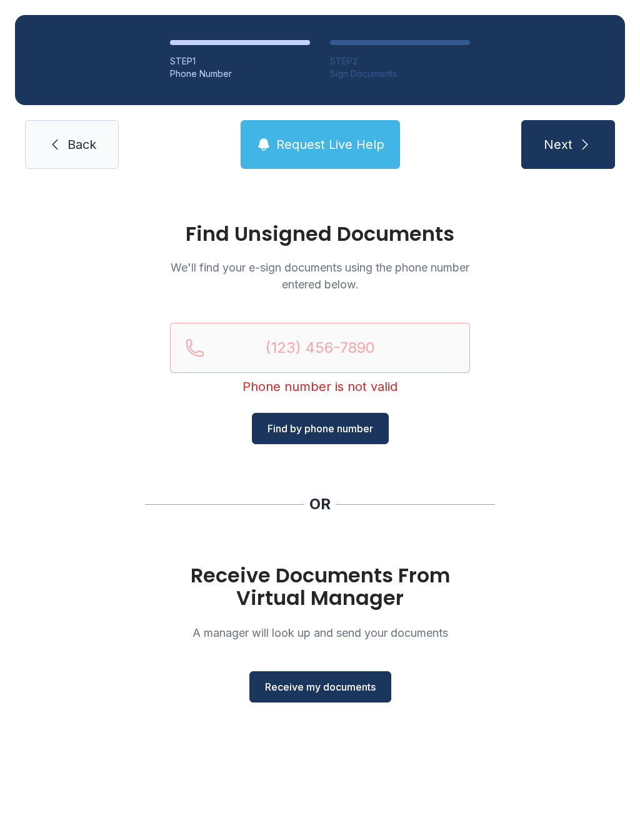
click at [330, 690] on span "Receive my documents" at bounding box center [320, 686] width 111 height 15
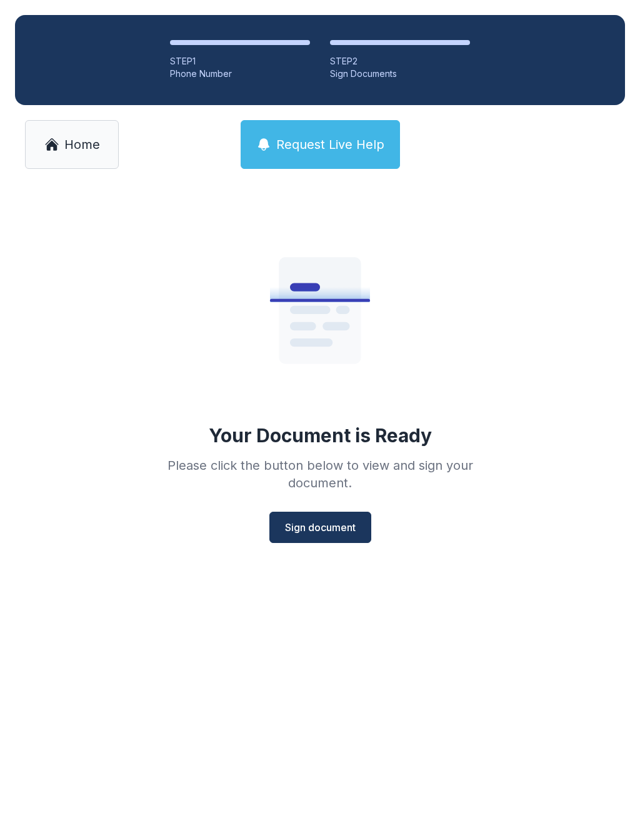
click at [328, 522] on span "Sign document" at bounding box center [320, 527] width 71 height 15
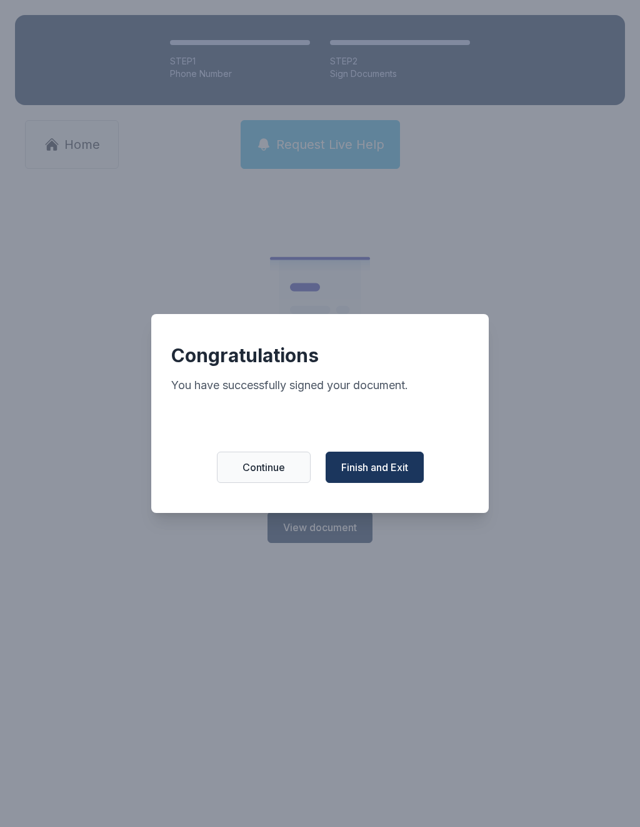
click at [390, 473] on span "Finish and Exit" at bounding box center [374, 467] width 67 height 15
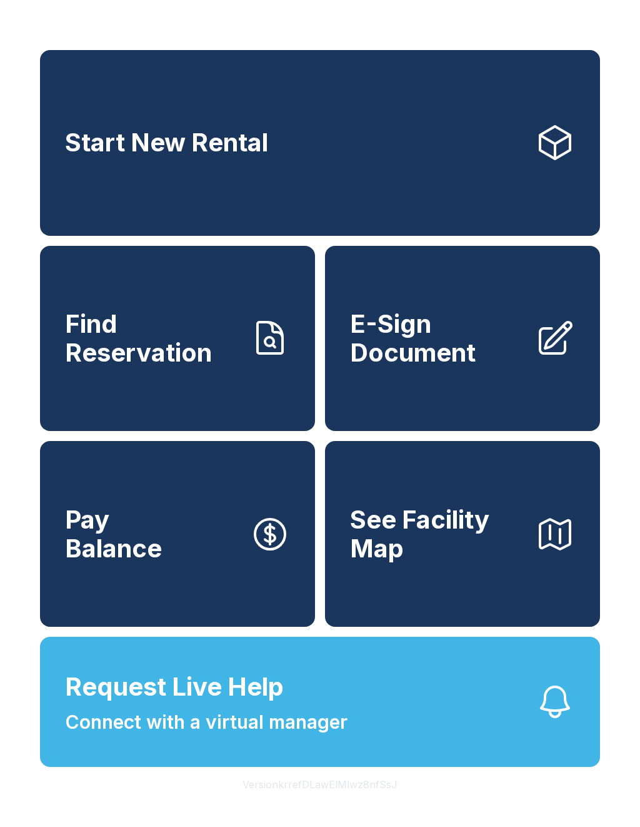
click at [206, 361] on span "Find Reservation" at bounding box center [152, 338] width 175 height 57
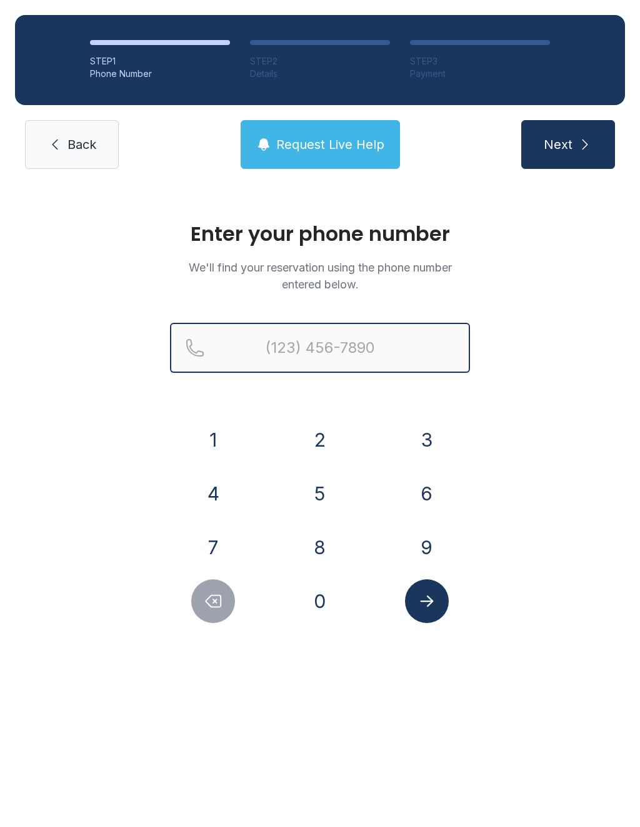
click at [417, 346] on input "Reservation phone number" at bounding box center [320, 348] width 300 height 50
click at [214, 543] on button "7" at bounding box center [213, 547] width 44 height 44
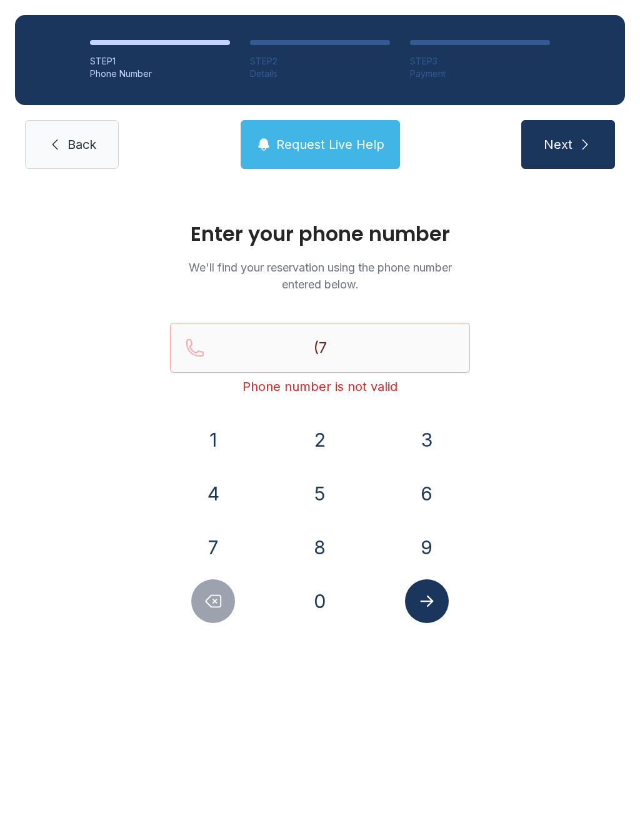
click at [331, 436] on button "2" at bounding box center [320, 440] width 44 height 44
click at [332, 602] on button "0" at bounding box center [320, 601] width 44 height 44
click at [228, 489] on button "4" at bounding box center [213, 494] width 44 height 44
click at [329, 443] on button "2" at bounding box center [320, 440] width 44 height 44
click at [329, 442] on button "2" at bounding box center [320, 440] width 44 height 44
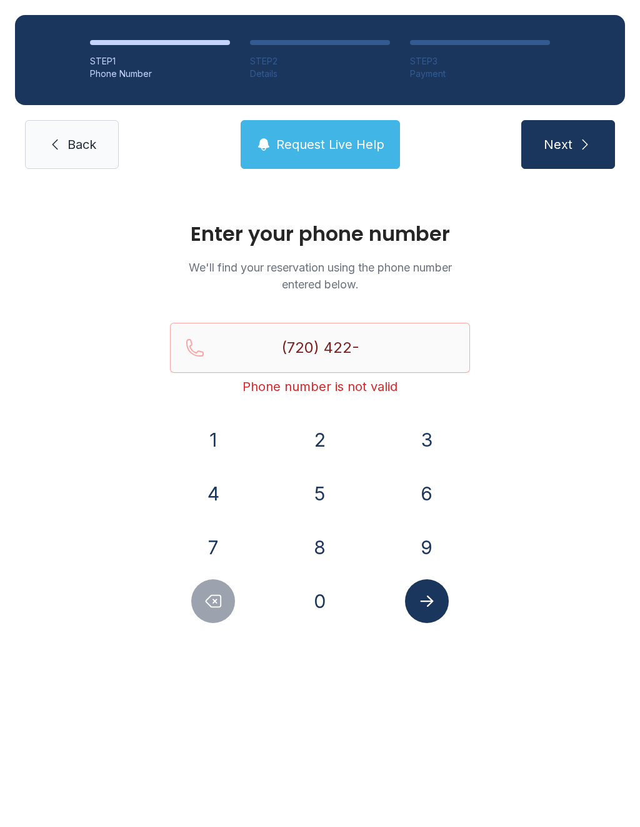
click at [431, 539] on button "9" at bounding box center [427, 547] width 44 height 44
click at [231, 502] on button "4" at bounding box center [213, 494] width 44 height 44
click at [223, 446] on button "1" at bounding box center [213, 440] width 44 height 44
click at [435, 557] on button "9" at bounding box center [427, 547] width 44 height 44
type input "[PHONE_NUMBER]"
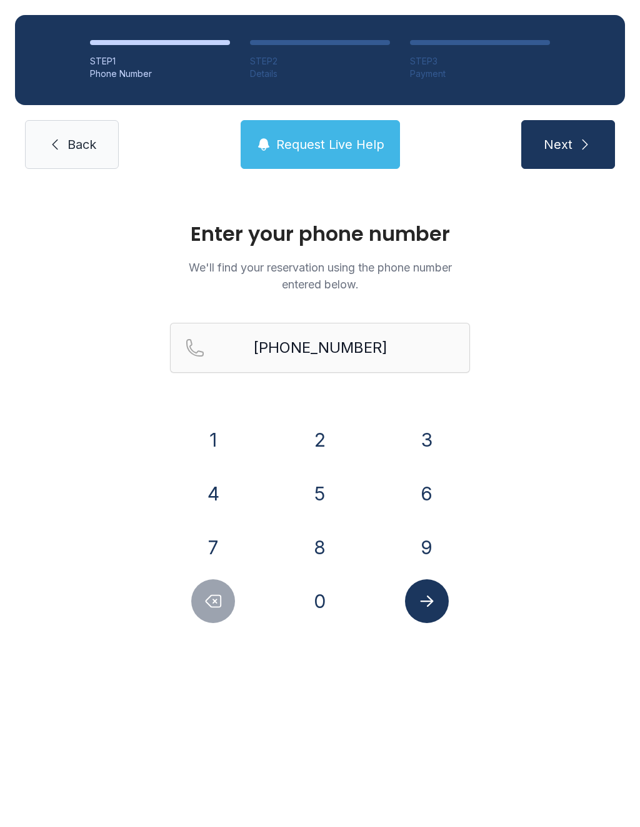
click at [437, 601] on button "Submit lookup form" at bounding box center [427, 601] width 44 height 44
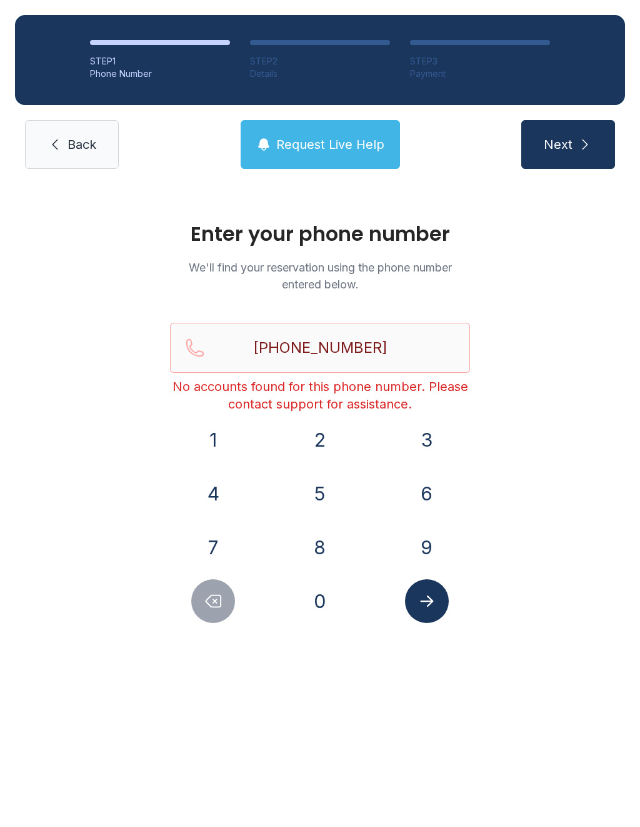
click at [68, 150] on span "Back" at bounding box center [82, 145] width 29 height 18
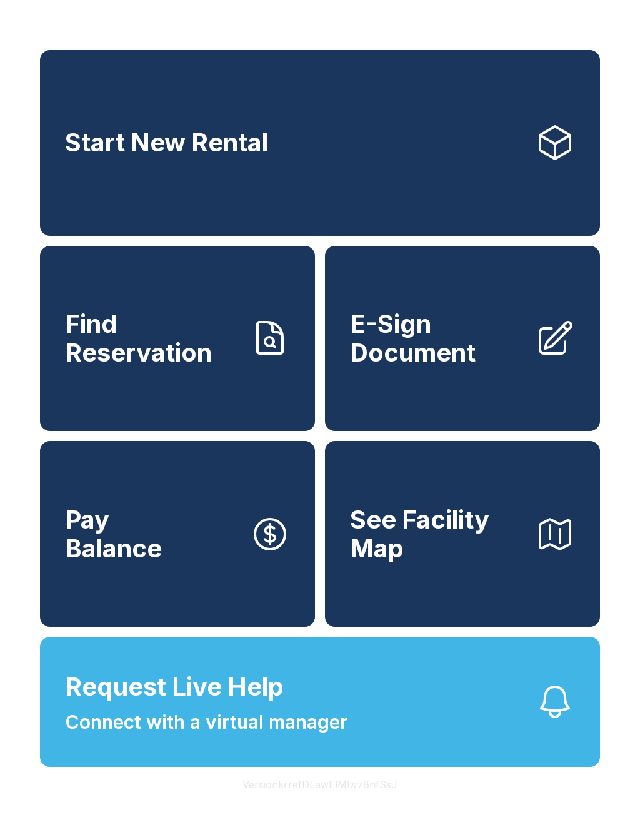
click at [189, 365] on span "Find Reservation" at bounding box center [152, 338] width 175 height 57
